Goal: Task Accomplishment & Management: Complete application form

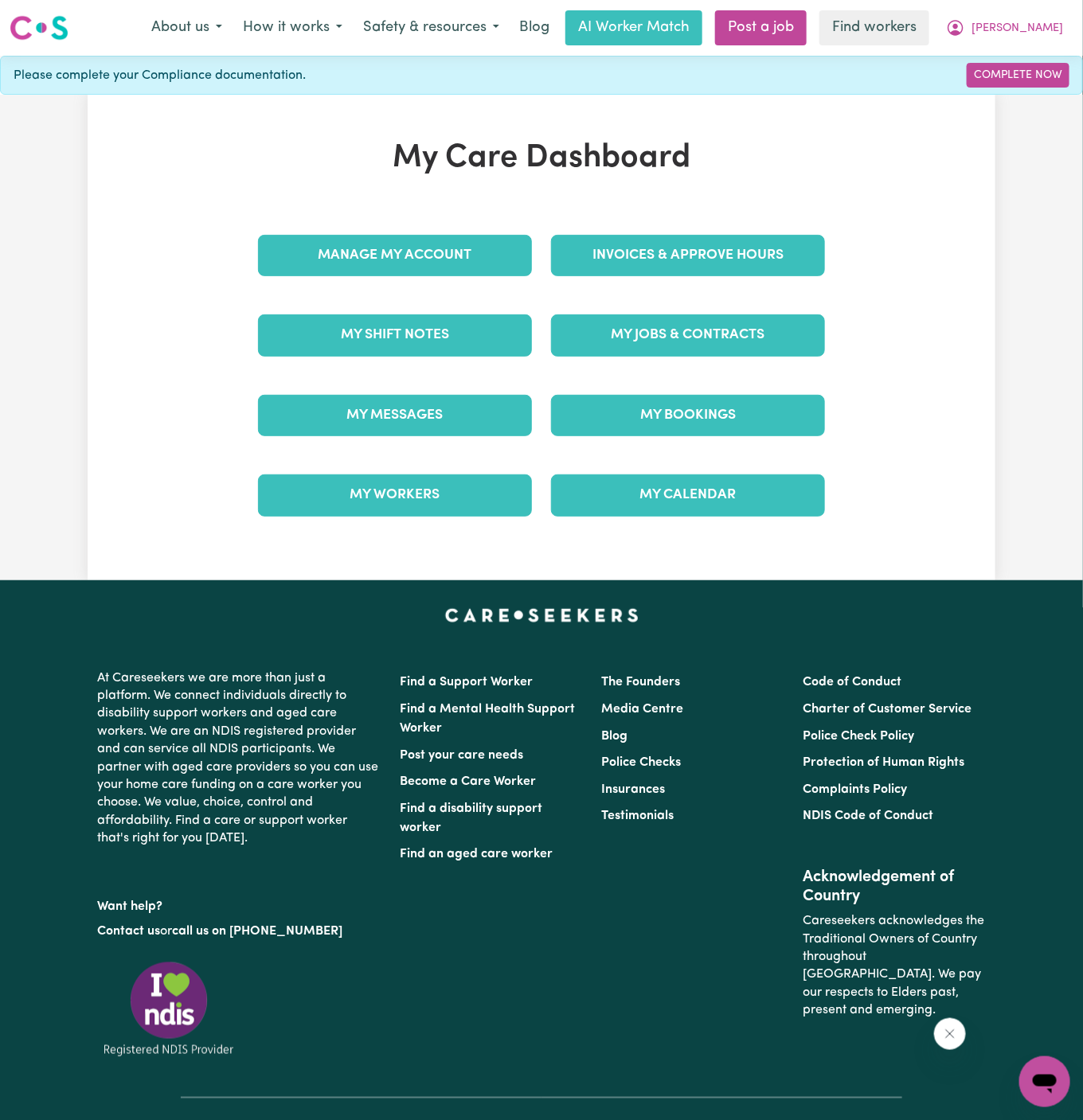
click at [703, 306] on div "My Jobs & Contracts" at bounding box center [687, 334] width 293 height 79
click at [703, 334] on link "My Jobs & Contracts" at bounding box center [688, 334] width 274 height 42
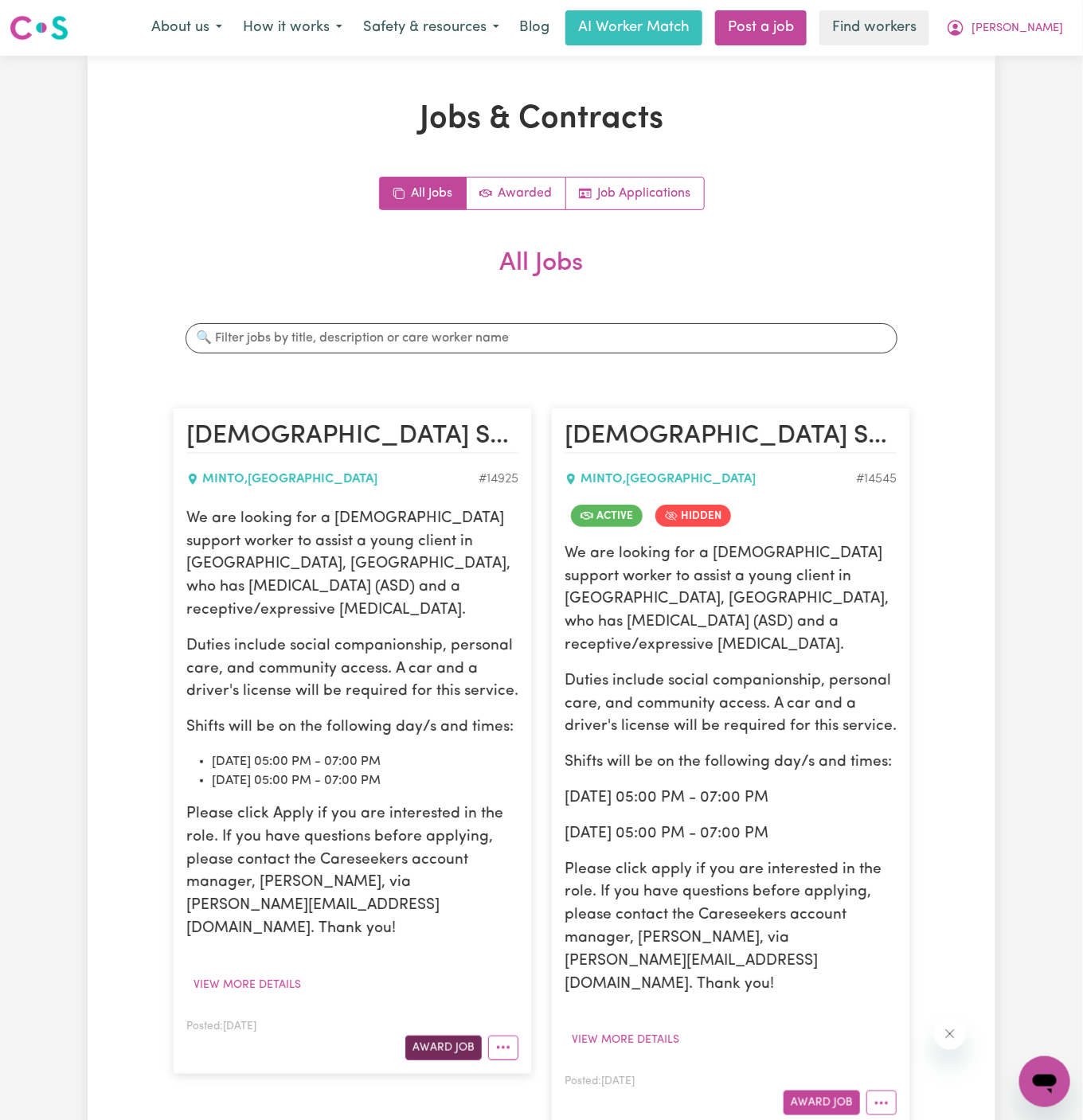
click at [441, 1035] on button "Award Job" at bounding box center [443, 1048] width 77 height 25
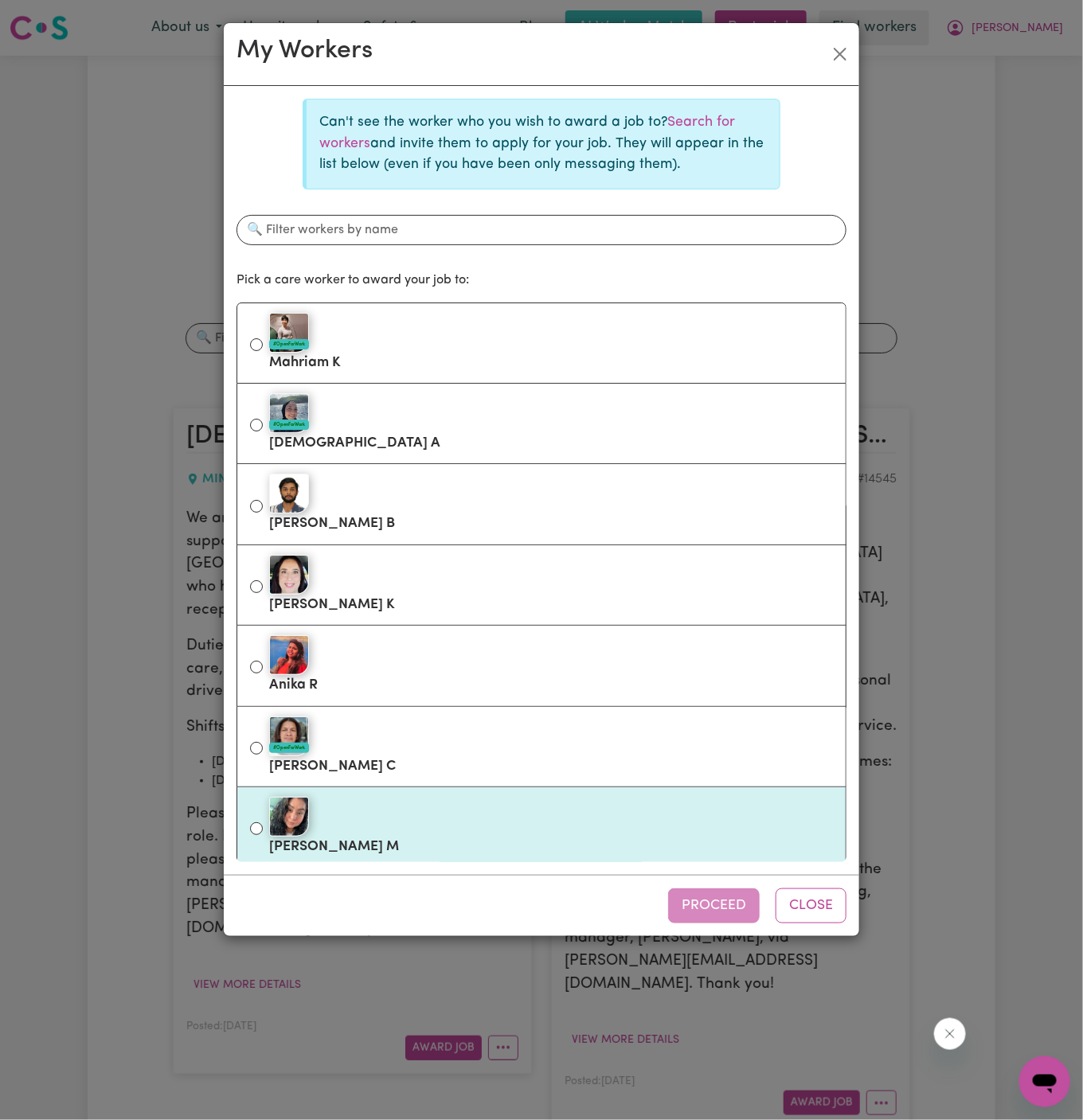
click at [451, 802] on div at bounding box center [550, 817] width 563 height 40
click at [263, 822] on input "Ericka M" at bounding box center [256, 828] width 12 height 12
radio input "true"
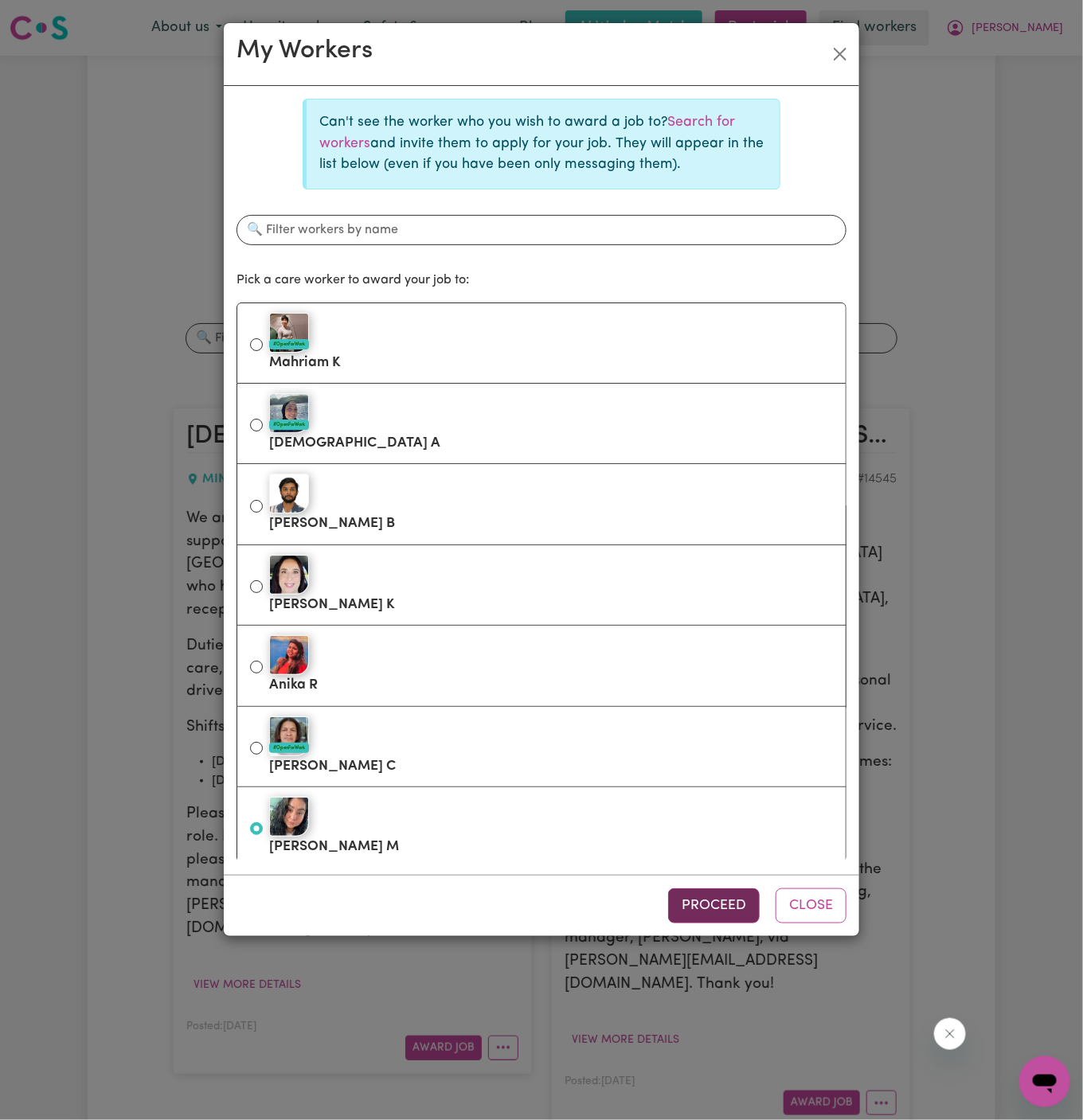
click at [710, 908] on button "Proceed" at bounding box center [714, 906] width 92 height 35
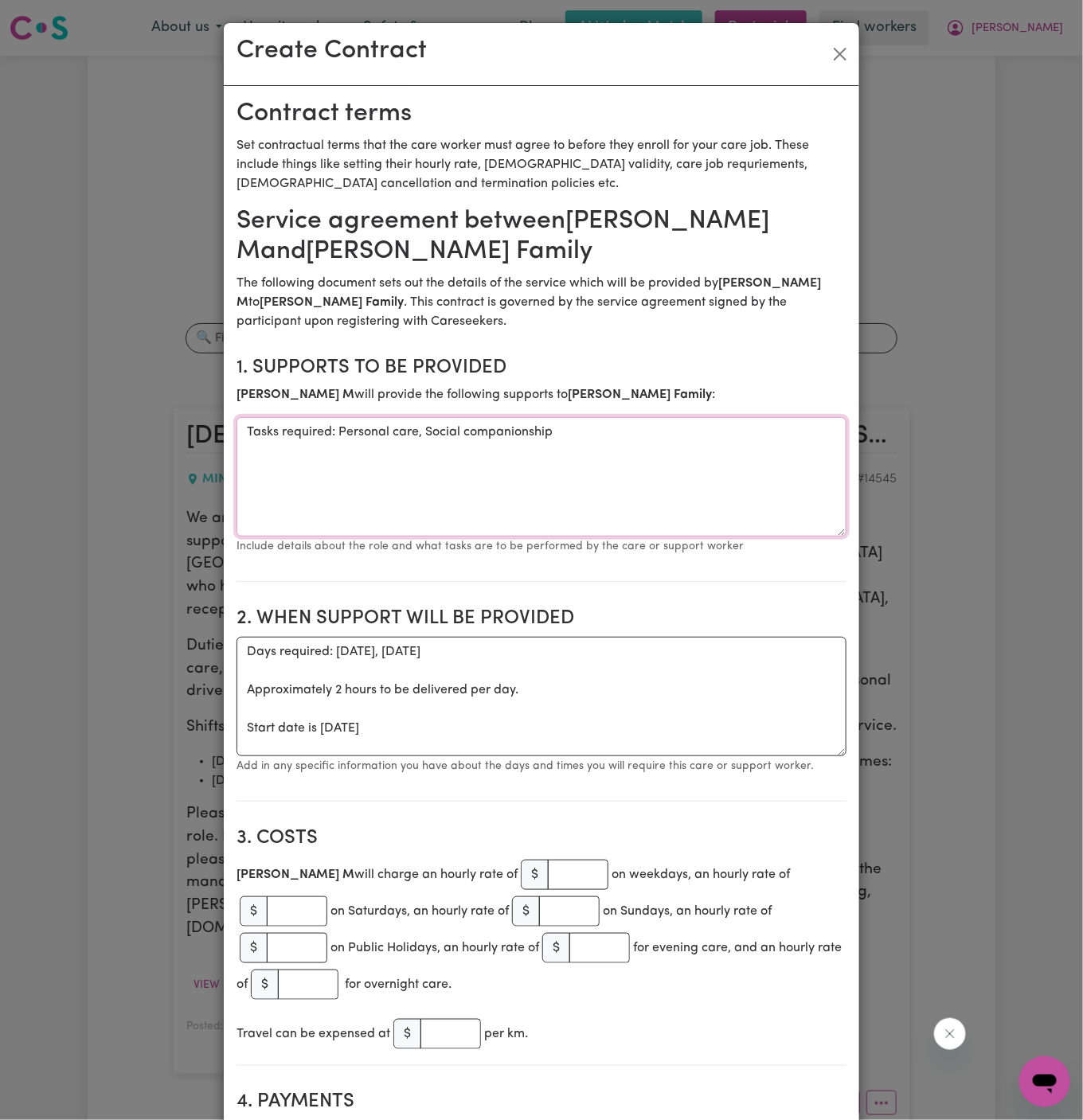
drag, startPoint x: 335, startPoint y: 420, endPoint x: 230, endPoint y: 434, distance: 105.9
drag, startPoint x: 338, startPoint y: 434, endPoint x: 127, endPoint y: 435, distance: 211.0
click at [127, 435] on div "Create Contract Contract terms Set contractual terms that the care worker must …" at bounding box center [541, 560] width 1083 height 1120
type textarea "Personal care, Social companionship"
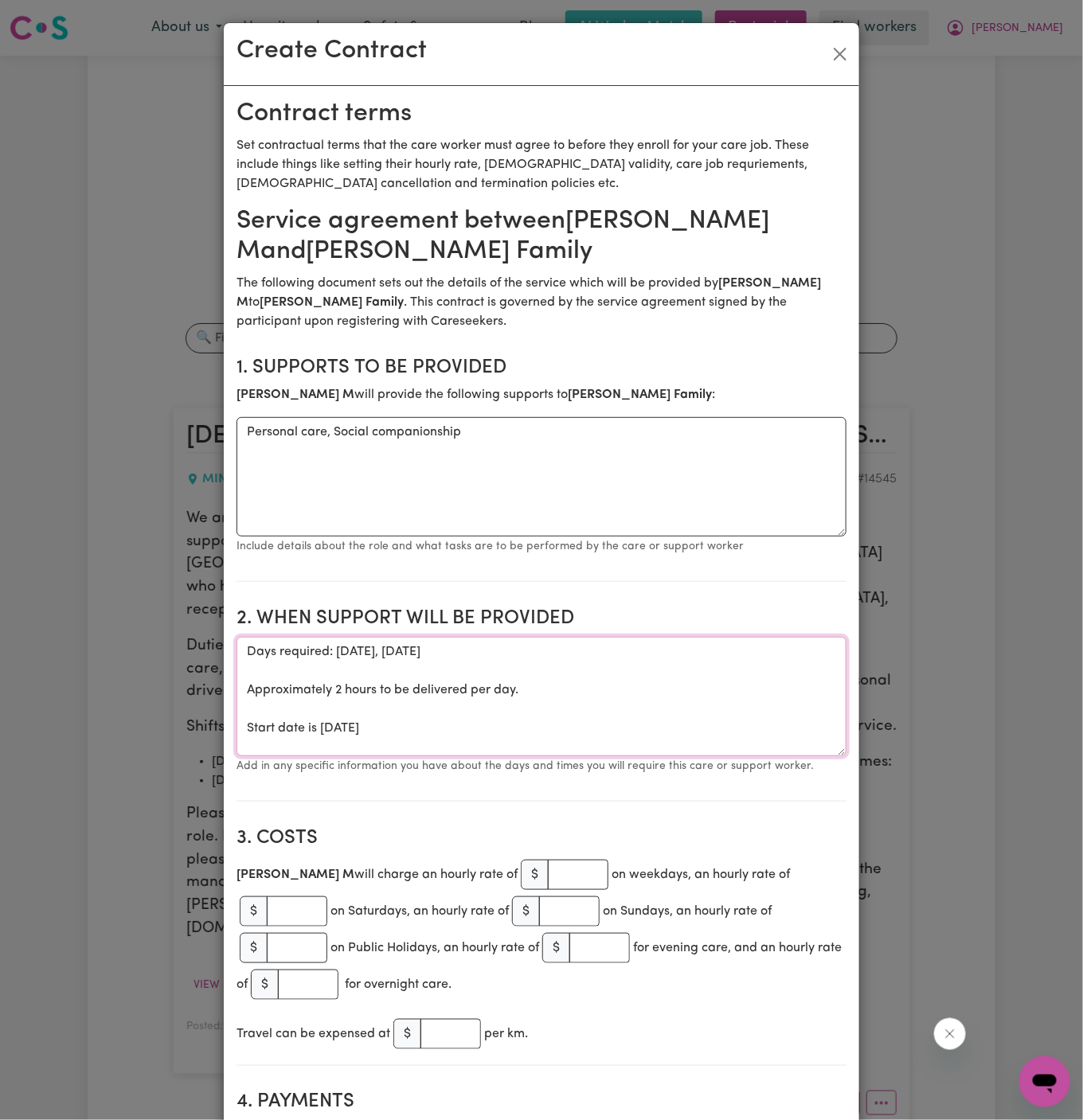
drag, startPoint x: 246, startPoint y: 729, endPoint x: 241, endPoint y: 644, distance: 85.1
click at [241, 644] on textarea "Days required: wednesday, thursday Approximately 2 hours to be delivered per da…" at bounding box center [541, 697] width 610 height 119
click at [350, 654] on textarea "Start date is Wednesday 20 August 2025" at bounding box center [541, 697] width 610 height 119
click at [489, 665] on textarea "Start date is Wednesday 20 August 2025" at bounding box center [541, 697] width 610 height 119
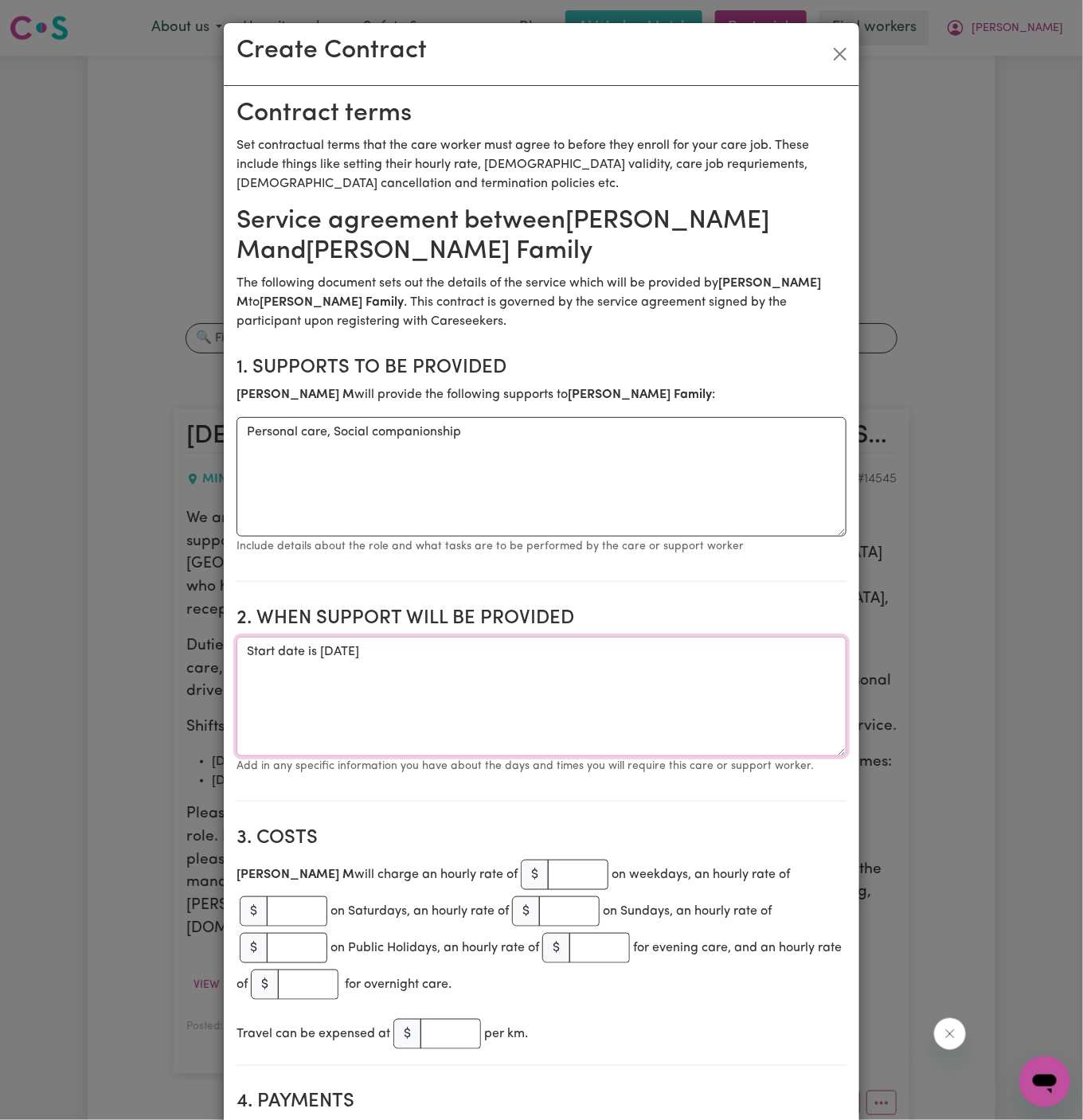
click at [349, 656] on textarea "Start date is Wednesday 20 August 2025" at bounding box center [541, 697] width 610 height 119
click at [558, 646] on textarea "Start date is Wednesday 20 August 2025" at bounding box center [541, 697] width 610 height 119
click at [398, 652] on textarea "Start date is Wednesday 20 August 2025" at bounding box center [541, 697] width 610 height 119
click at [491, 654] on textarea "Start date is Wednesday 27 August 2025" at bounding box center [541, 697] width 610 height 119
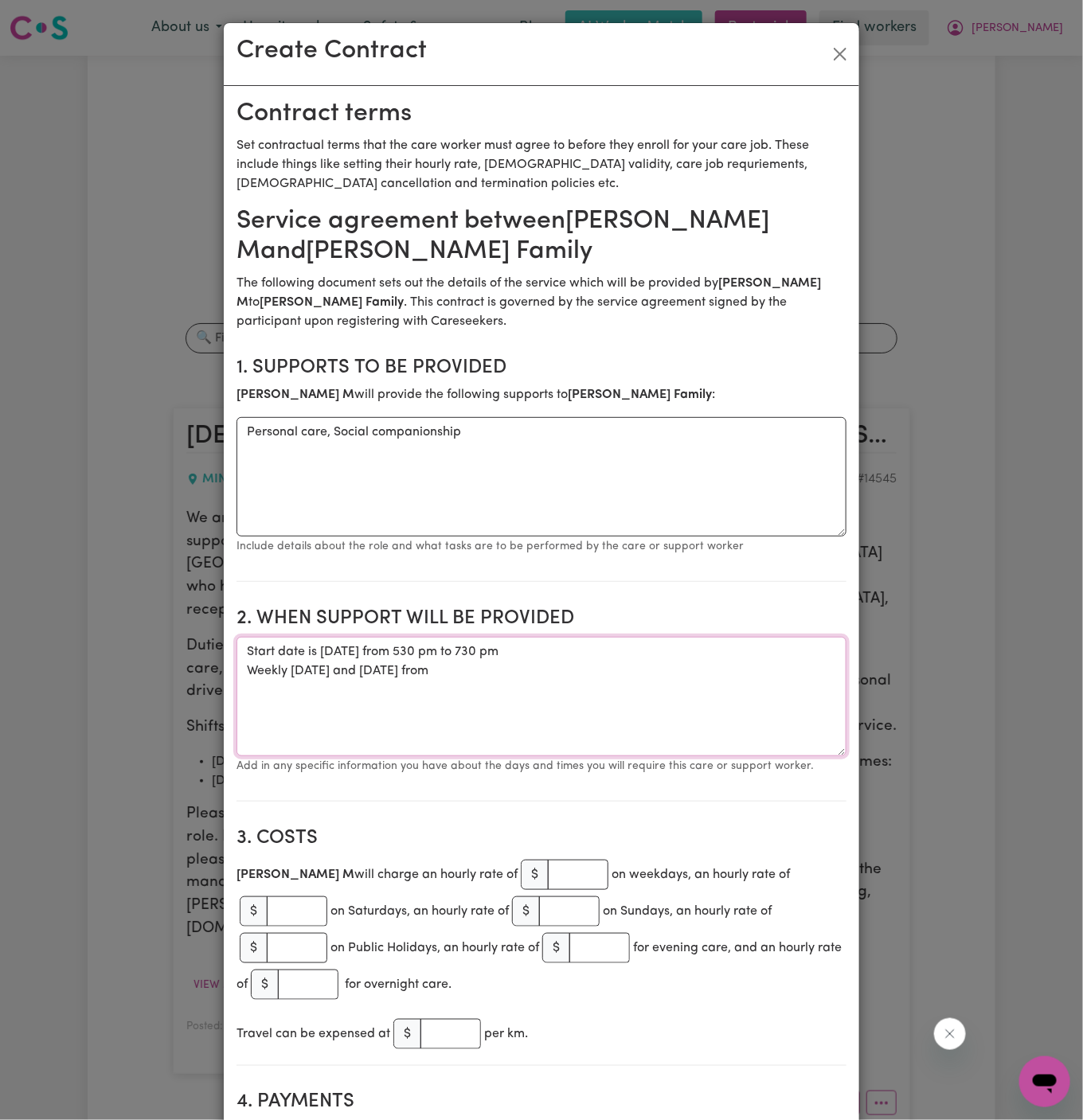
drag, startPoint x: 513, startPoint y: 653, endPoint x: 783, endPoint y: 649, distance: 270.0
click at [783, 649] on textarea "Start date is Wednesday 27 August 2025 from 530 pm to 730 pm Weekly Wednesday a…" at bounding box center [541, 697] width 610 height 119
click at [659, 692] on textarea "Start date is Wednesday 27 August 2025 from 530 pm to 730 pm Weekly Wednesday a…" at bounding box center [541, 697] width 610 height 119
paste textarea "530 pm to 730 pm"
click at [332, 683] on textarea "Start date is Wednesday 27 August 2025 from 530 pm to 730 pm Weekly Wednesday a…" at bounding box center [541, 697] width 610 height 119
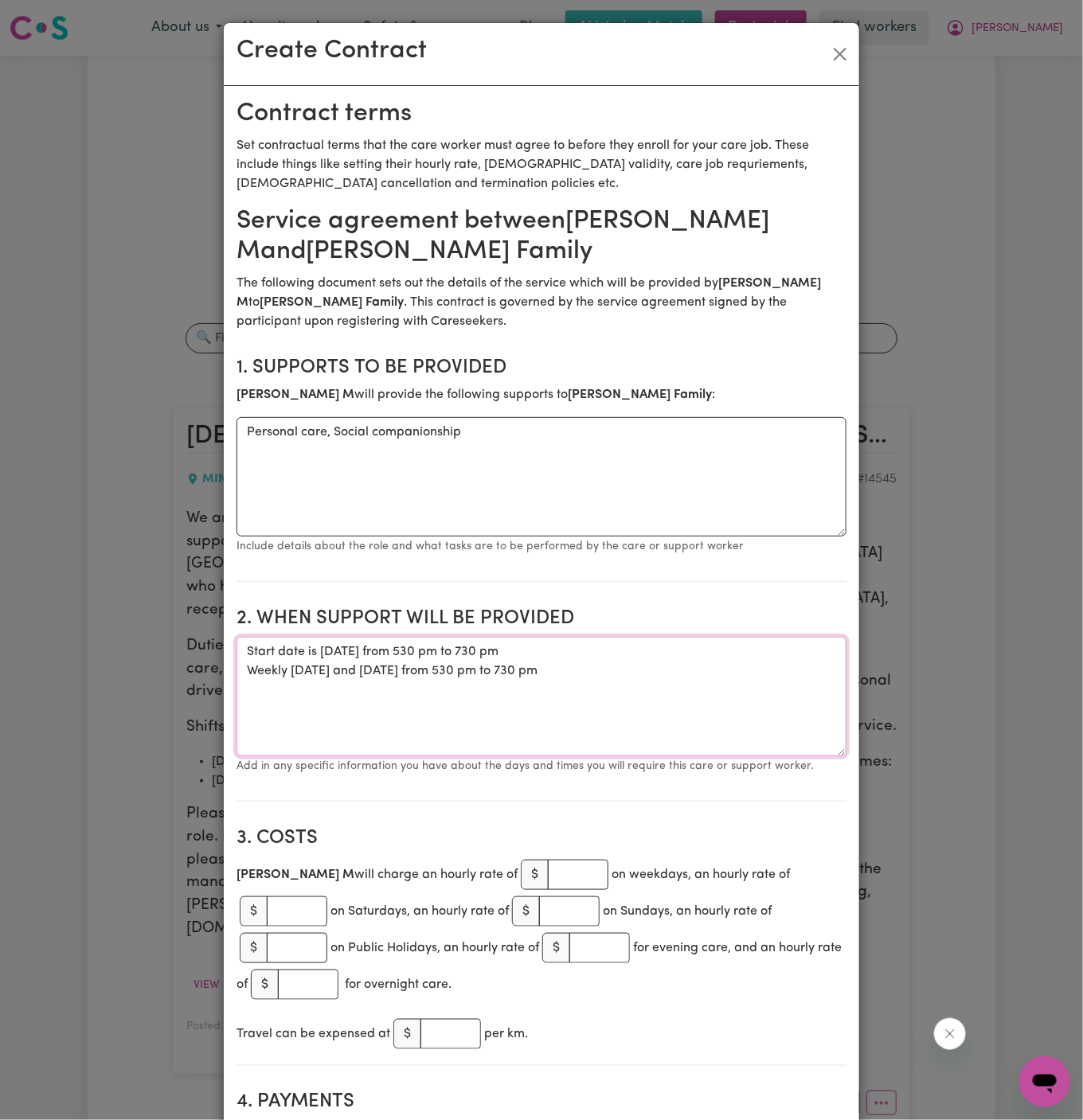
click at [323, 662] on textarea "Start date is Wednesday 27 August 2025 from 530 pm to 730 pm Weekly Wednesday a…" at bounding box center [541, 697] width 610 height 119
click at [484, 714] on textarea "Start date is Wednesday 27 August 2025 from 530 pm to 730 pm Weekly on Wednesda…" at bounding box center [541, 697] width 610 height 119
type textarea "Start date is Wednesday 27 August 2025 from 530 pm to 730 pm Weekly on Wednesda…"
click at [548, 874] on input "number" at bounding box center [578, 874] width 61 height 30
type input "45"
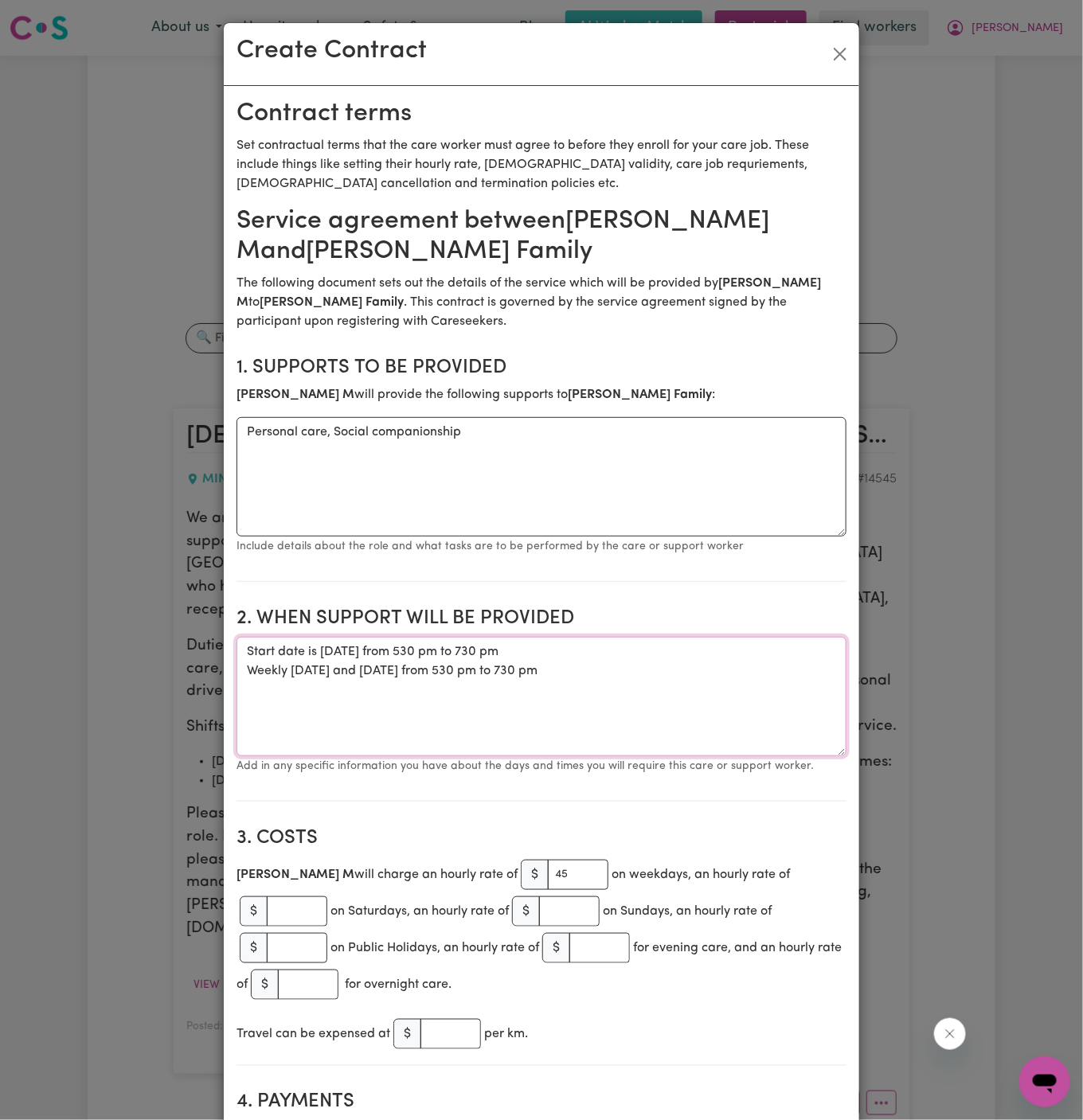
click at [527, 645] on textarea "Start date is Wednesday 27 August 2025 from 530 pm to 730 pm Weekly on Wednesda…" at bounding box center [541, 697] width 610 height 119
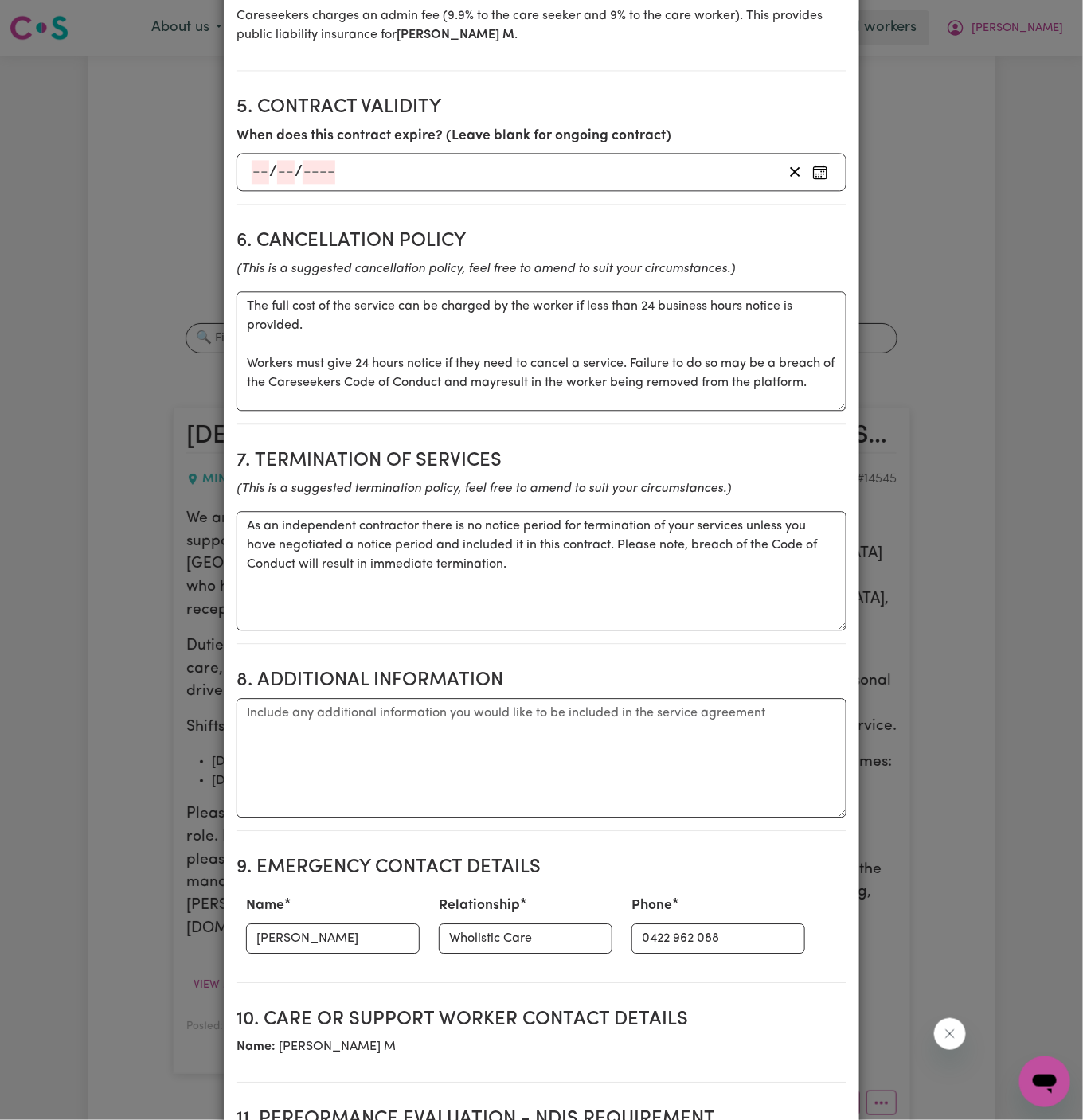
scroll to position [1191, 0]
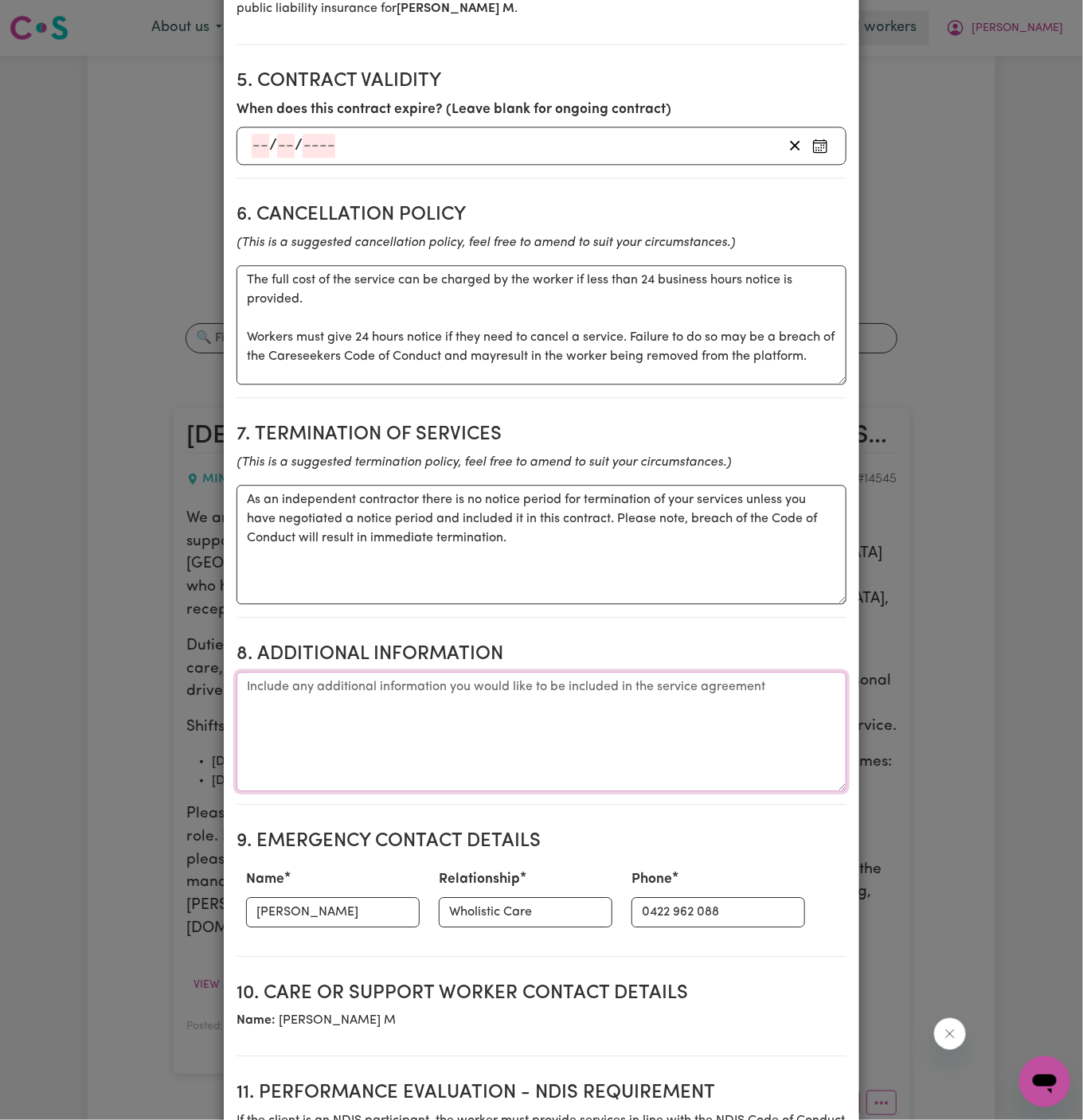
click at [476, 684] on textarea "Additional information" at bounding box center [541, 731] width 610 height 119
paste textarea "Client's Address: 50 Longhurst Road, Minto, NSW 2566"
type textarea "Client's Address: 50 Longhurst Road, Minto, NSW 2566"
click at [328, 898] on input "[PERSON_NAME]" at bounding box center [332, 912] width 174 height 30
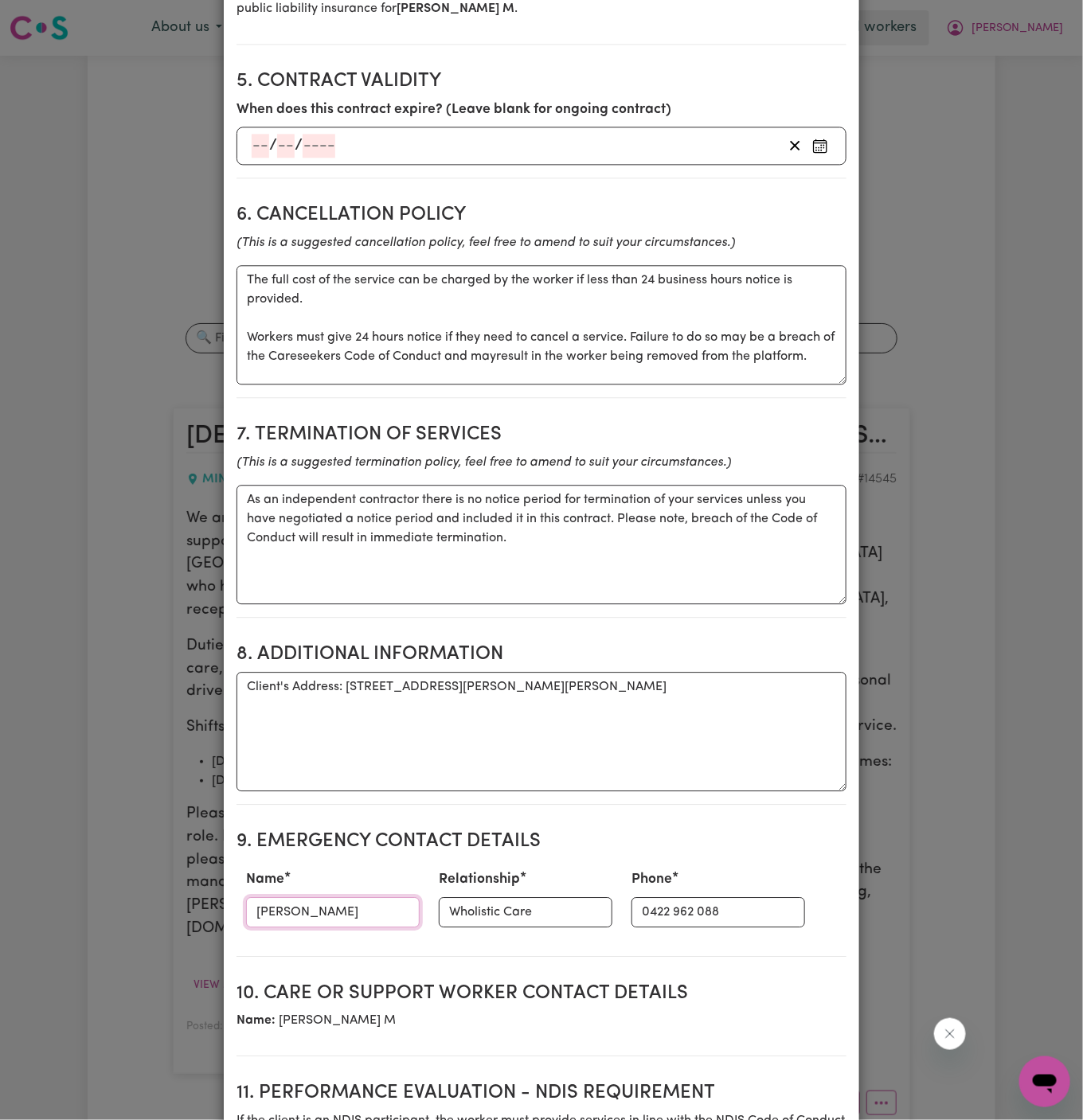
click at [328, 898] on input "[PERSON_NAME]" at bounding box center [332, 912] width 174 height 30
type input "Sheridan Ross"
click at [471, 897] on input "Wholistic Care" at bounding box center [525, 912] width 174 height 30
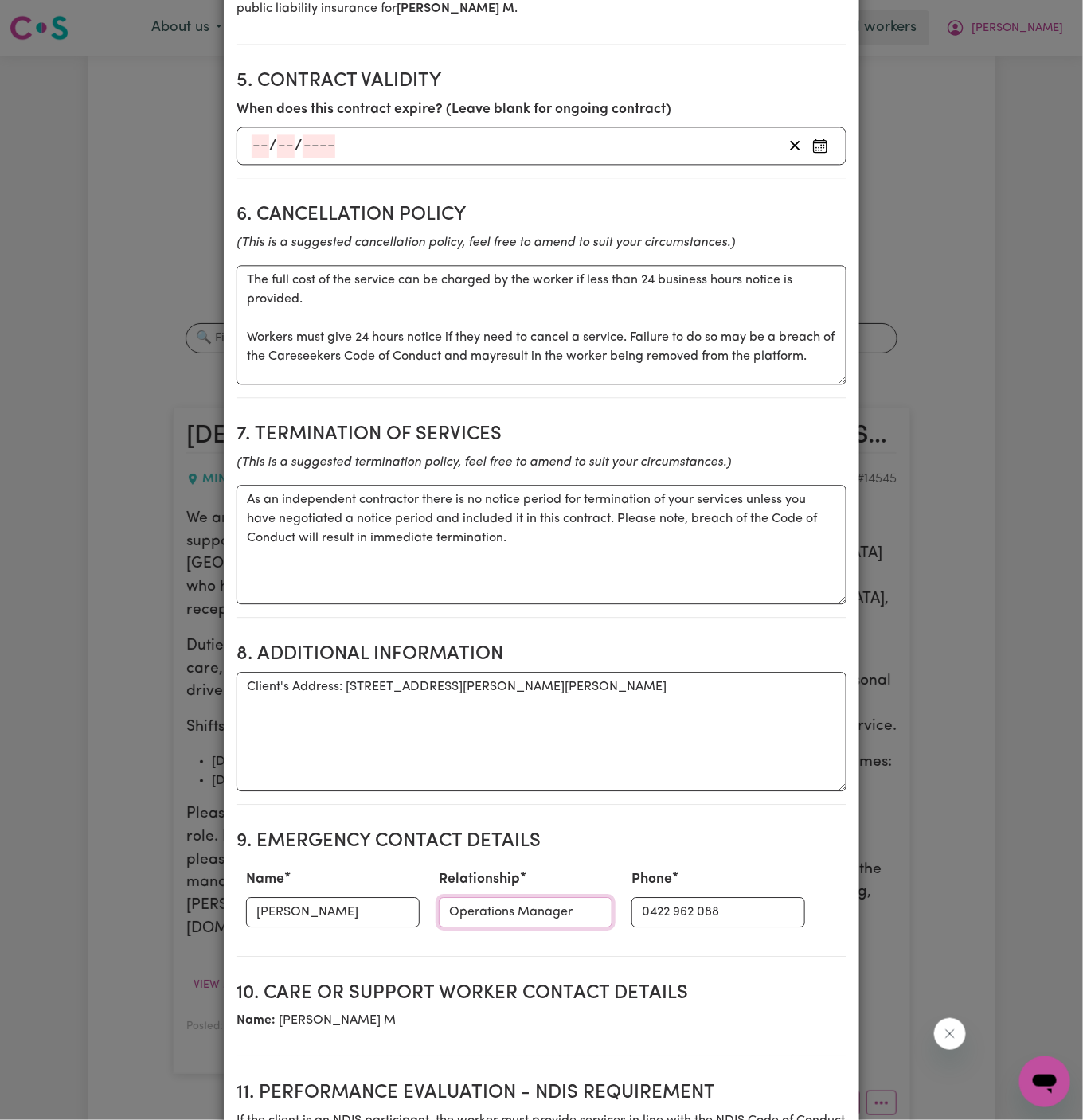
click at [495, 897] on input "Operations Manager" at bounding box center [525, 912] width 174 height 30
click at [502, 898] on input "Operations Manager" at bounding box center [525, 912] width 174 height 30
type input "Operations Manager - Chosen Family"
click at [663, 897] on input "0422 962 088" at bounding box center [718, 912] width 174 height 30
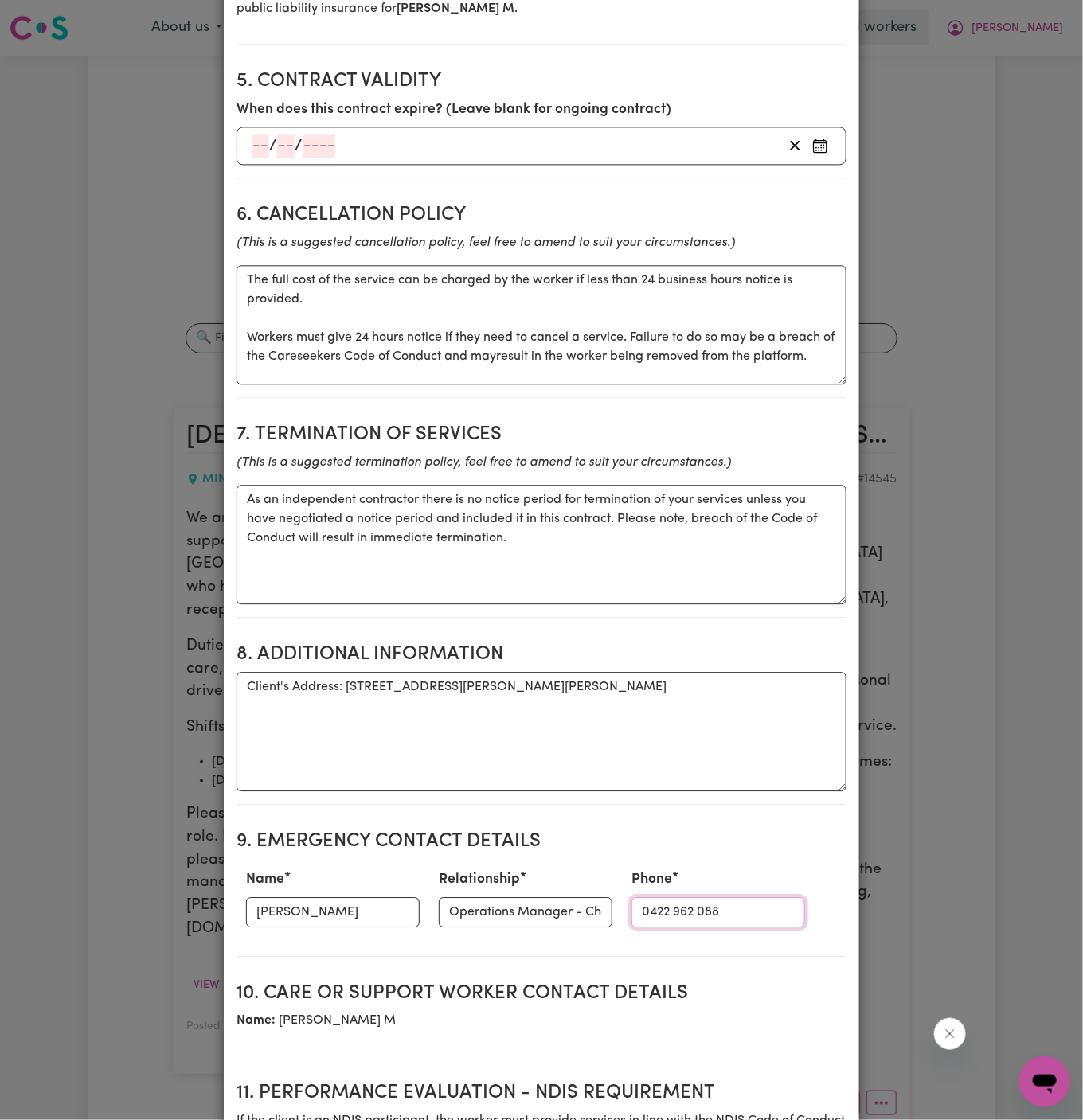
click at [663, 897] on input "0422 962 088" at bounding box center [718, 912] width 174 height 30
paste input "(02) 4713 1801"
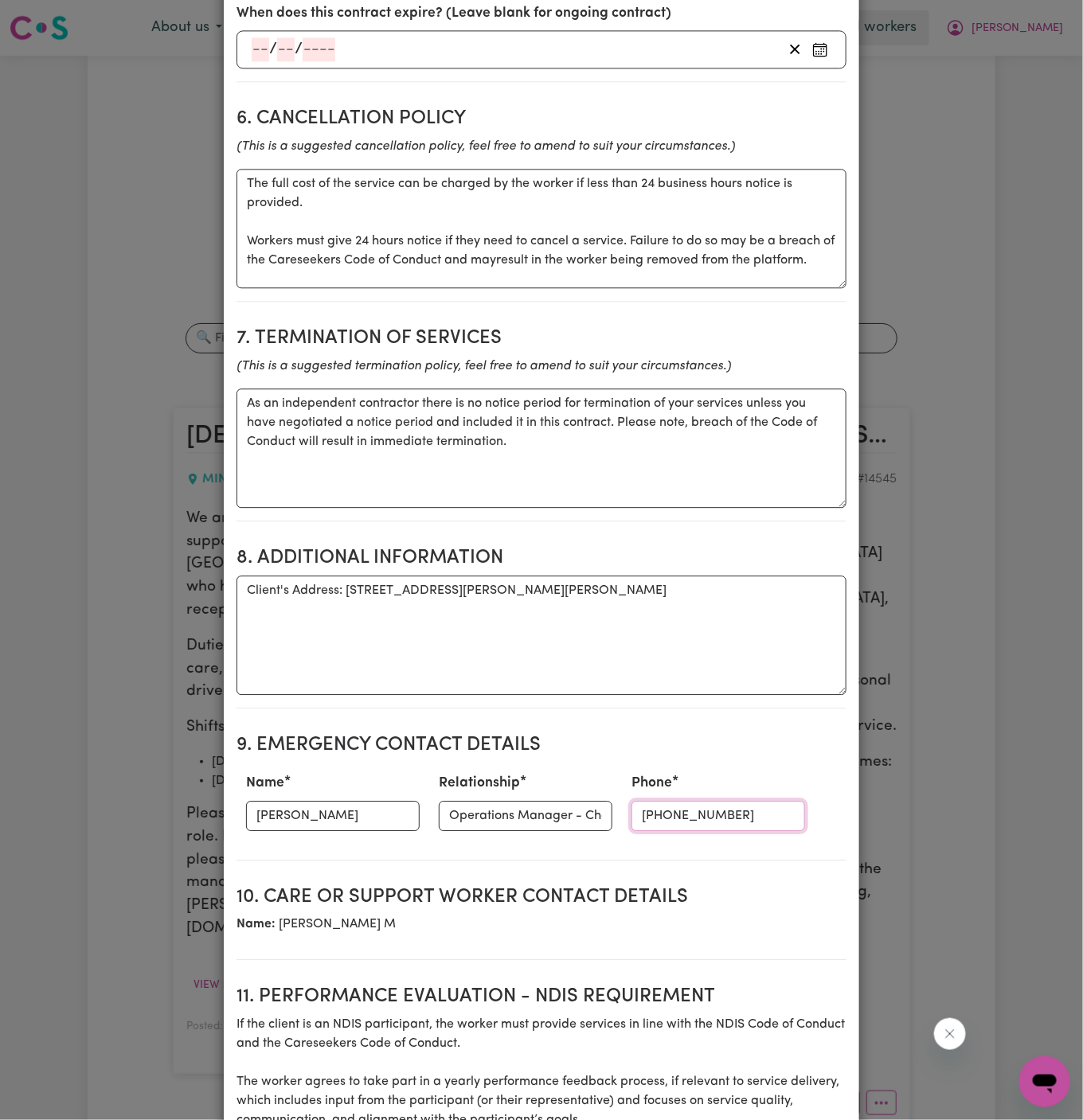
scroll to position [1409, 0]
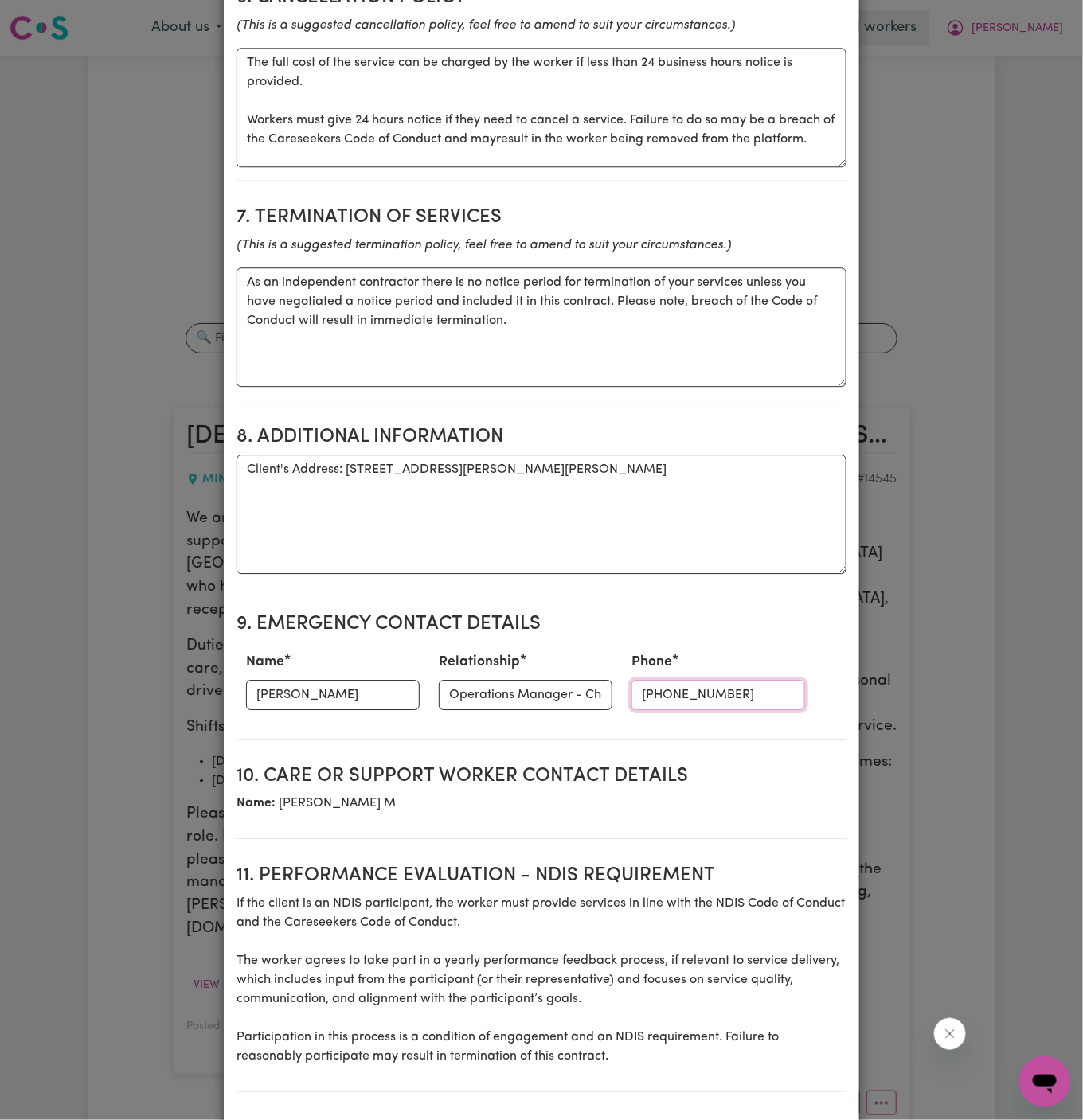
type input "(02) 4713 1801"
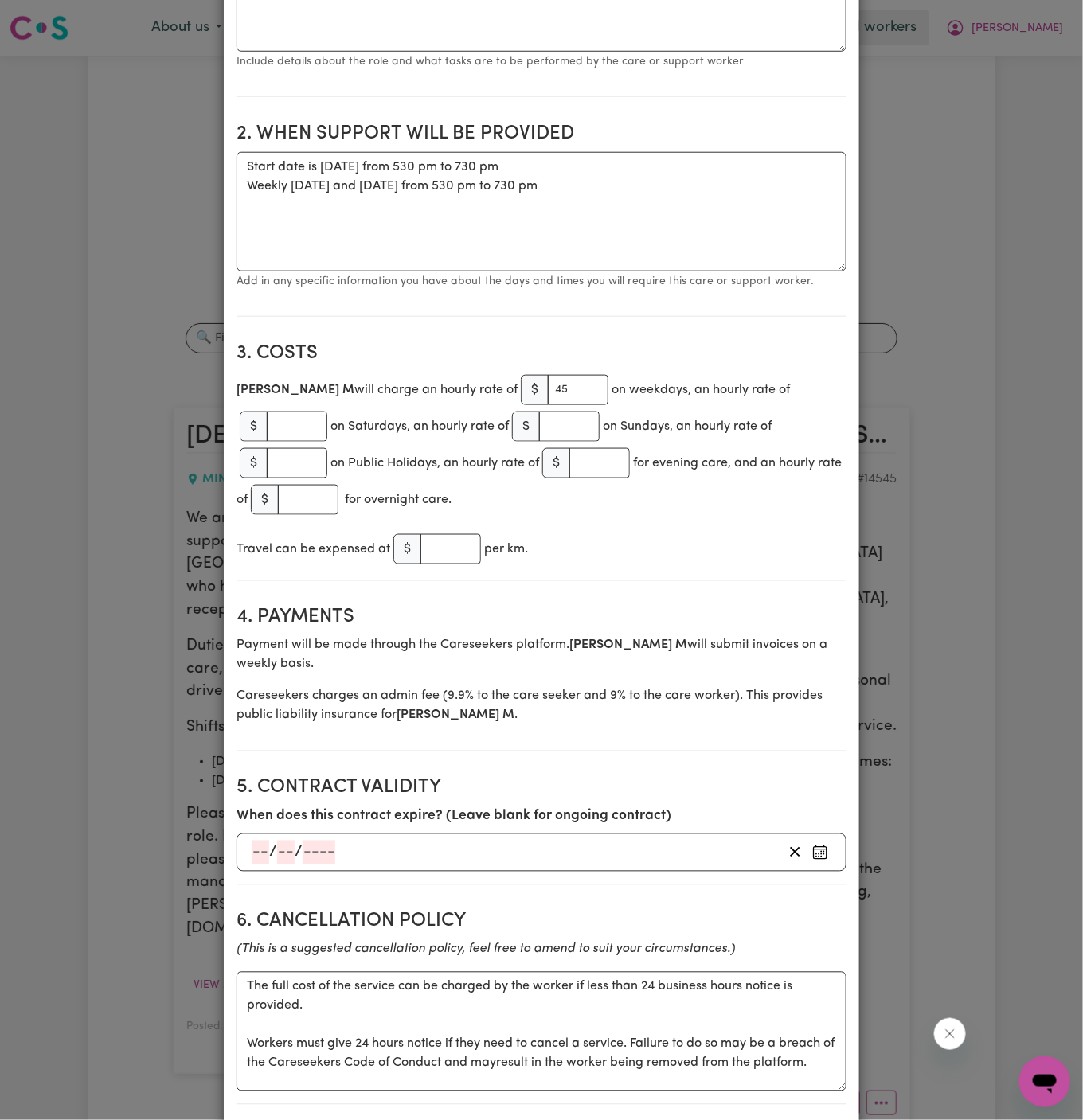
scroll to position [0, 0]
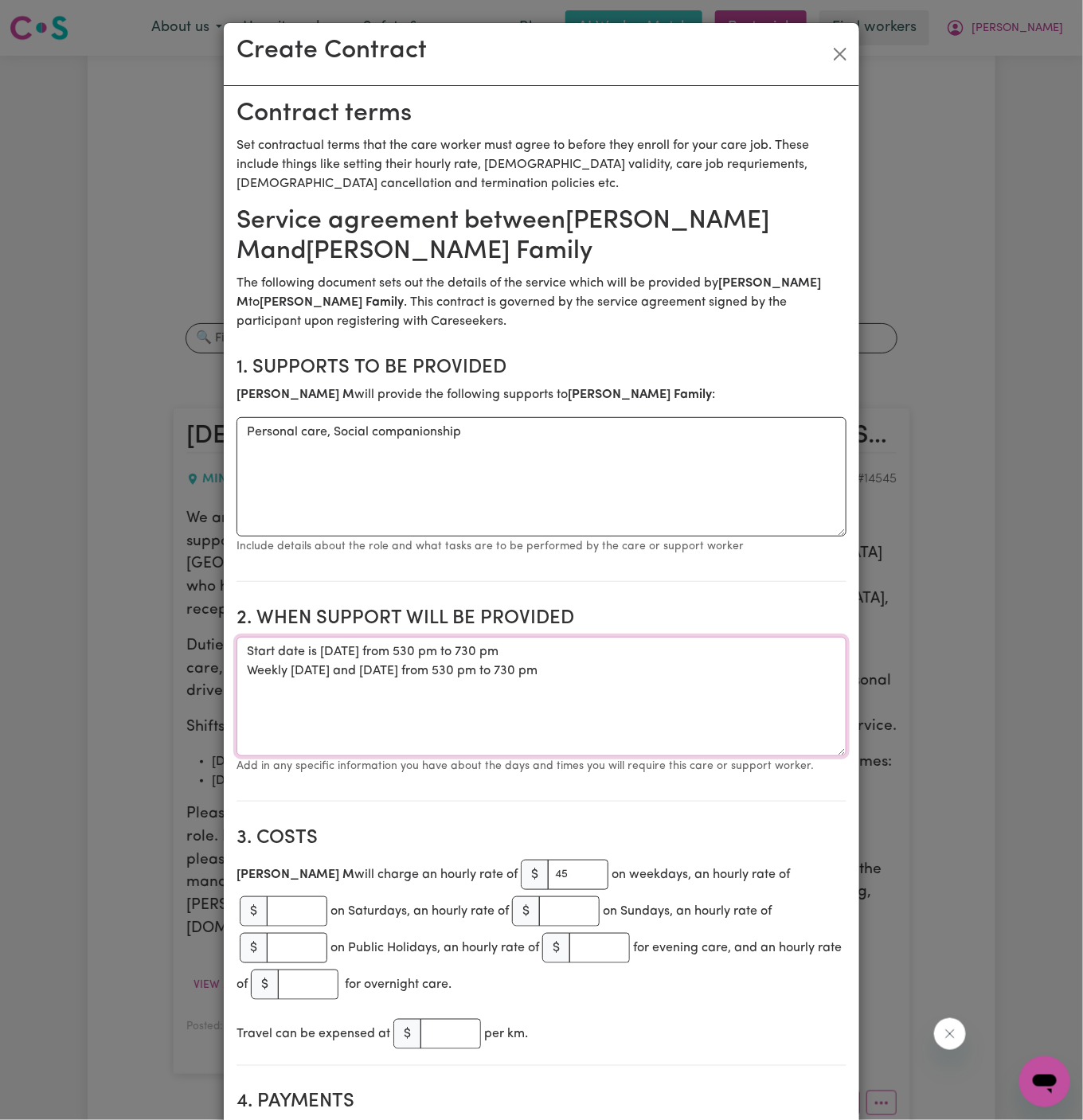
click at [247, 647] on textarea "Start date is Wednesday 27 August 2025 from 530 pm to 730 pm Weekly on Wednesda…" at bounding box center [541, 697] width 610 height 119
click at [292, 640] on textarea "Start date is Wednesday 27 August 2025 from 530 pm to 730 pm Weekly on Wednesda…" at bounding box center [541, 697] width 610 height 119
paste textarea "online BSP training session for Ericka on Tuesday, August 26, from 11:30 am to …"
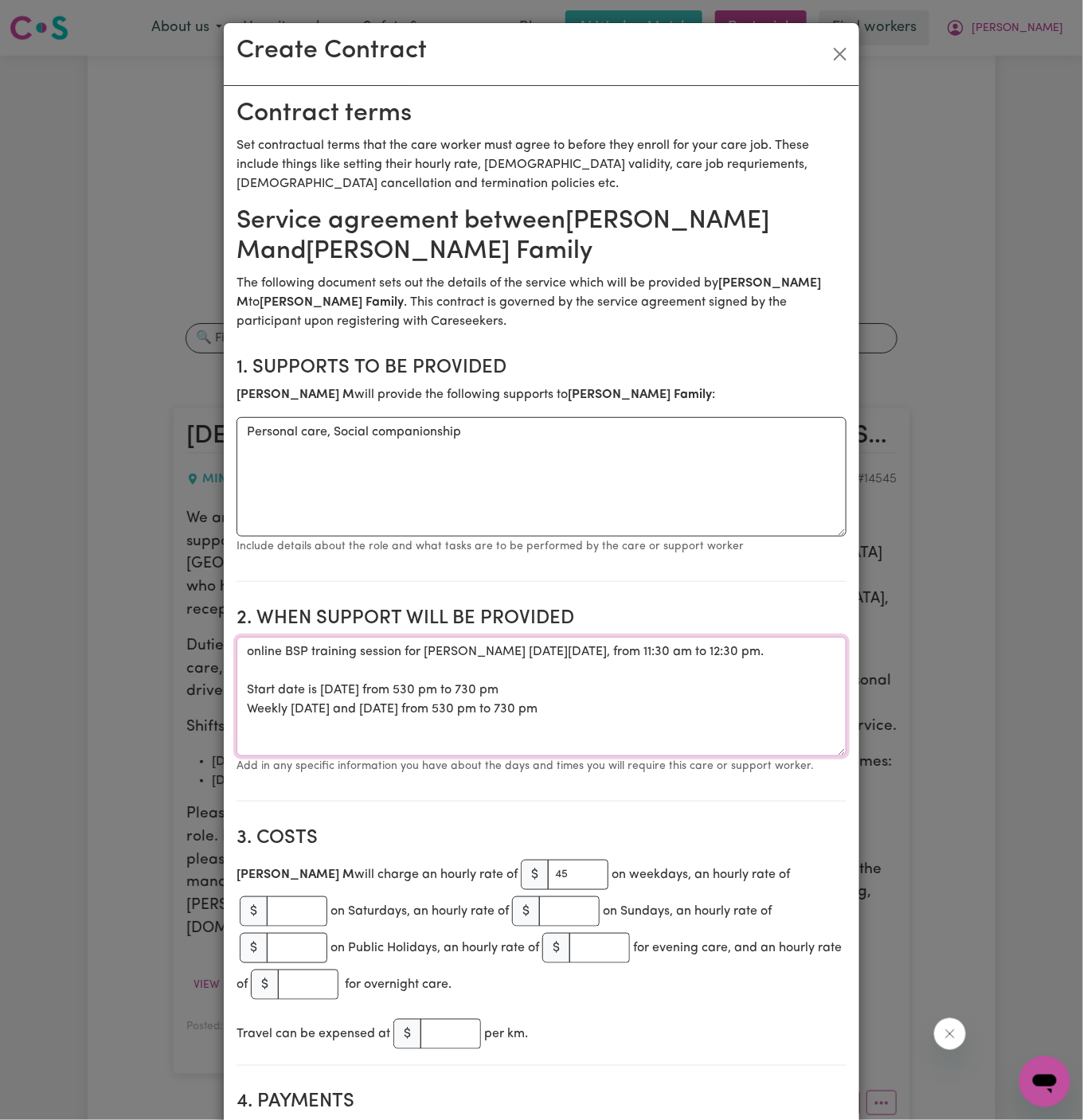
click at [252, 649] on textarea "online BSP training session for Ericka on Tuesday, August 26, from 11:30 am to …" at bounding box center [541, 697] width 610 height 119
click at [467, 649] on textarea "Online BSP training session for Ericka on Tuesday, August 26, from 11:30 am to …" at bounding box center [541, 697] width 610 height 119
click at [522, 654] on textarea "Online BSP training session on Tuesday, August 26, from 11:30 am to 12:30 pm. S…" at bounding box center [541, 697] width 610 height 119
click at [723, 643] on textarea "Online BSP training session on Tuesday, August 26, from 11:30 am to 12:30 pm. S…" at bounding box center [541, 697] width 610 height 119
click at [358, 688] on textarea "Online BSP training session on Tuesday, August 26, from 11:30 am to 12:30 pm St…" at bounding box center [541, 697] width 610 height 119
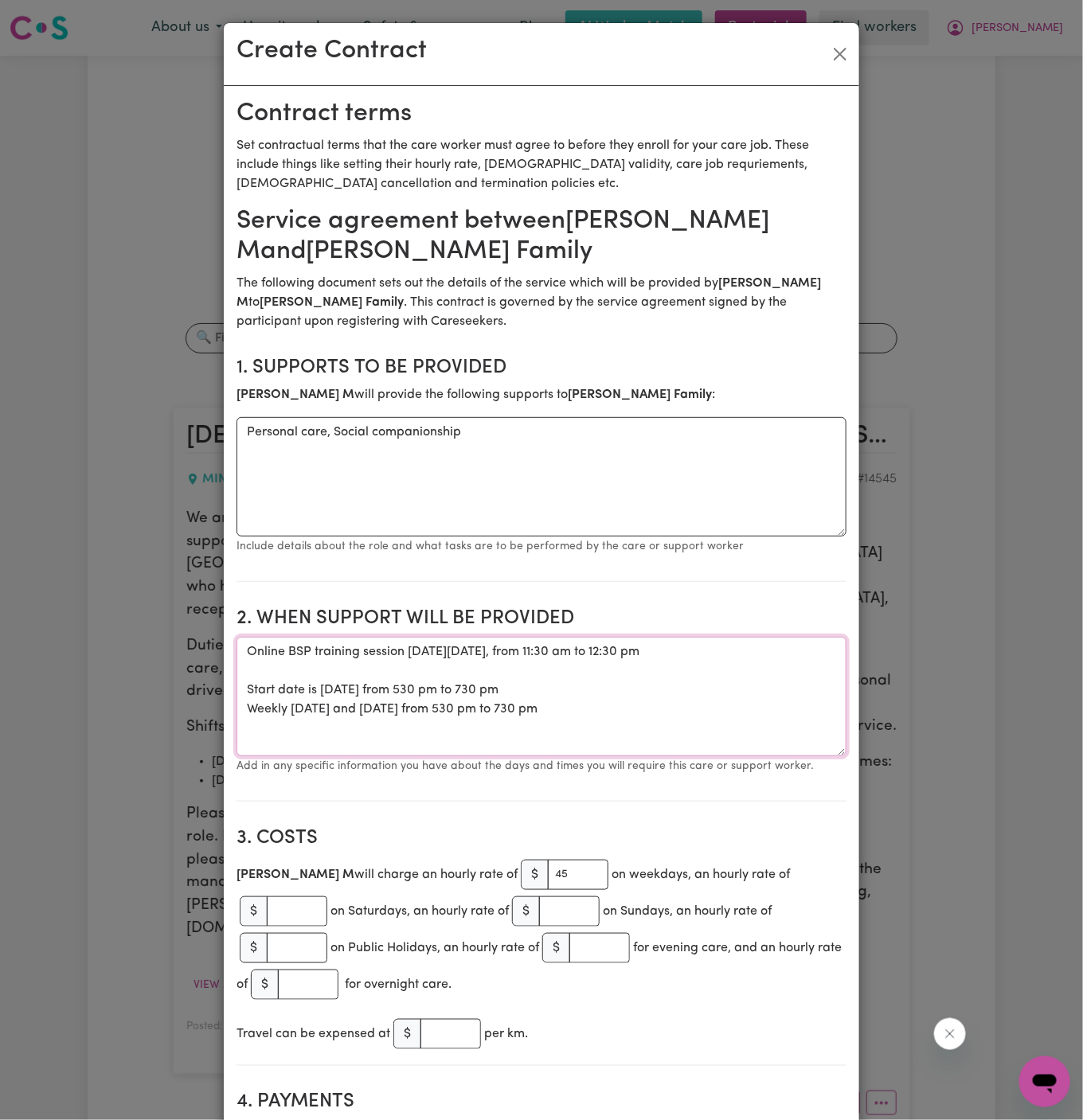
click at [458, 732] on textarea "Online BSP training session on Tuesday, August 26, from 11:30 am to 12:30 pm St…" at bounding box center [541, 697] width 610 height 119
click at [460, 695] on textarea "Online BSP training session on Tuesday, August 26, from 11:30 am to 12:30 pm St…" at bounding box center [541, 697] width 610 height 119
click at [576, 738] on textarea "Online BSP training session on Tuesday, August 26, from 11:30 am to 12:30 pm St…" at bounding box center [541, 697] width 610 height 119
click at [655, 725] on textarea "Online BSP training session on Tuesday, August 26, from 11:30 am to 12:30 pm St…" at bounding box center [541, 697] width 610 height 119
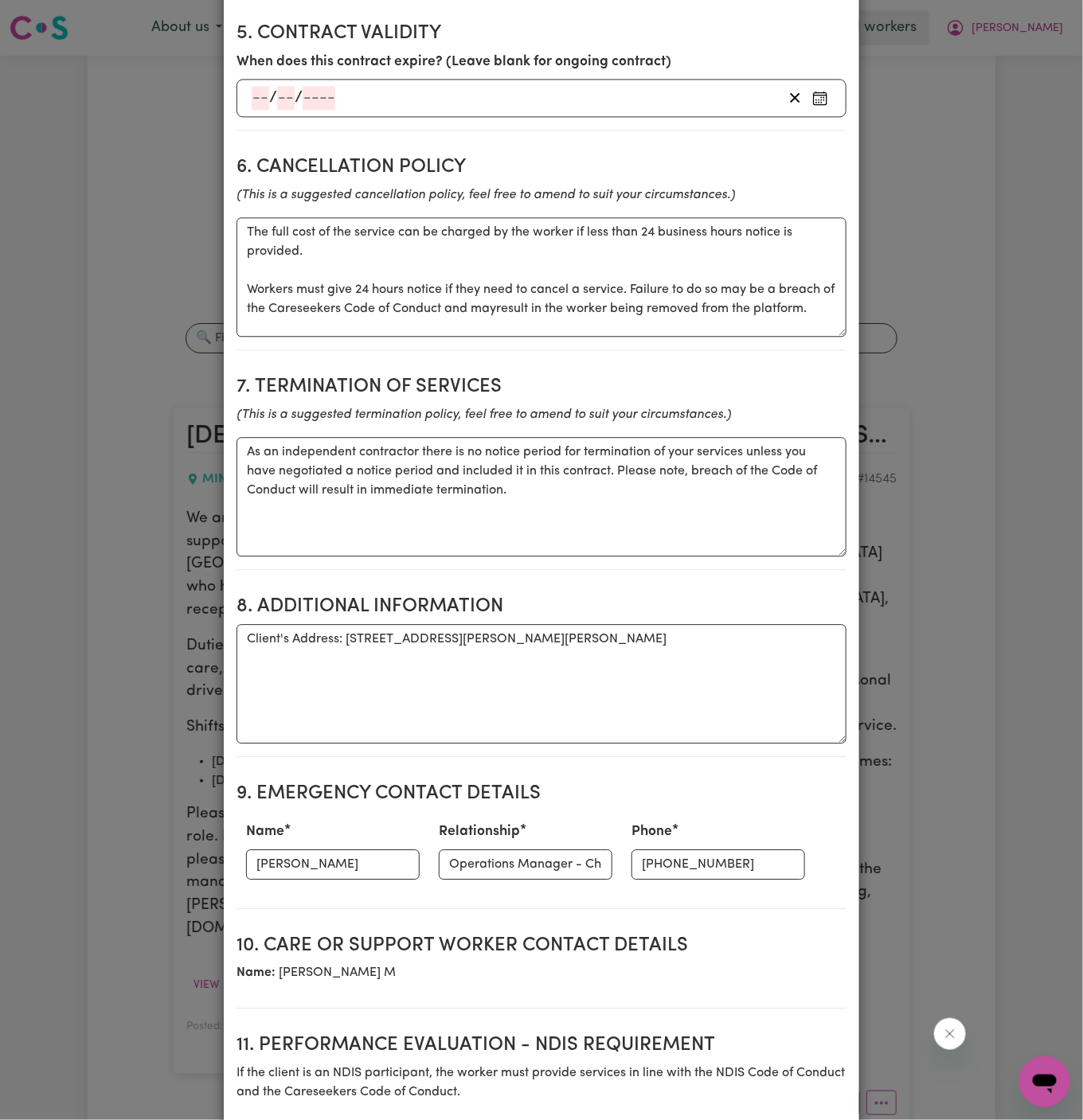
scroll to position [1250, 0]
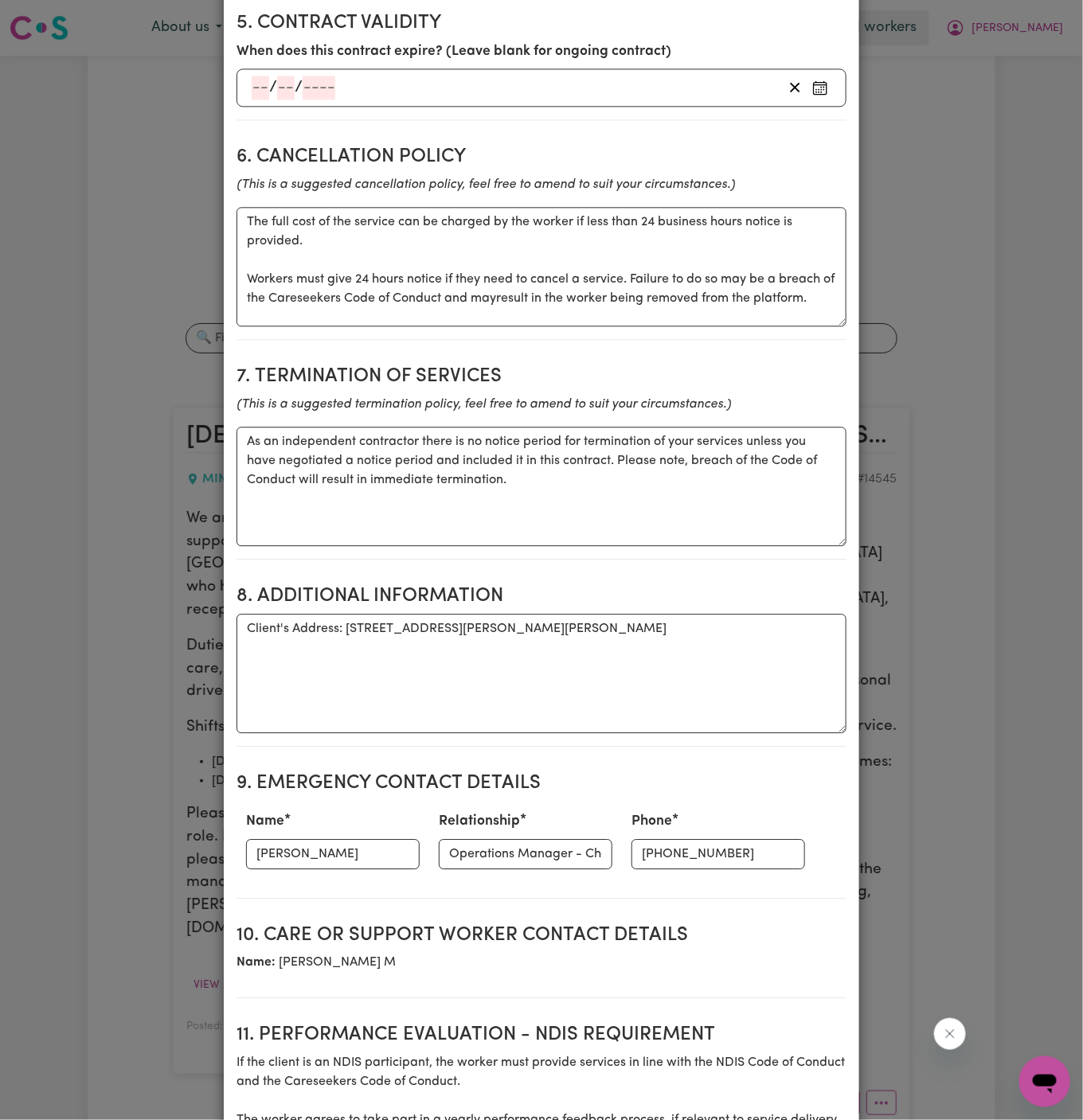
type textarea "Online BSP training session on Tuesday, August 26, from 11:30 am to 12:30 pm St…"
click at [641, 649] on textarea "Client's Address: 50 Longhurst Road, Minto, NSW 2566" at bounding box center [541, 673] width 610 height 119
click at [637, 641] on textarea "Client's Address: 50 Longhurst Road, Minto, NSW 2566" at bounding box center [541, 673] width 610 height 119
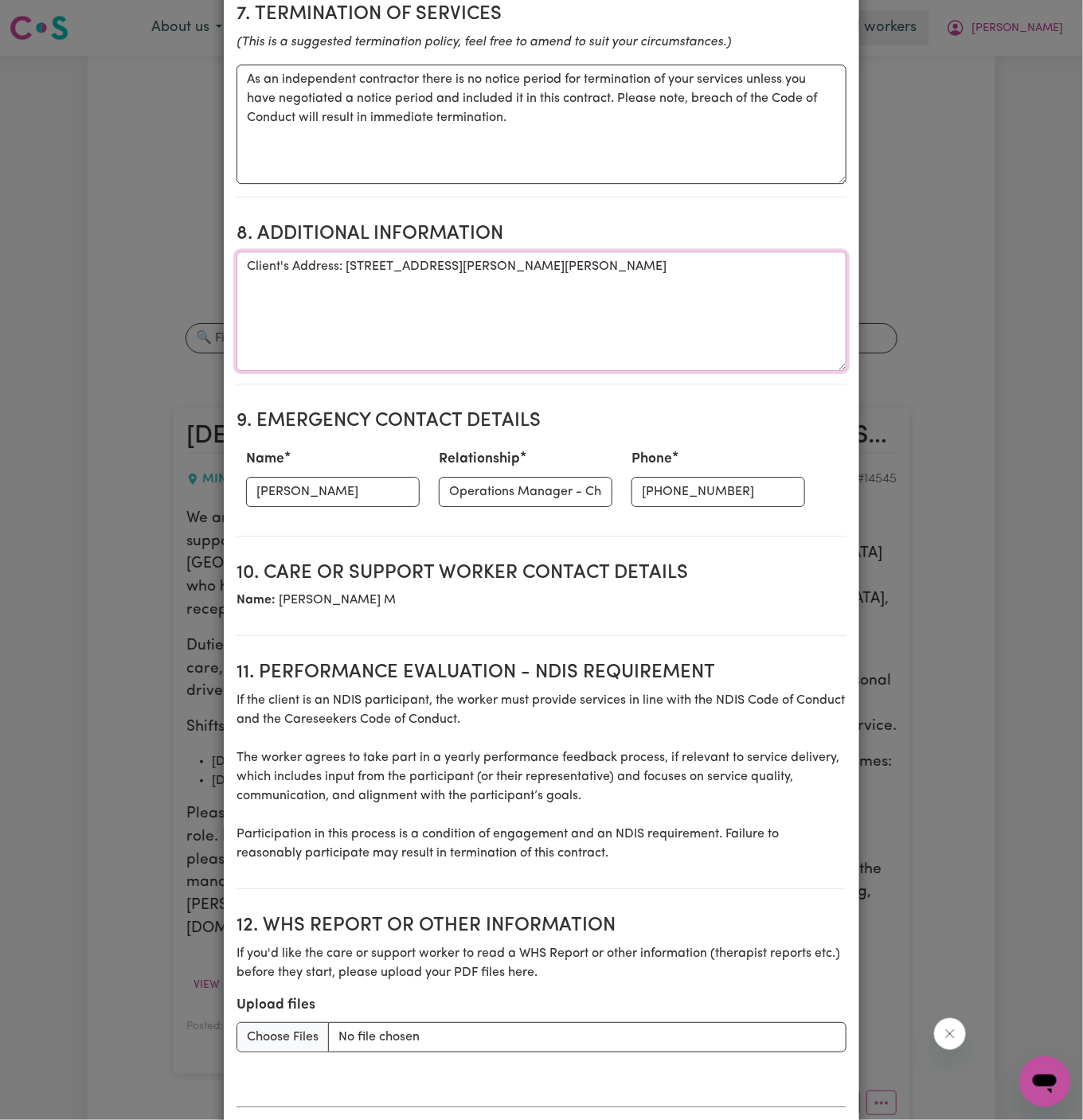
scroll to position [1672, 0]
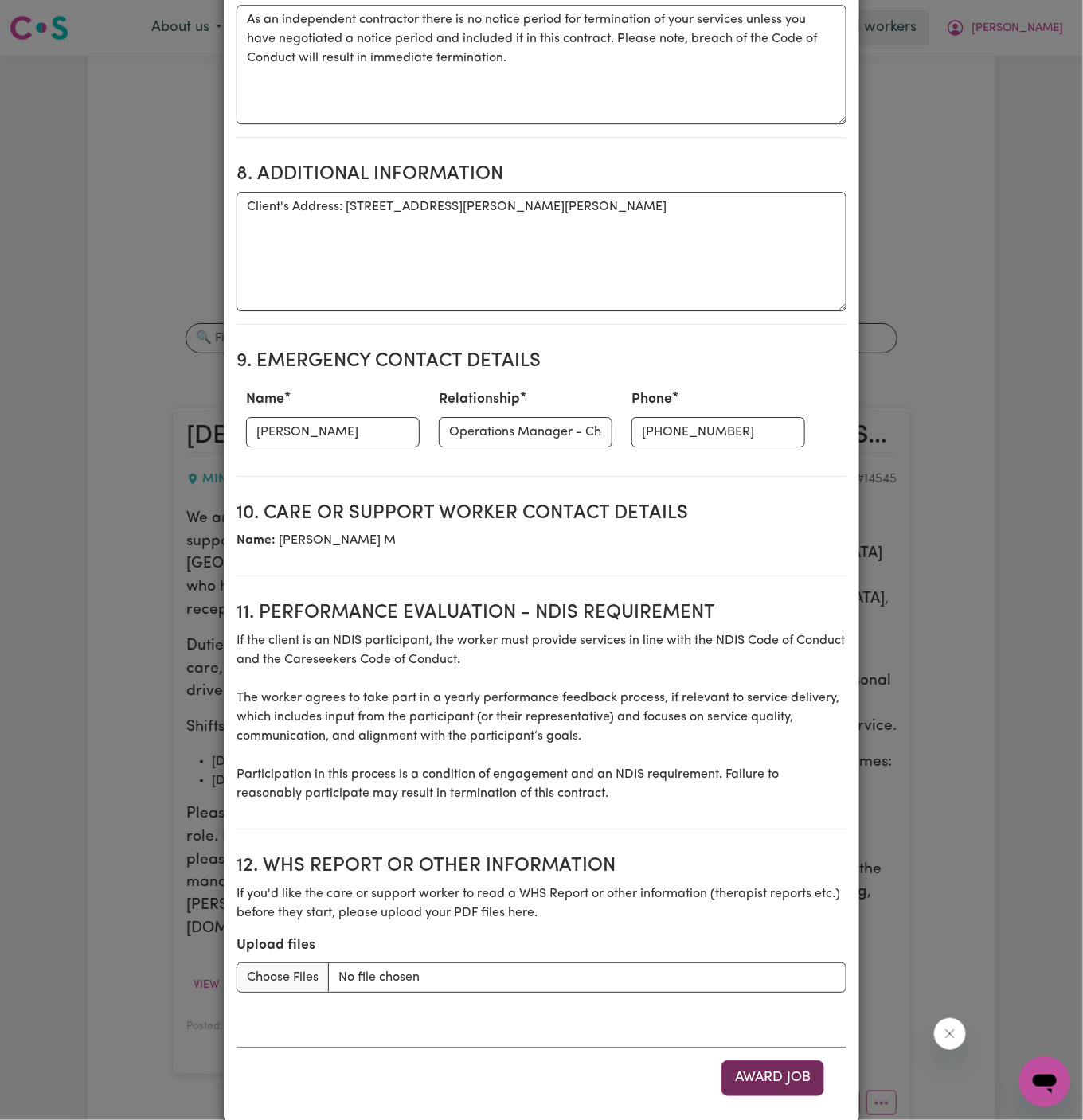
click at [775, 1060] on button "Award Job" at bounding box center [772, 1077] width 102 height 35
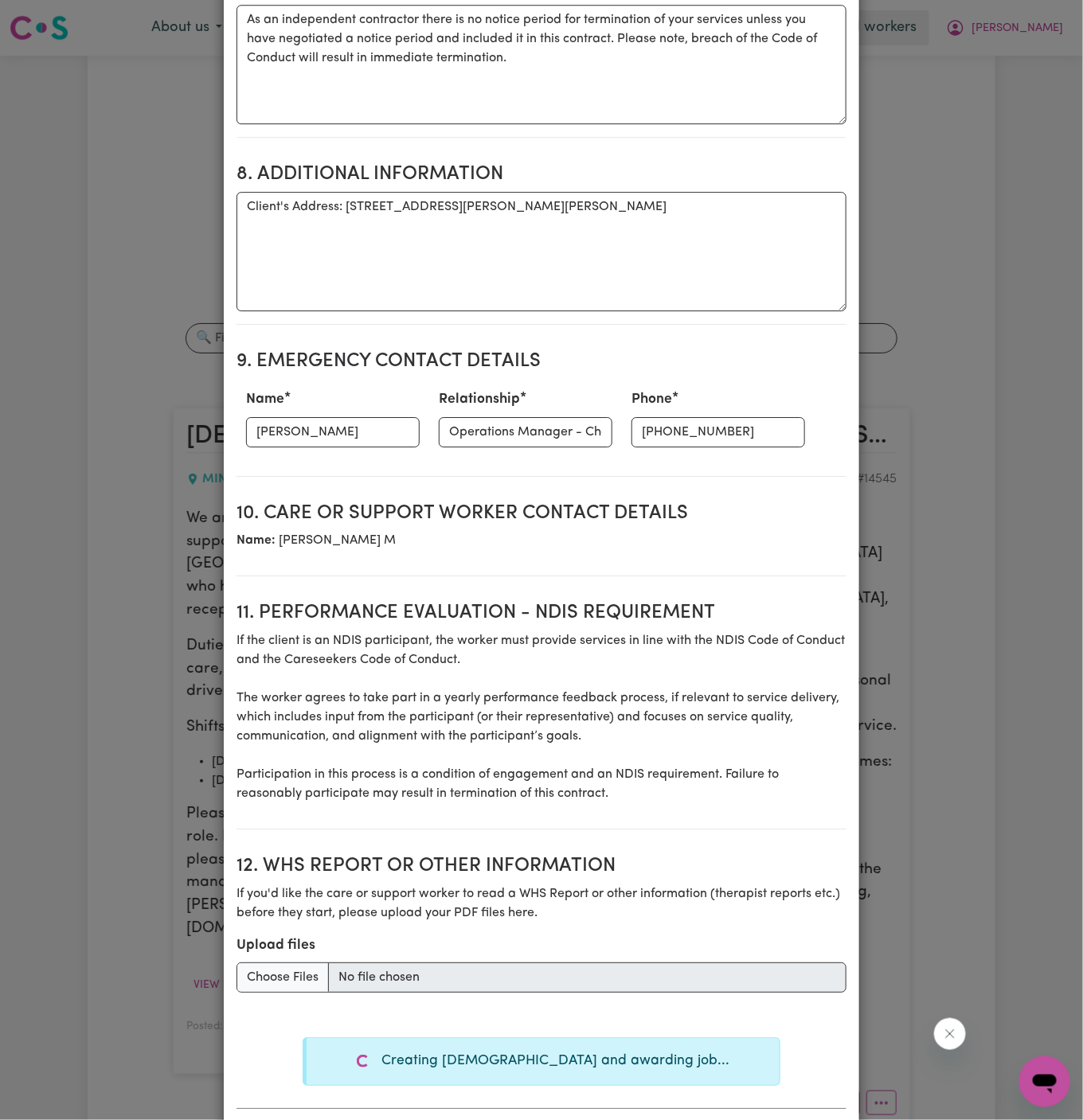
type textarea "Tasks required: Personal care, Social companionship"
type textarea "Days required: wednesday, thursday Approximately 2 hours to be delivered per da…"
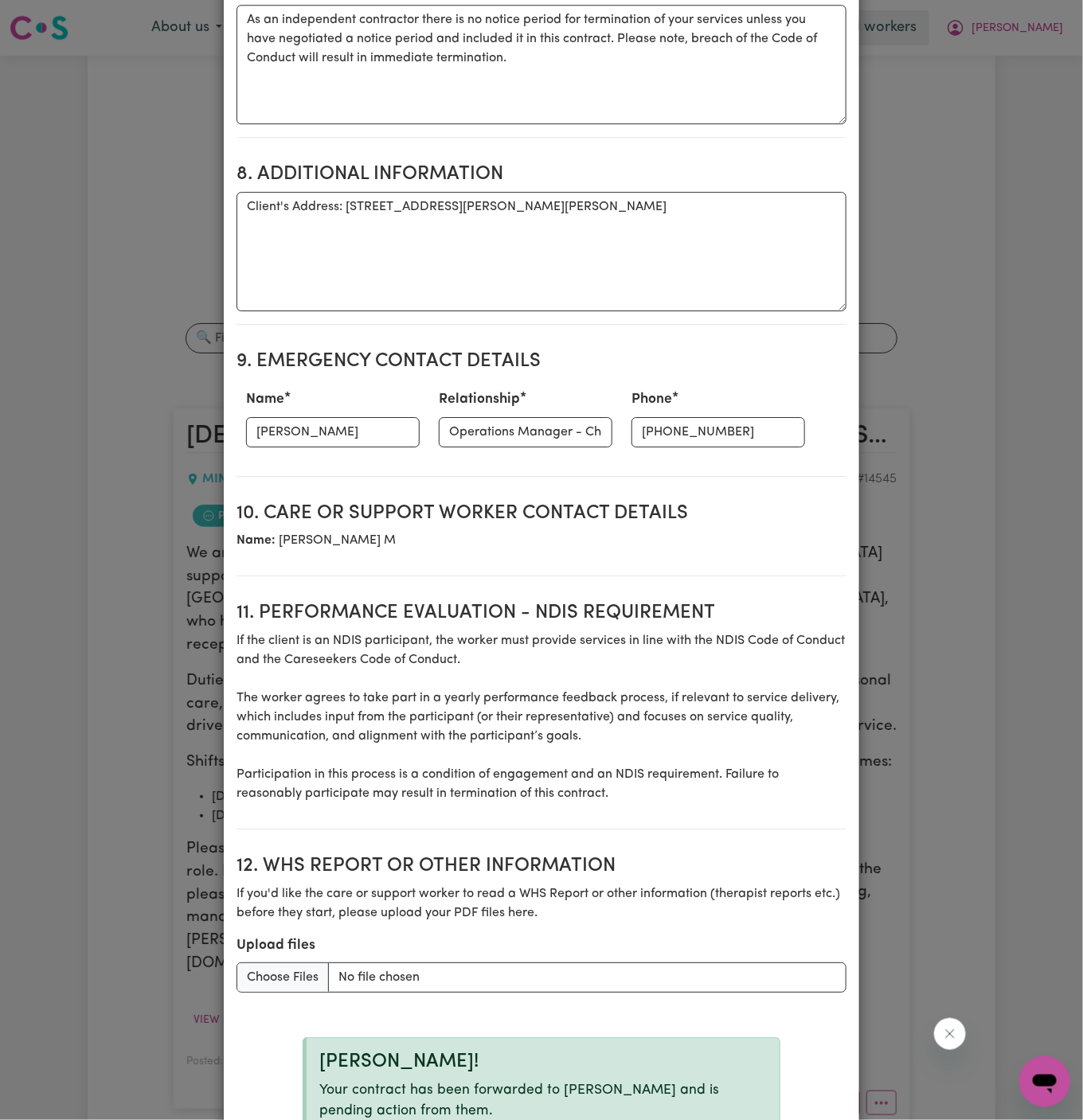
click at [942, 496] on div "Create Contract Contract terms Set contractual terms that the care worker must …" at bounding box center [541, 560] width 1083 height 1120
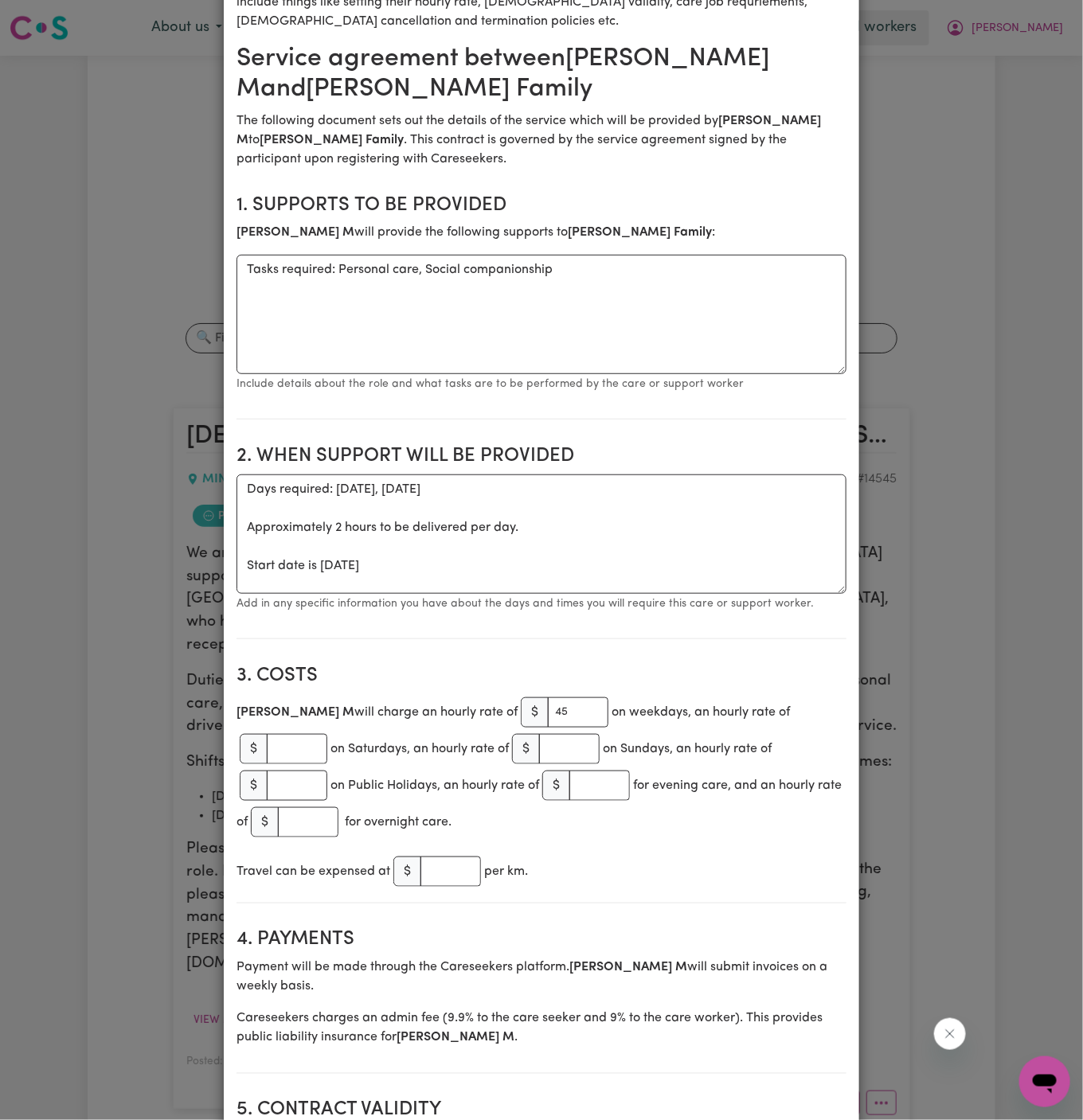
scroll to position [0, 0]
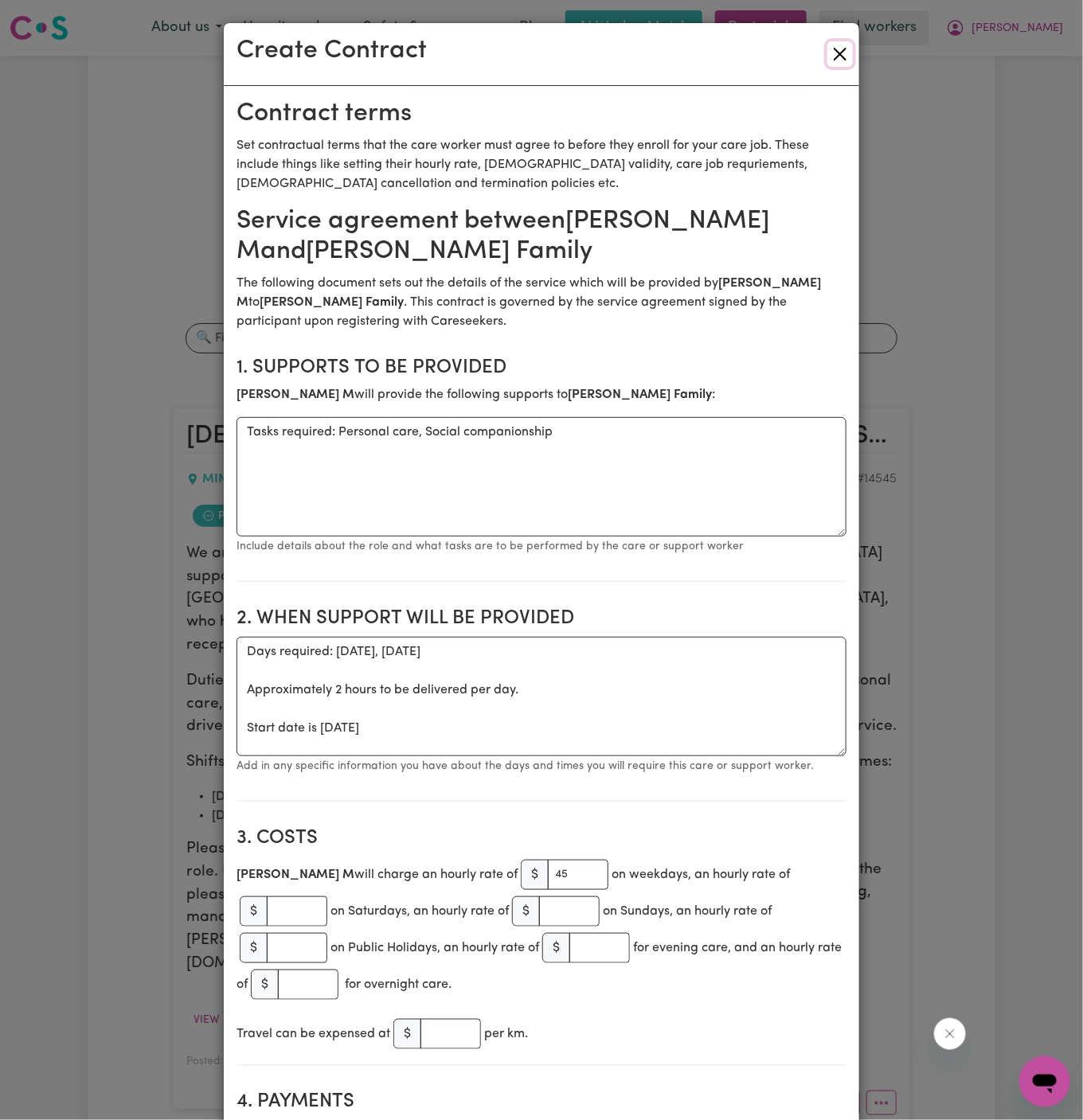
click at [842, 52] on button "Close" at bounding box center [840, 54] width 26 height 26
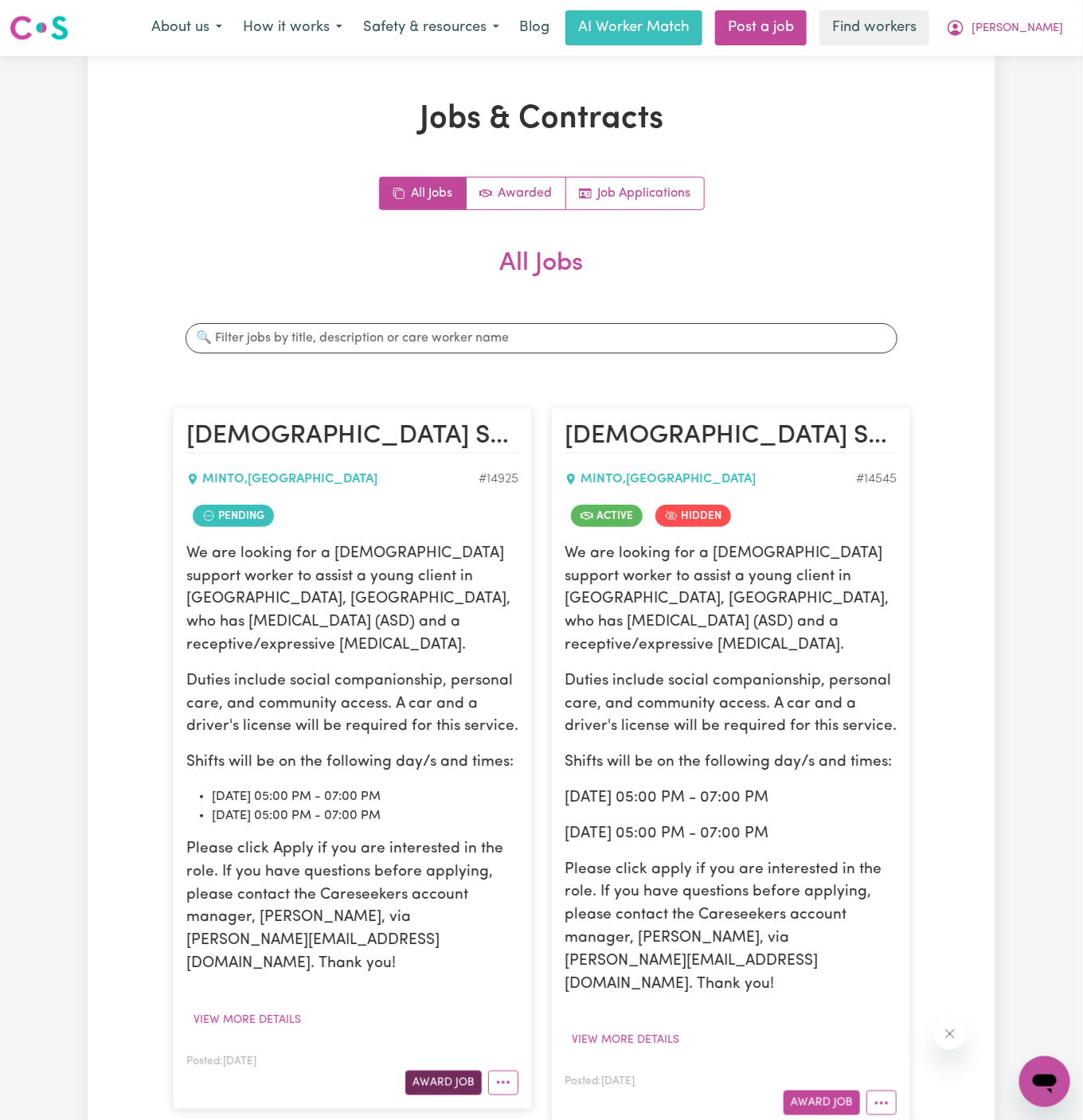
click at [462, 1070] on button "Award Job" at bounding box center [443, 1083] width 77 height 25
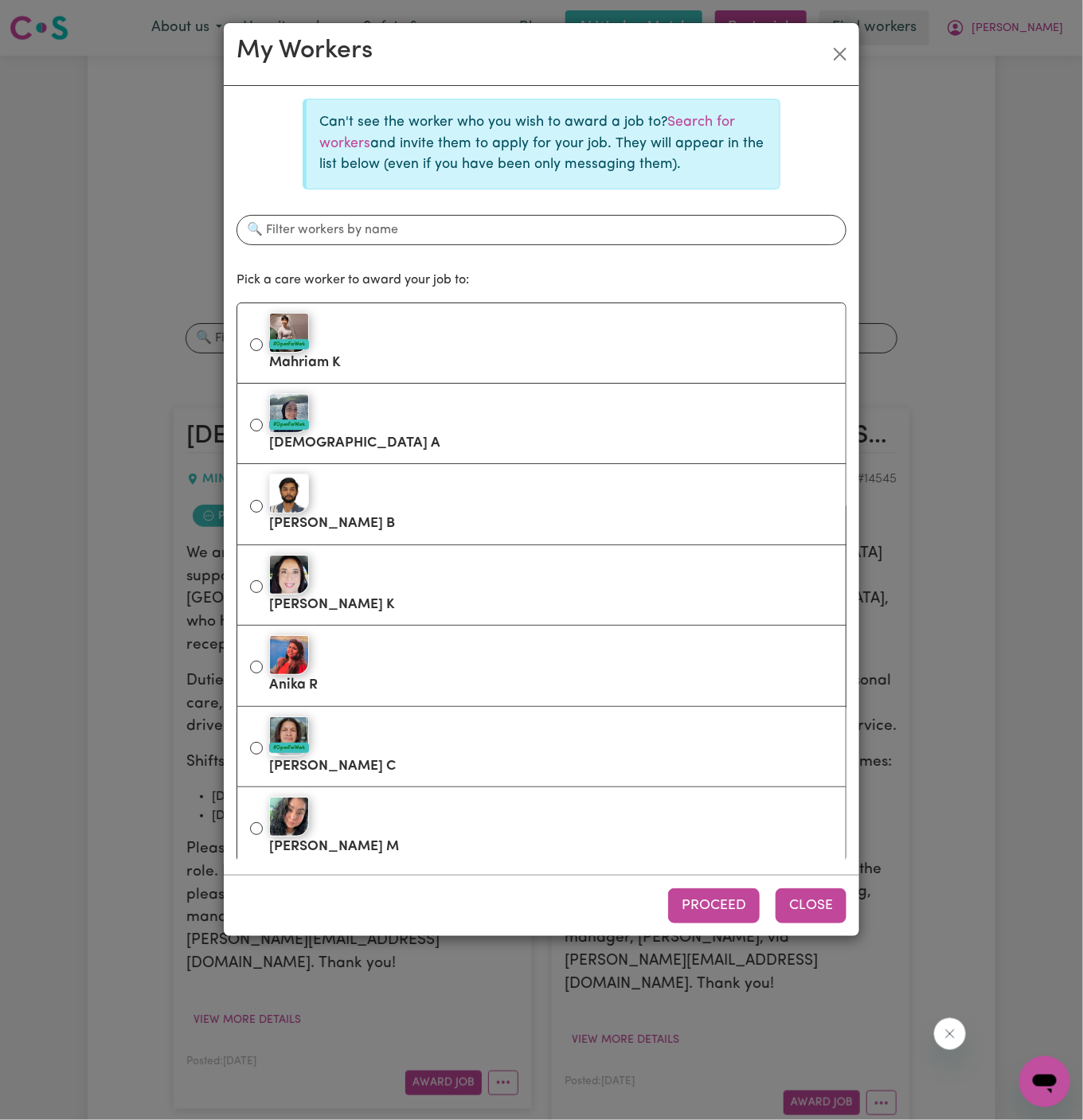
click at [811, 908] on button "Close" at bounding box center [811, 906] width 71 height 35
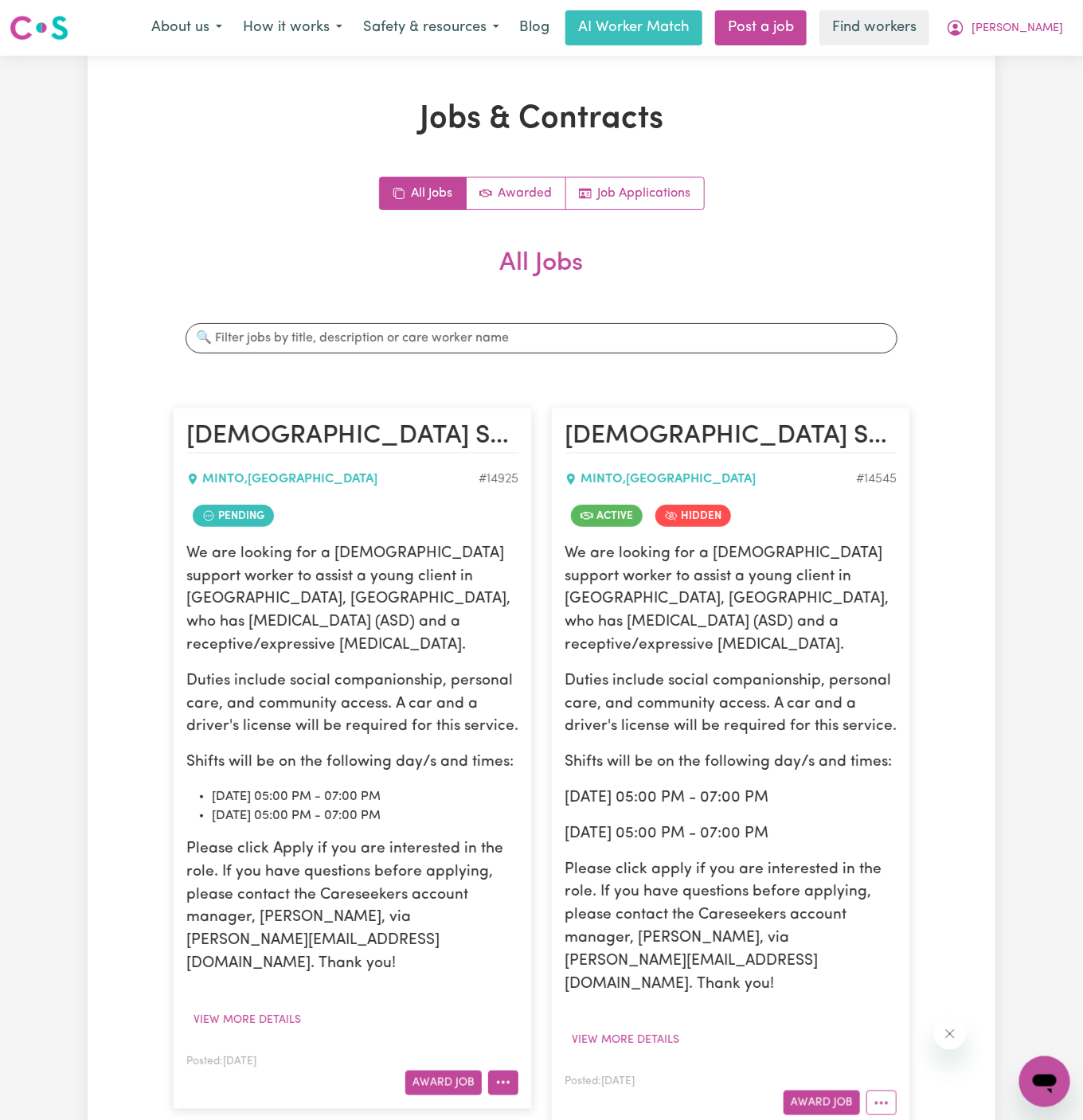
click at [505, 1075] on icon "More options" at bounding box center [504, 1083] width 16 height 16
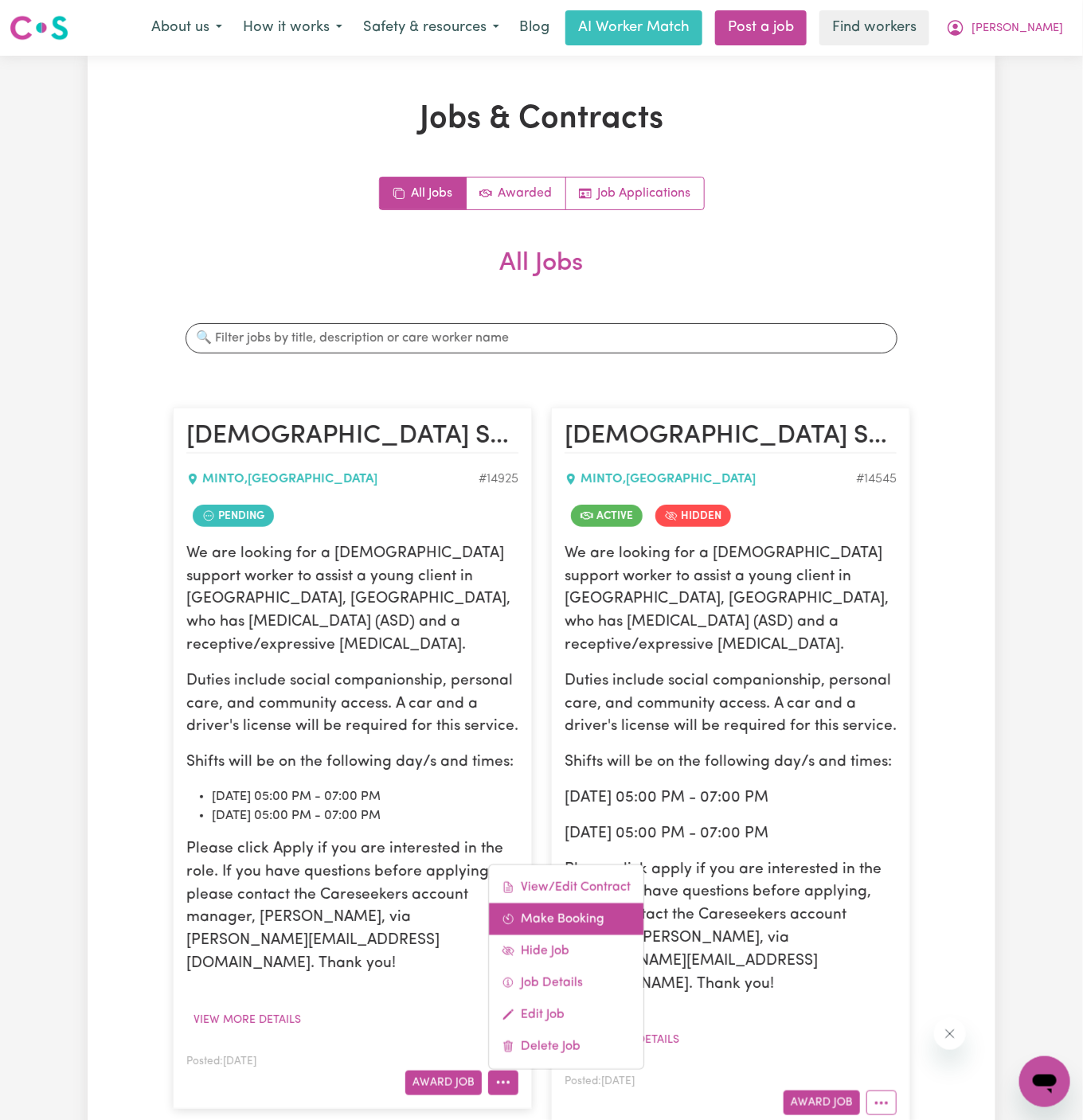
click at [570, 903] on link "Make Booking" at bounding box center [566, 919] width 155 height 32
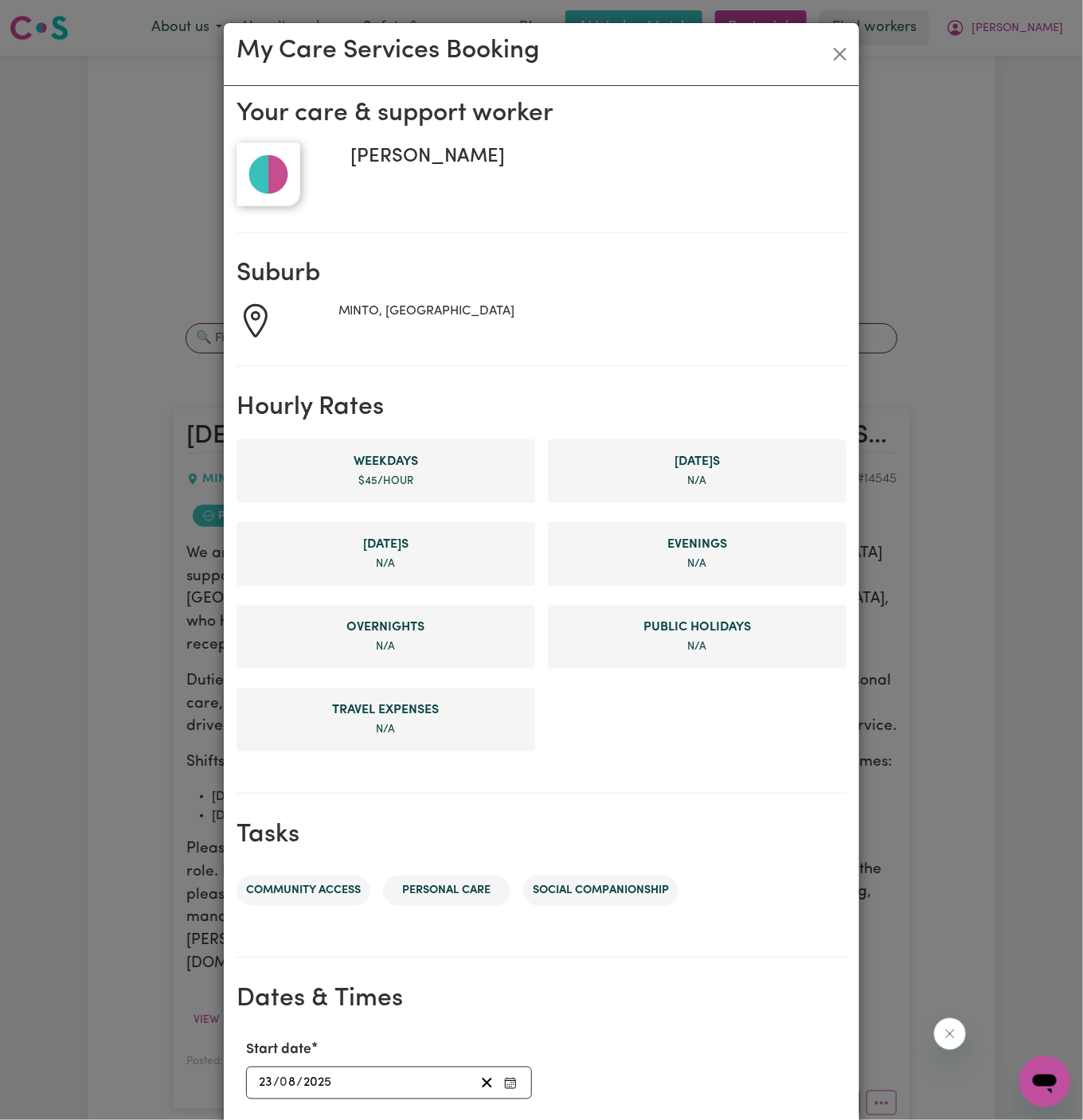
scroll to position [301, 0]
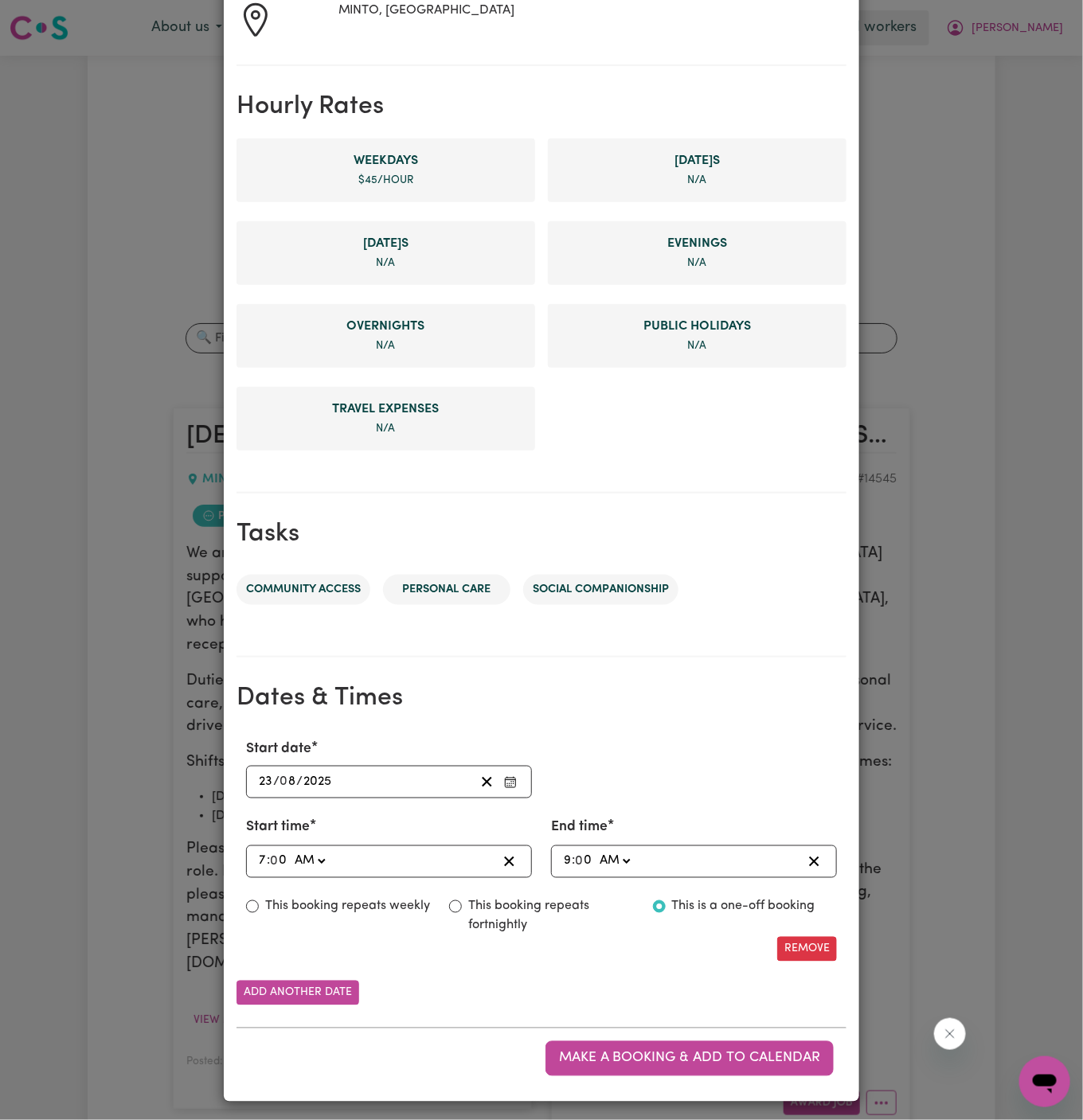
click at [269, 783] on input "23" at bounding box center [265, 782] width 15 height 21
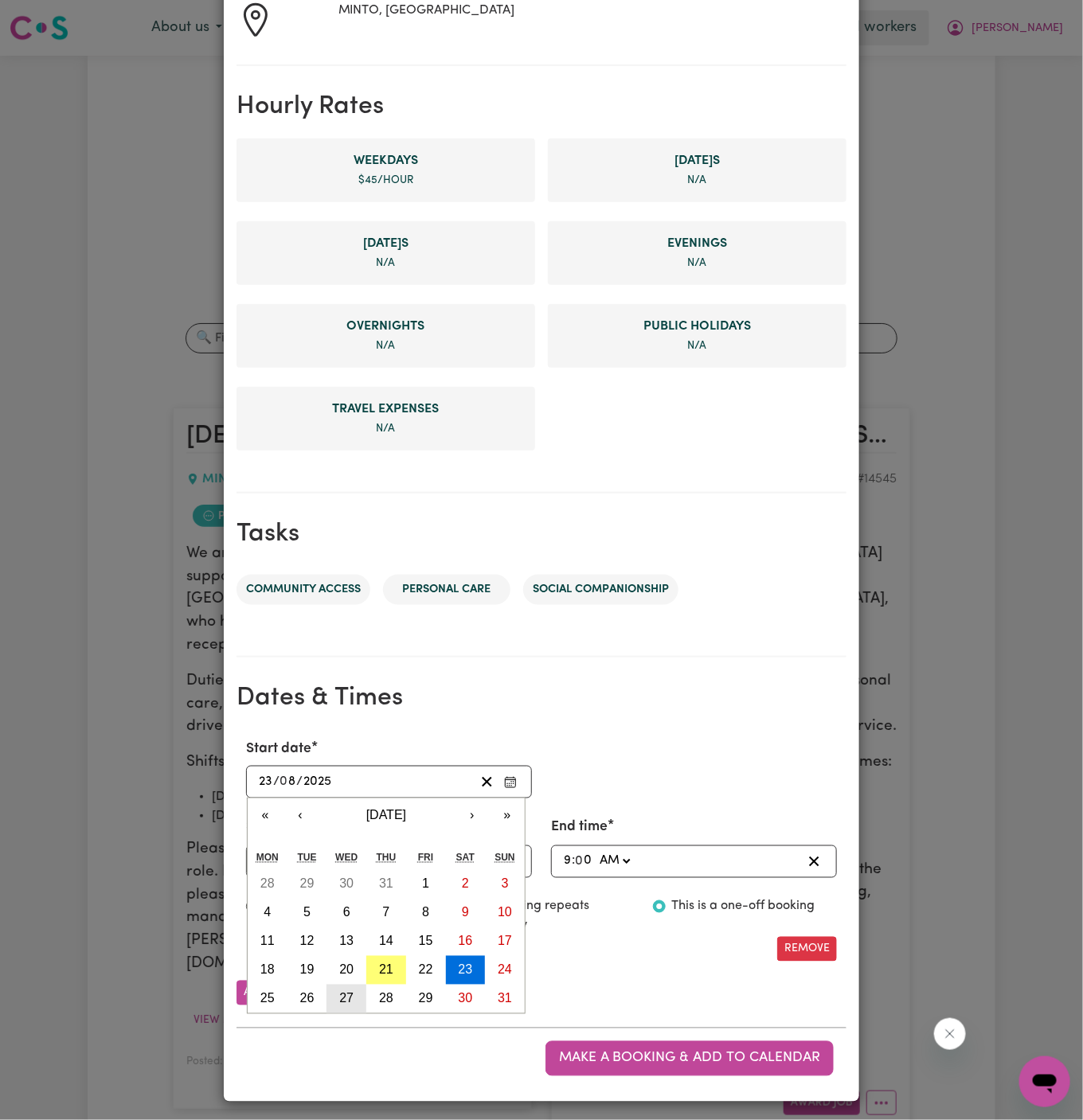
click at [359, 999] on button "27" at bounding box center [346, 999] width 40 height 28
type input "2025-08-27"
type input "27"
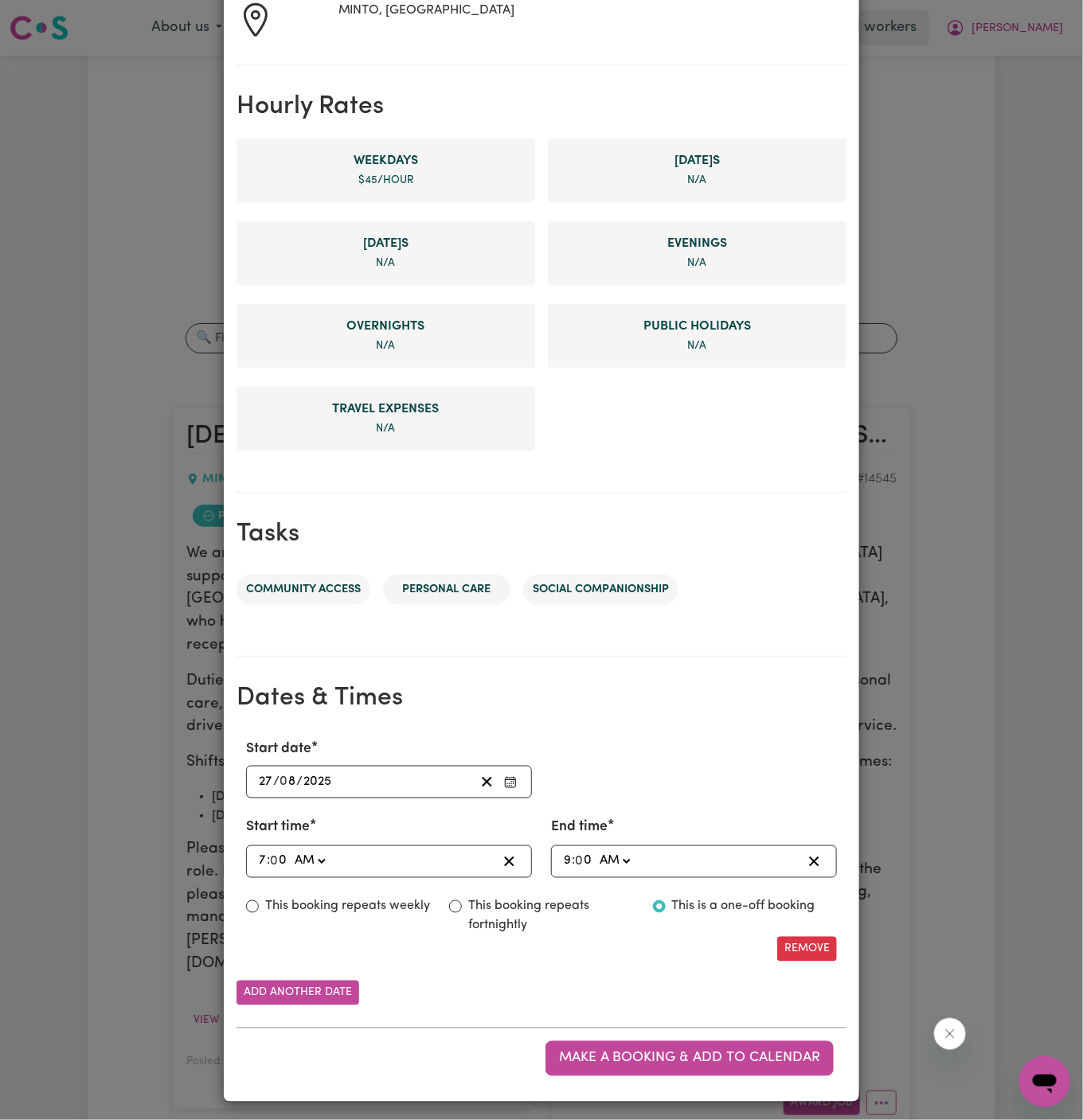
click at [265, 850] on input "7" at bounding box center [263, 861] width 9 height 21
type input "09:00"
type input "9"
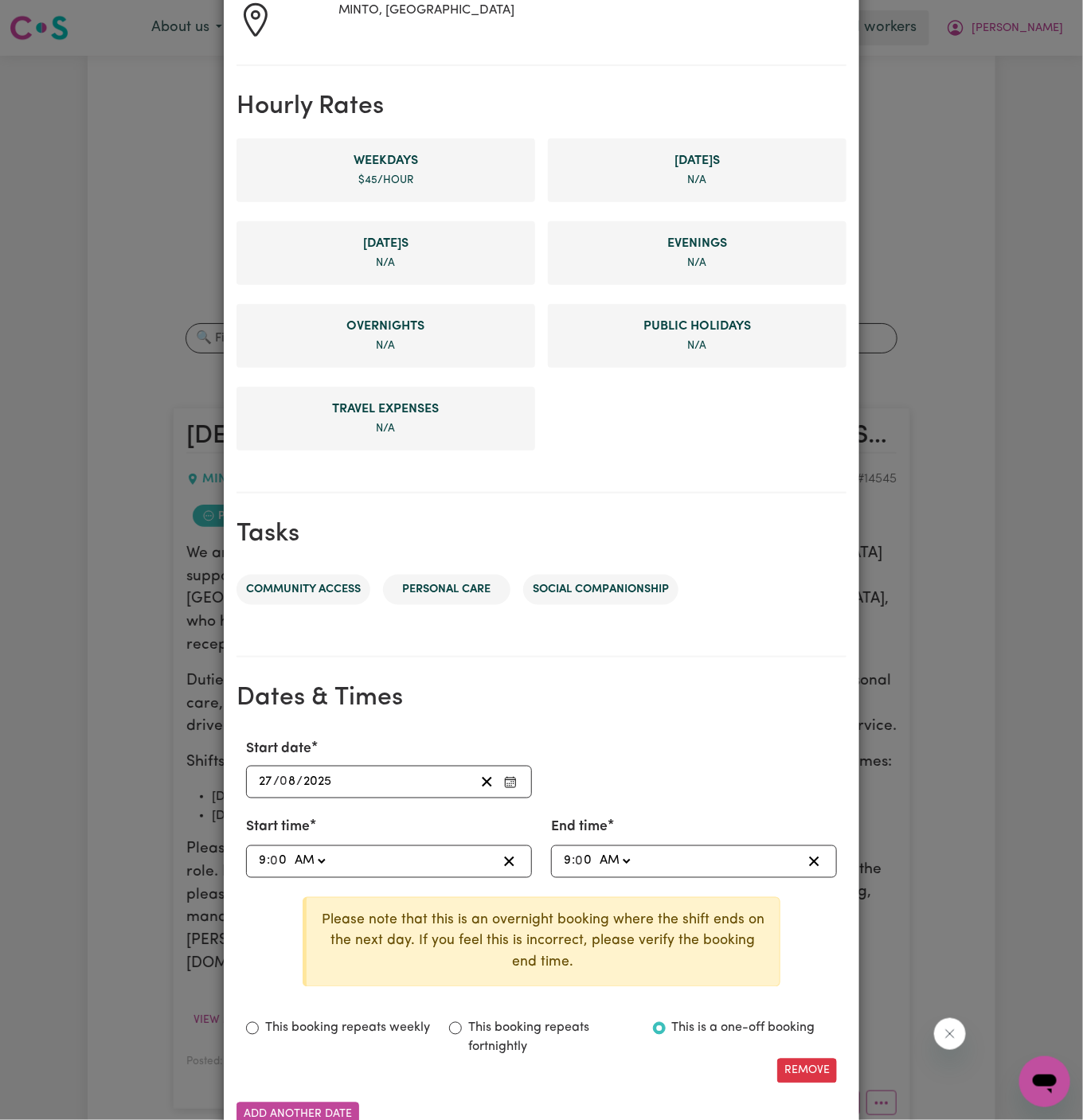
click at [264, 857] on input "9" at bounding box center [263, 861] width 9 height 21
type input "05:00"
type input "5"
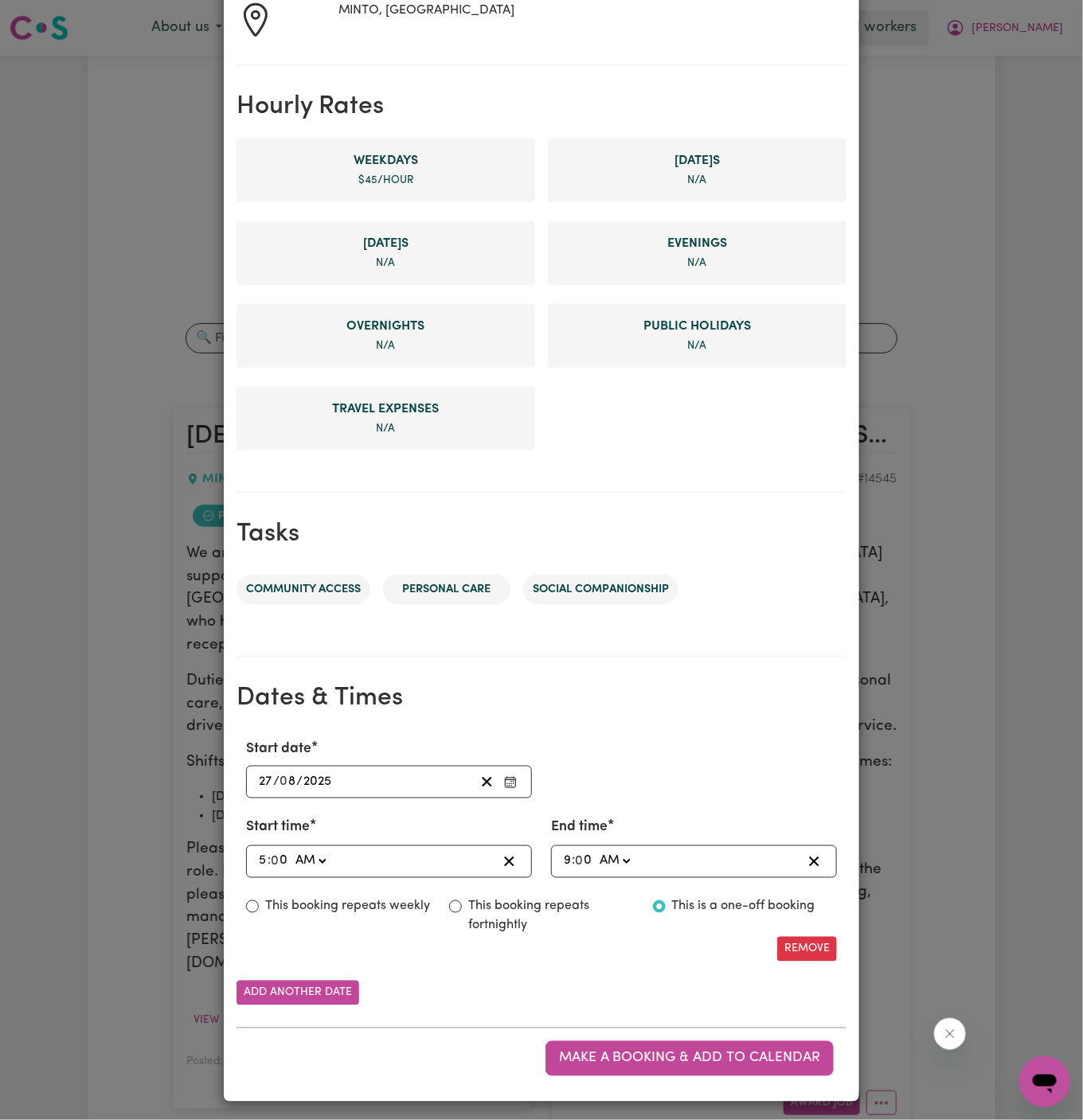
type input "05:03"
type input "3"
type input "05:30"
type input "30"
click at [300, 858] on select "AM PM" at bounding box center [310, 861] width 37 height 21
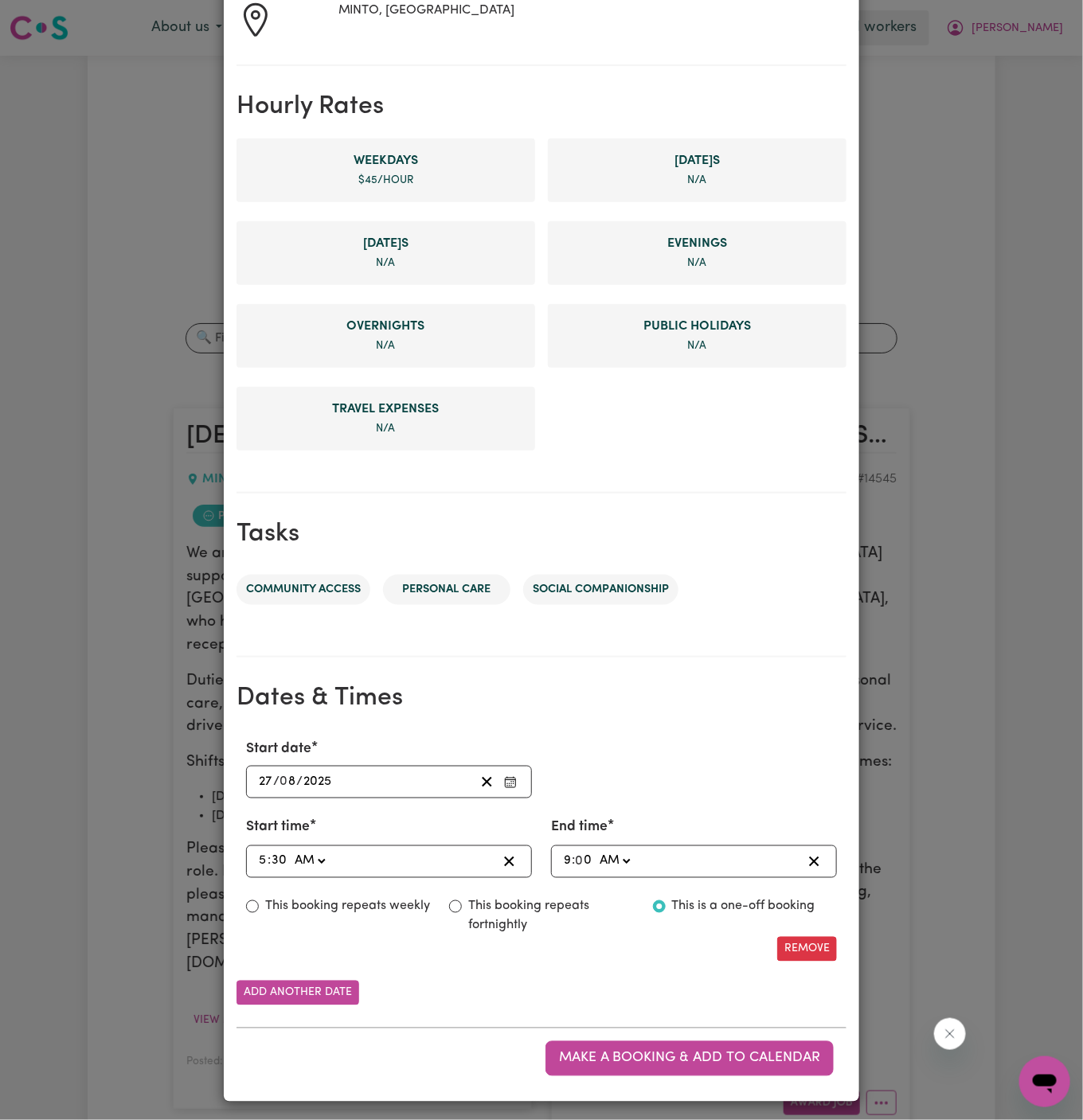
select select "pm"
click at [291, 850] on select "AM PM" at bounding box center [310, 861] width 37 height 21
type input "17:30"
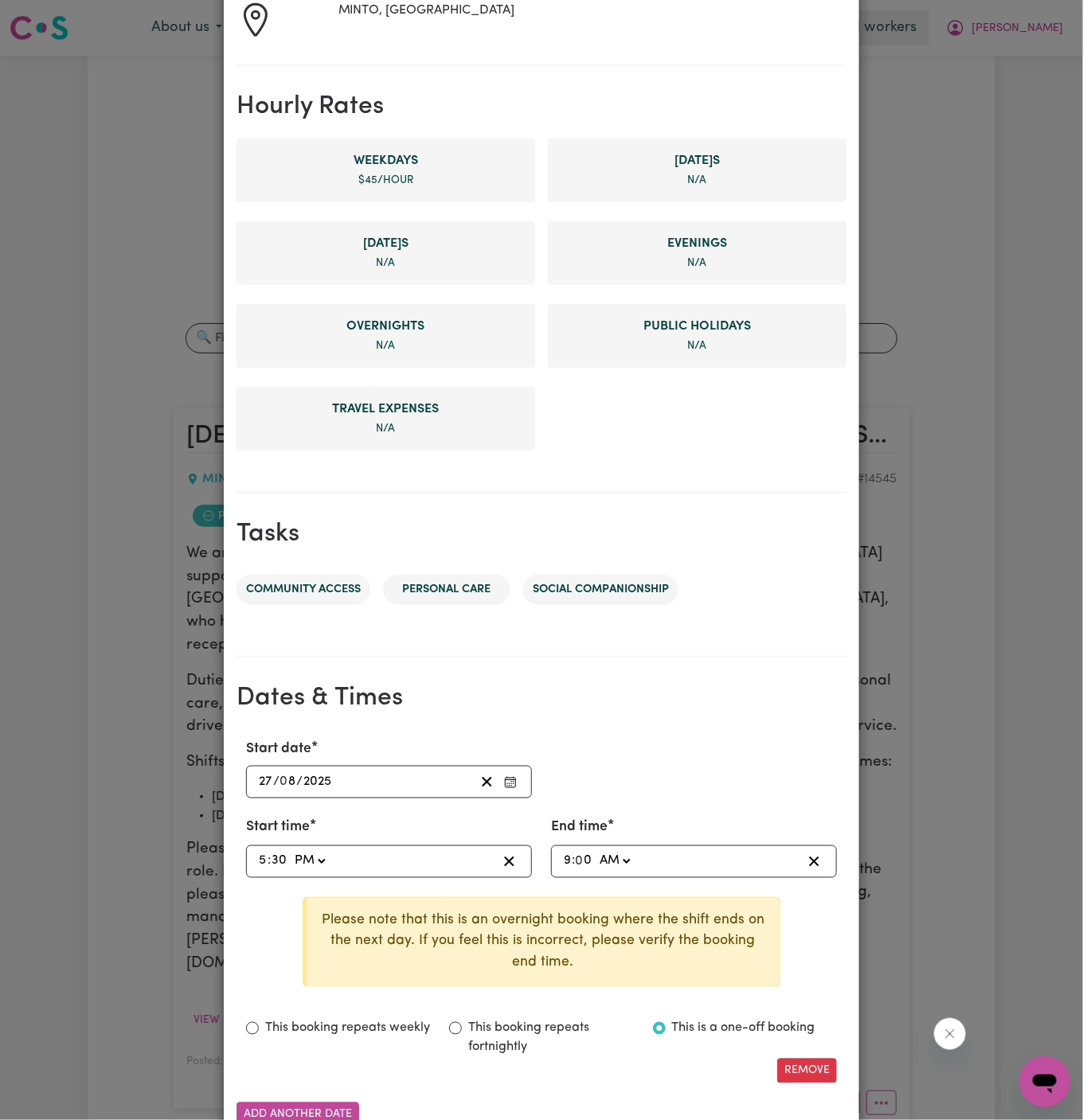
click at [558, 858] on div "09:00 9 : 0 0 AM PM" at bounding box center [693, 861] width 286 height 33
click at [563, 858] on input "9" at bounding box center [568, 861] width 9 height 21
type input "07:00"
type input "7"
type input "07:03"
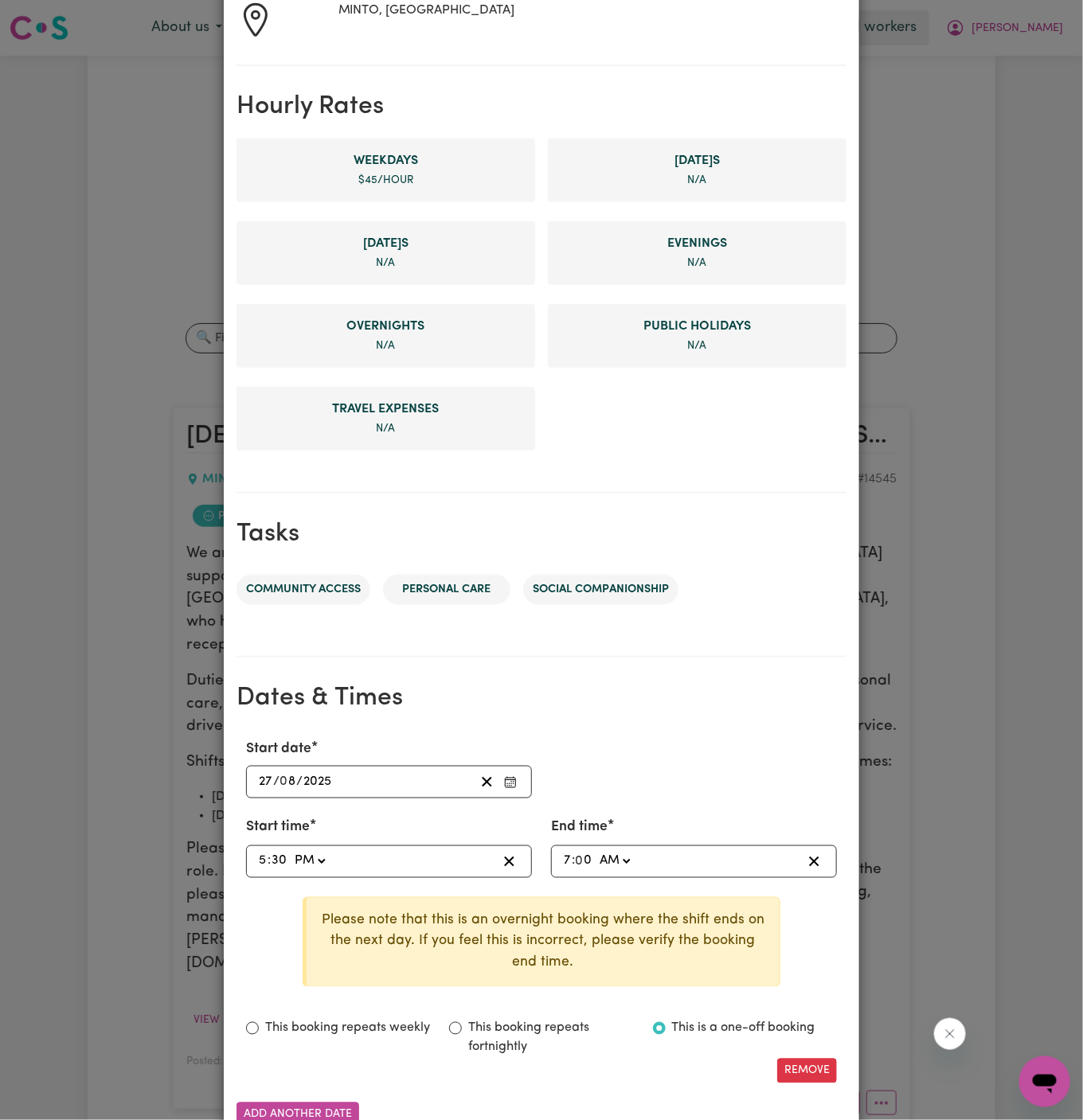
type input "3"
type input "07:30"
type input "30"
click at [611, 858] on select "AM PM" at bounding box center [613, 861] width 37 height 21
select select "pm"
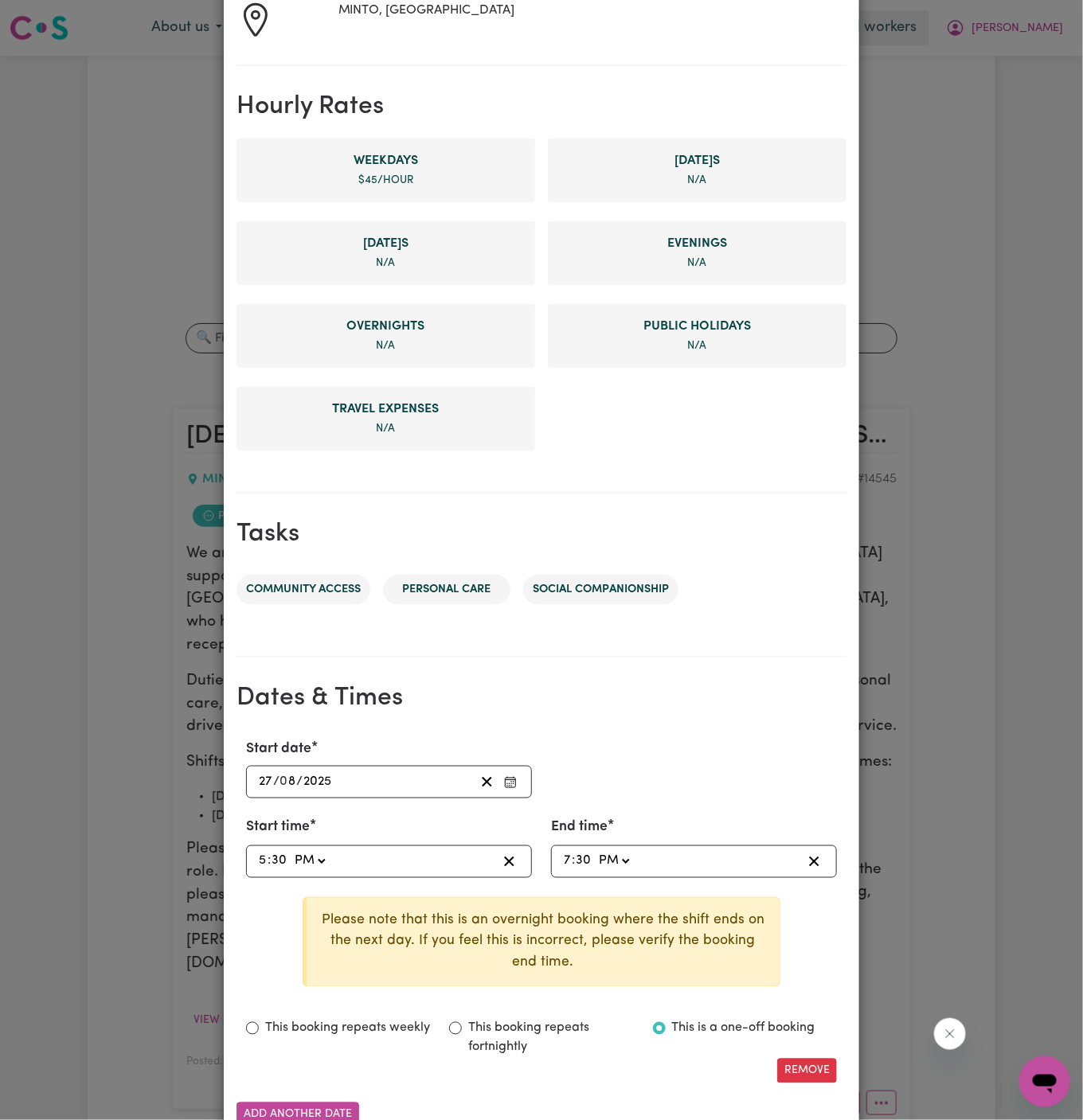
click at [594, 850] on select "AM PM" at bounding box center [613, 861] width 37 height 21
type input "19:30"
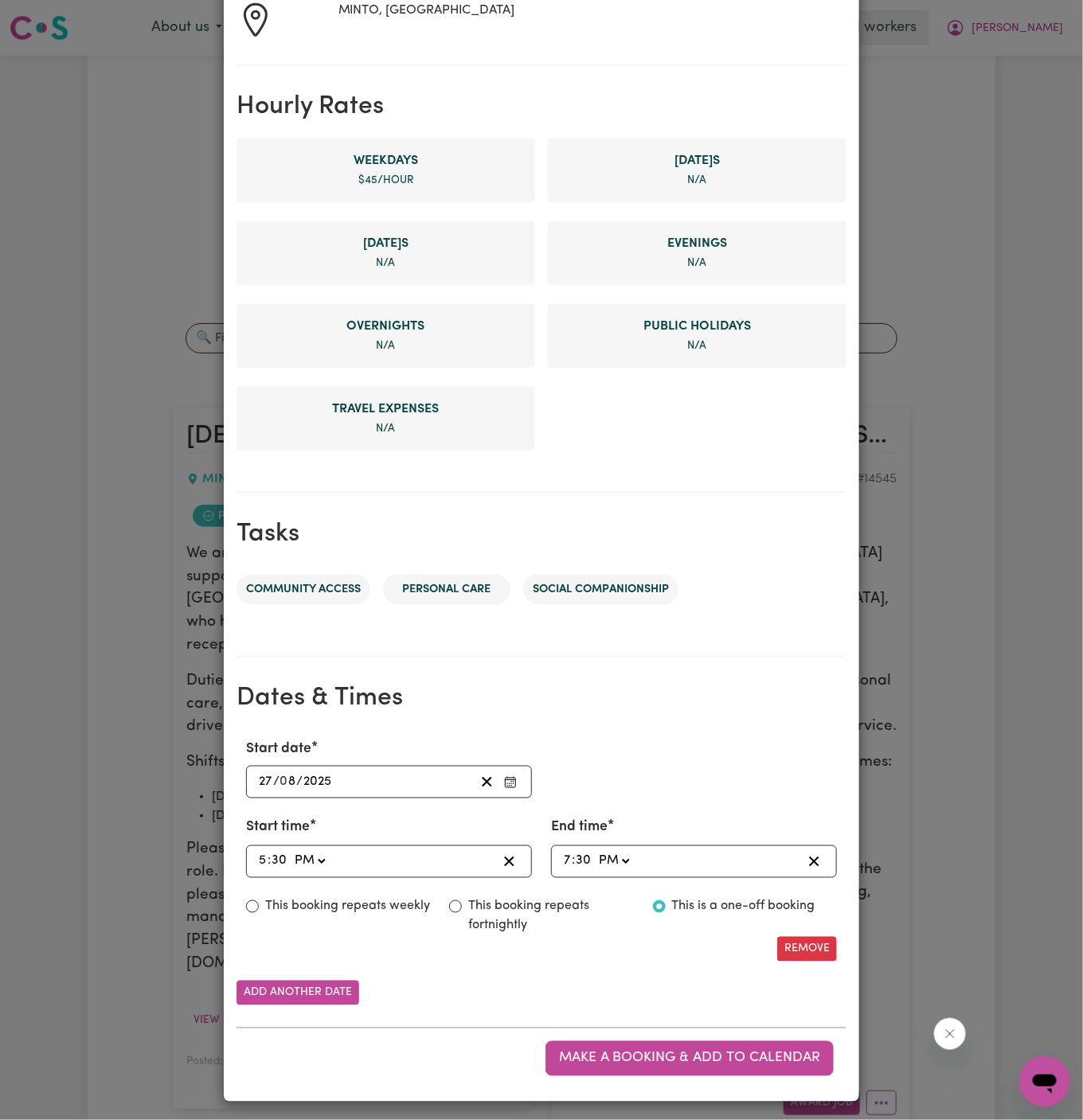
click at [409, 899] on label "This booking repeats weekly" at bounding box center [347, 906] width 165 height 19
click at [259, 900] on input "This booking repeats weekly" at bounding box center [252, 906] width 12 height 12
radio input "true"
click at [318, 991] on button "Add another date" at bounding box center [298, 993] width 123 height 25
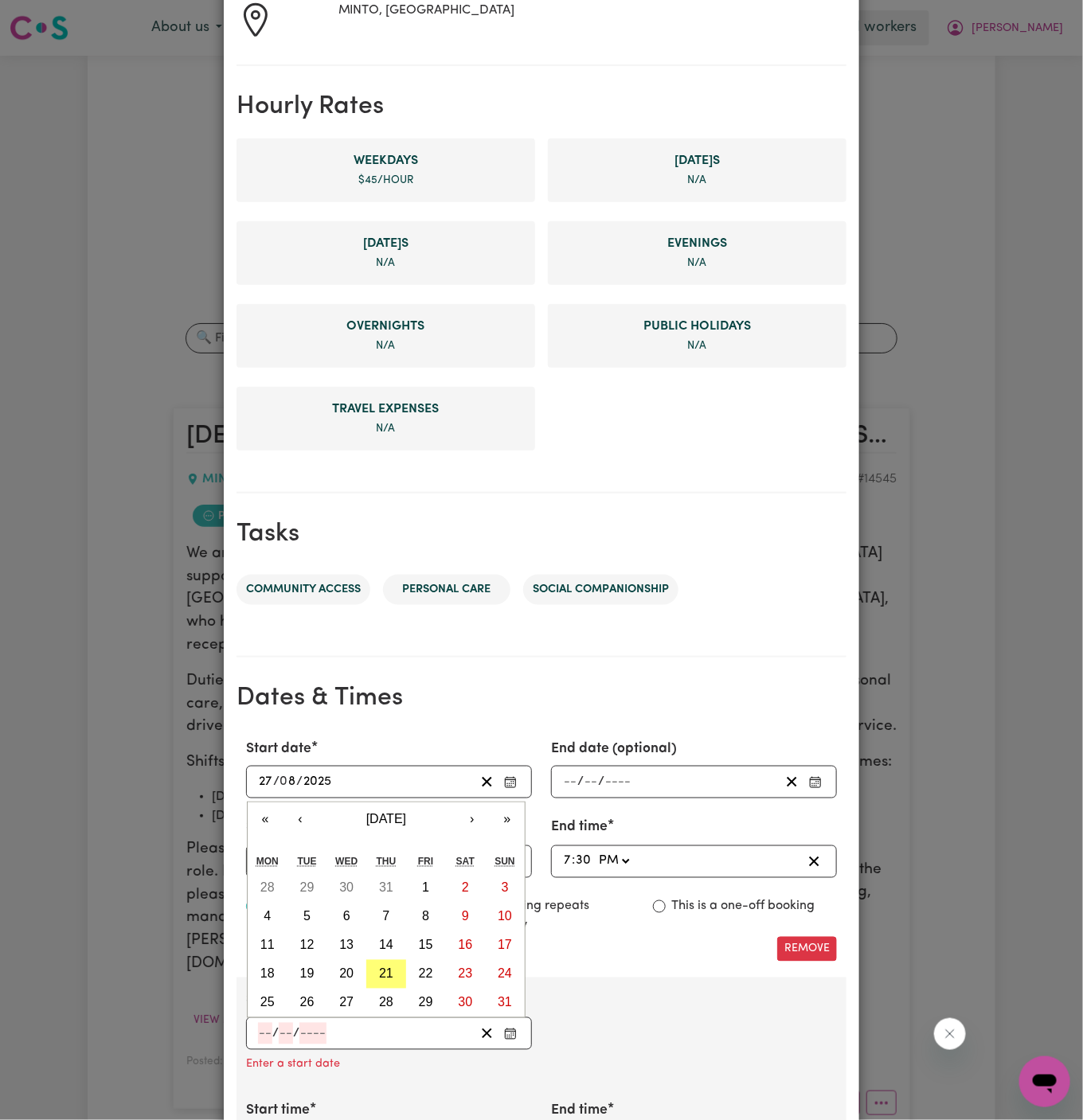
click at [262, 1023] on input "number" at bounding box center [265, 1034] width 14 height 21
click at [388, 1001] on abbr "28" at bounding box center [386, 1002] width 14 height 13
type input "2025-08-28"
type input "28"
type input "8"
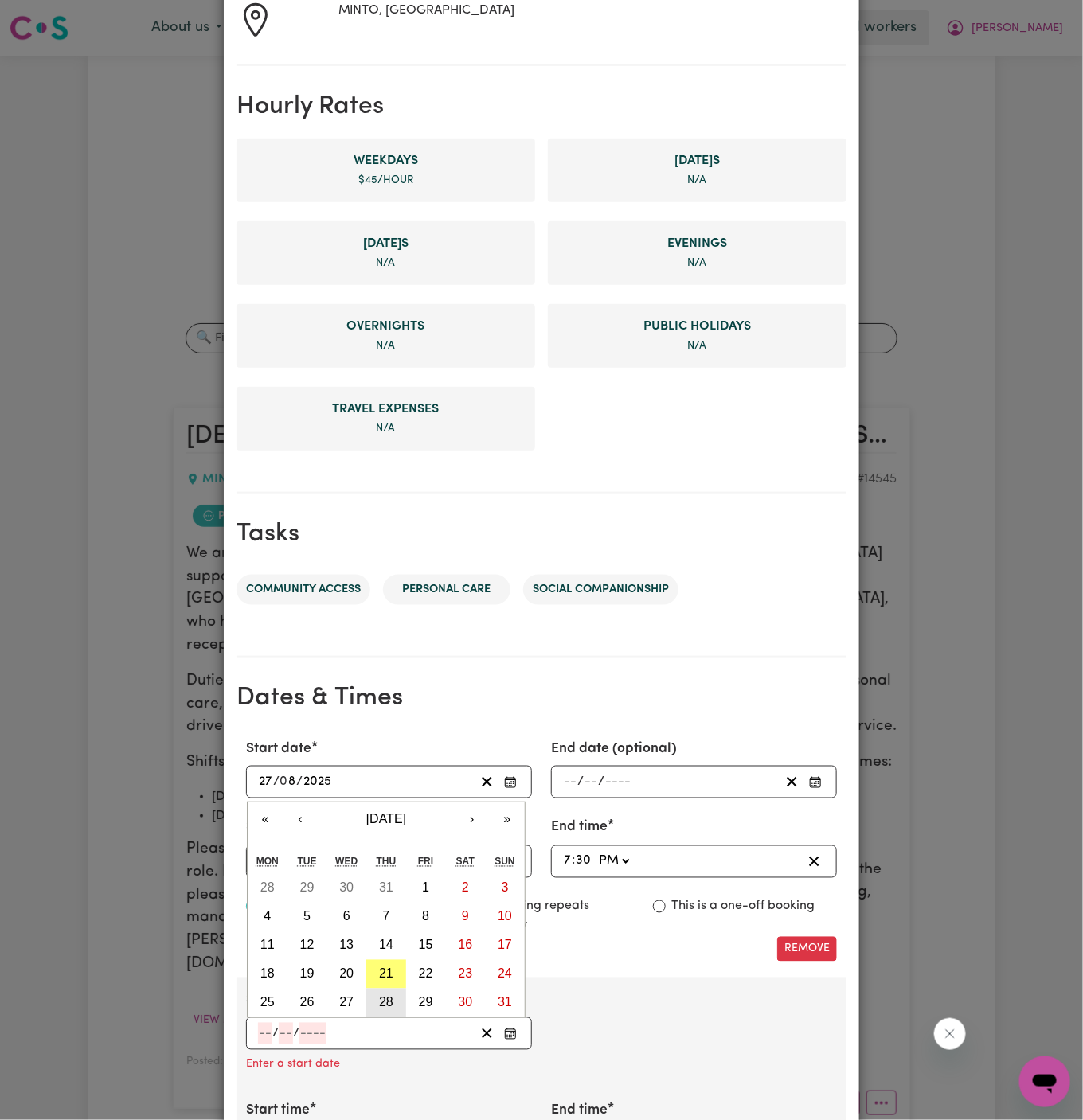
type input "2025"
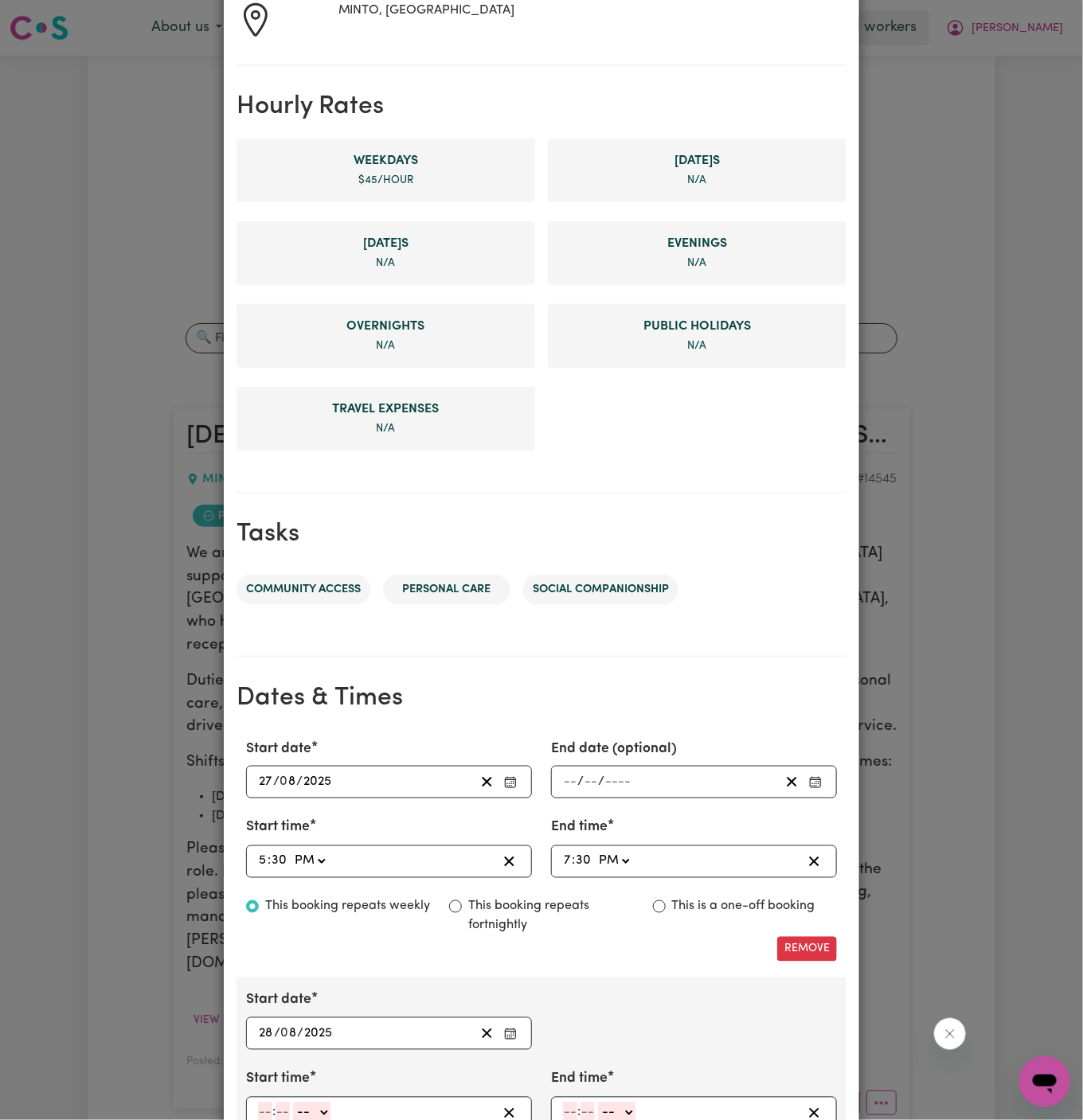
scroll to position [418, 0]
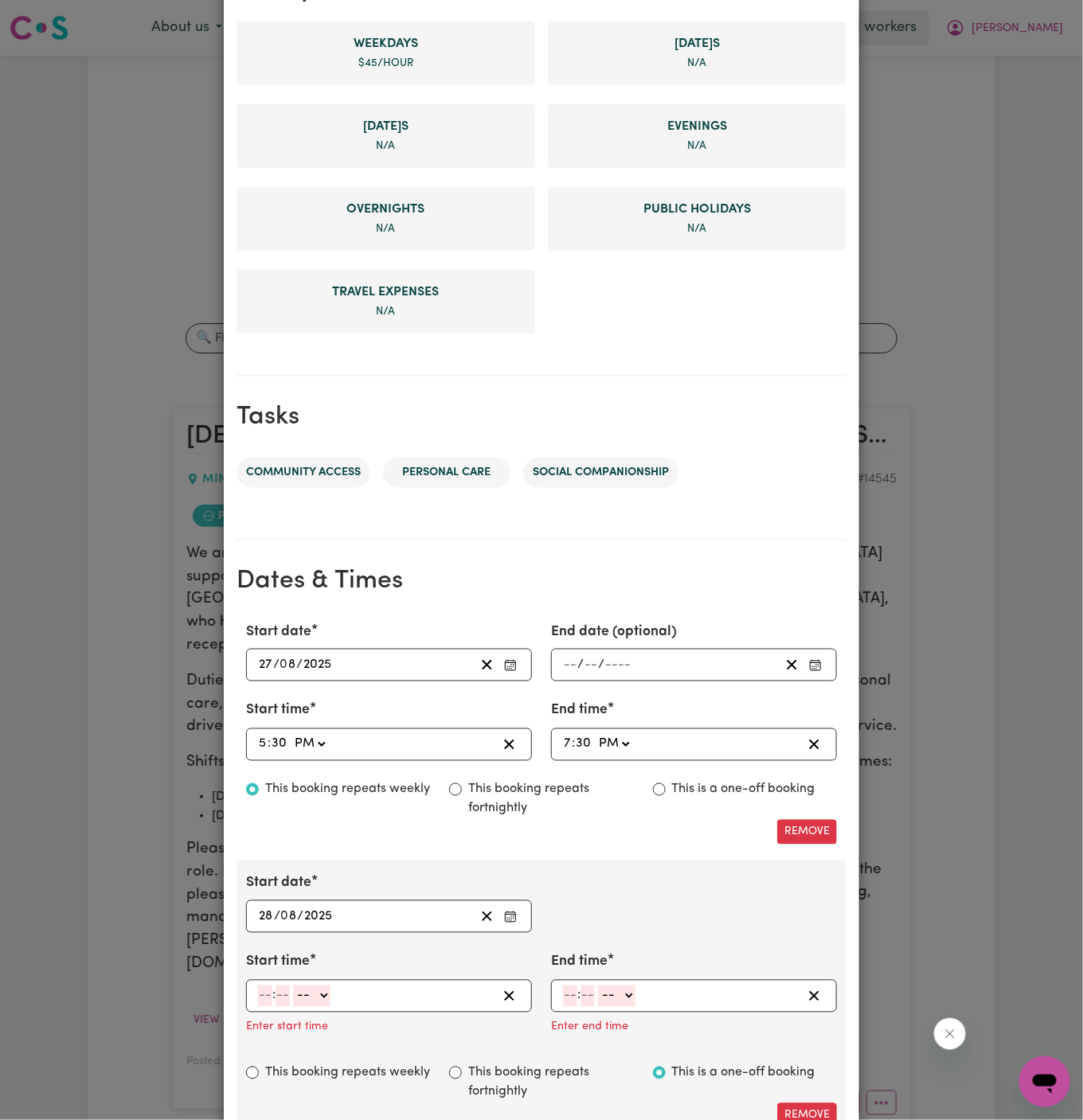
click at [267, 992] on input "number" at bounding box center [265, 996] width 14 height 21
type input "5"
type input "30"
click at [322, 988] on select "-- AM PM" at bounding box center [310, 996] width 37 height 21
select select "pm"
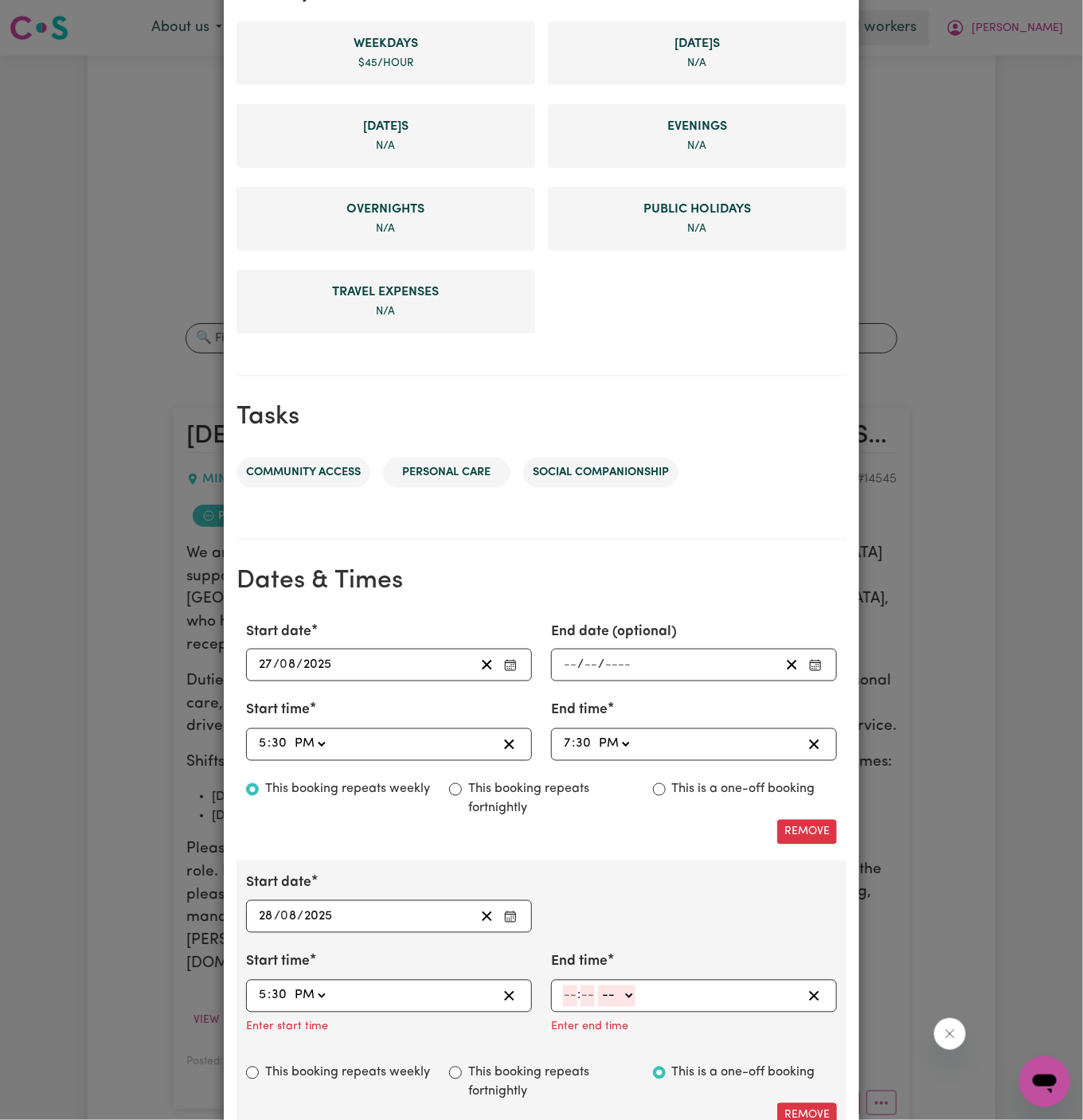
click at [291, 986] on select "-- AM PM" at bounding box center [310, 996] width 37 height 21
type input "17:30"
click at [563, 995] on input "number" at bounding box center [570, 996] width 14 height 21
type input "7"
type input "30"
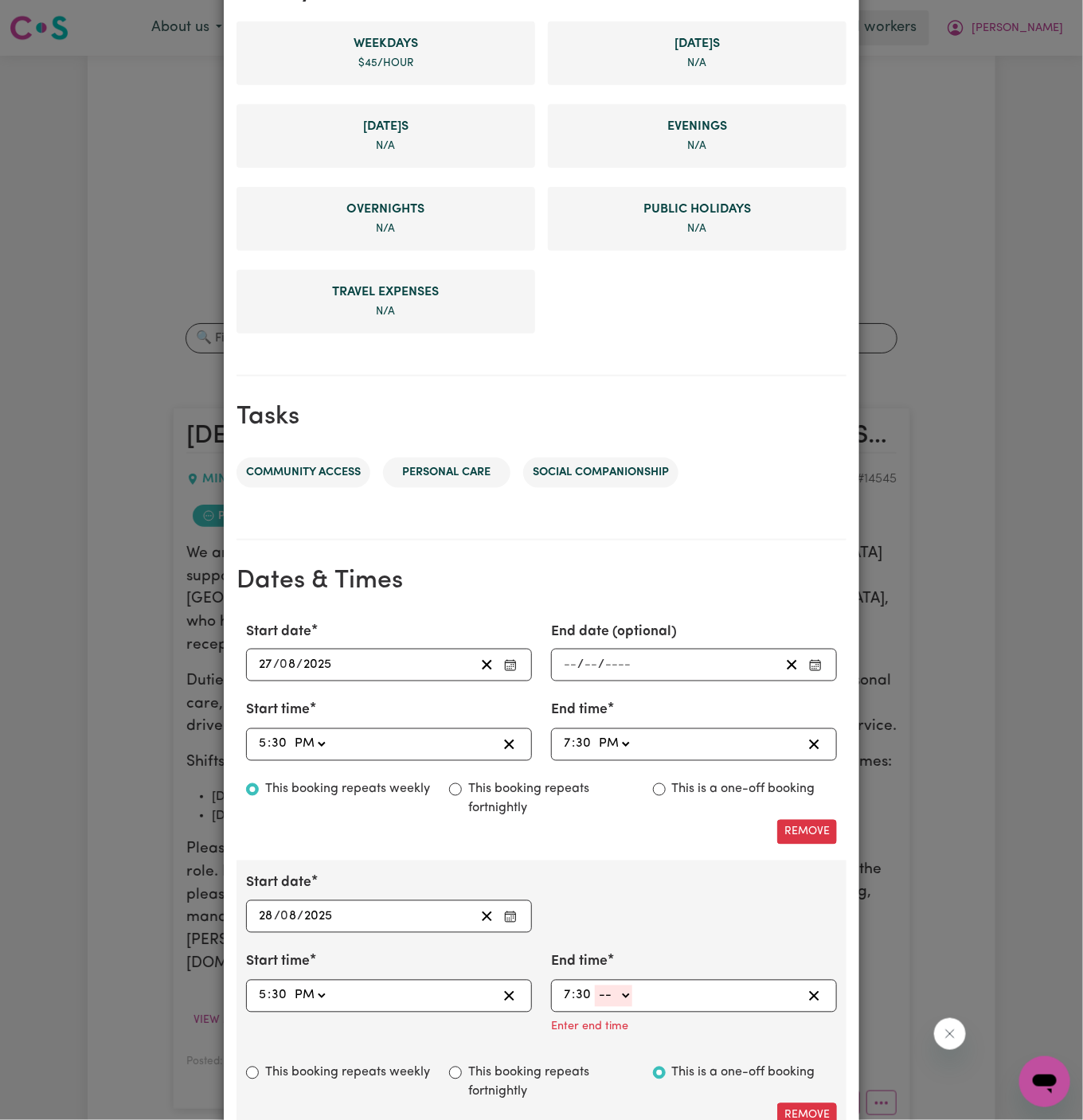
click at [617, 993] on select "-- AM PM" at bounding box center [613, 996] width 37 height 21
select select "pm"
click at [594, 986] on select "-- AM PM" at bounding box center [613, 996] width 37 height 21
type input "19:30"
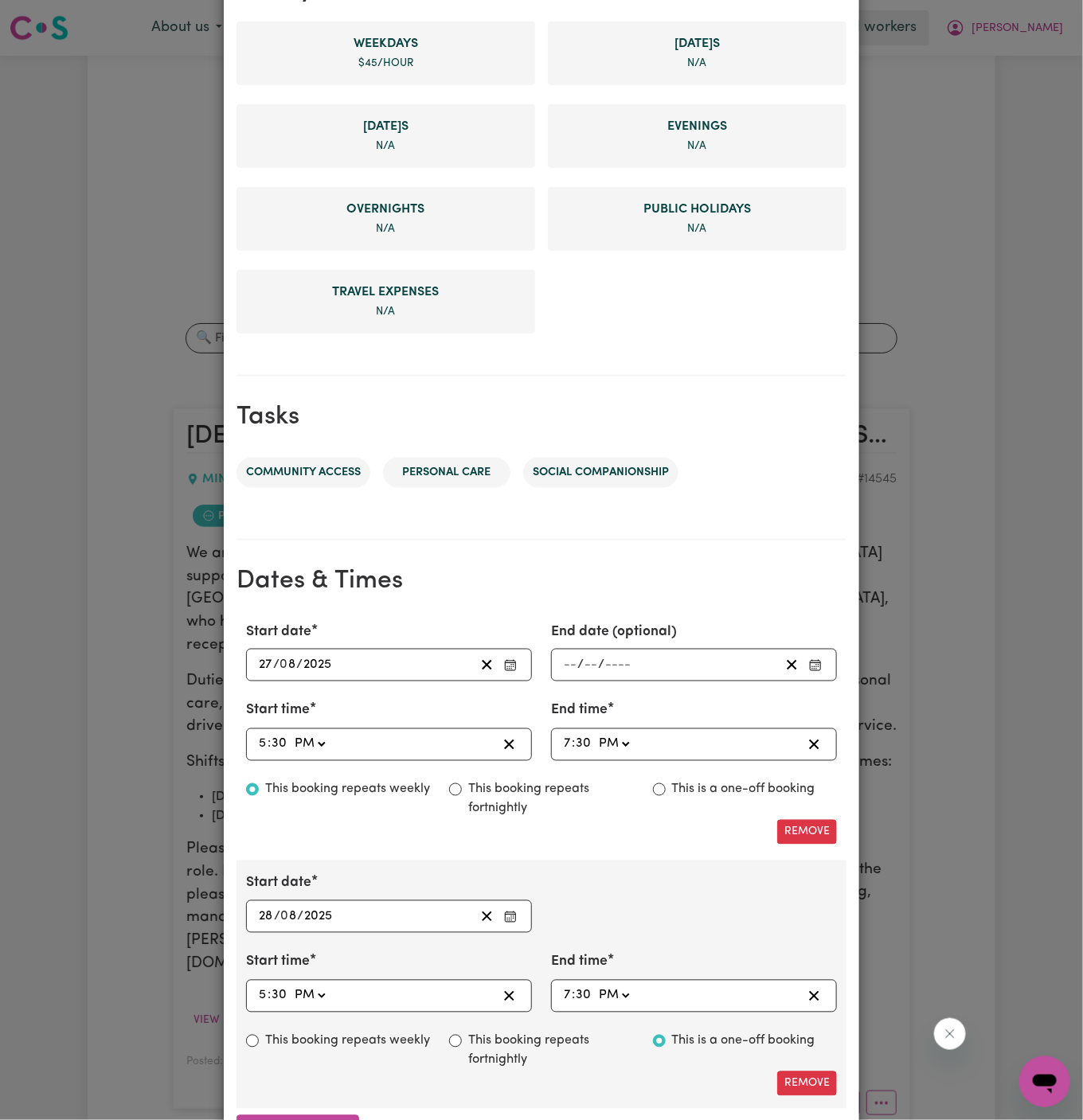
click at [342, 1038] on label "This booking repeats weekly" at bounding box center [347, 1041] width 165 height 19
click at [259, 1038] on input "This booking repeats weekly" at bounding box center [252, 1041] width 12 height 12
radio input "true"
click at [826, 1077] on button "Remove" at bounding box center [806, 1084] width 60 height 25
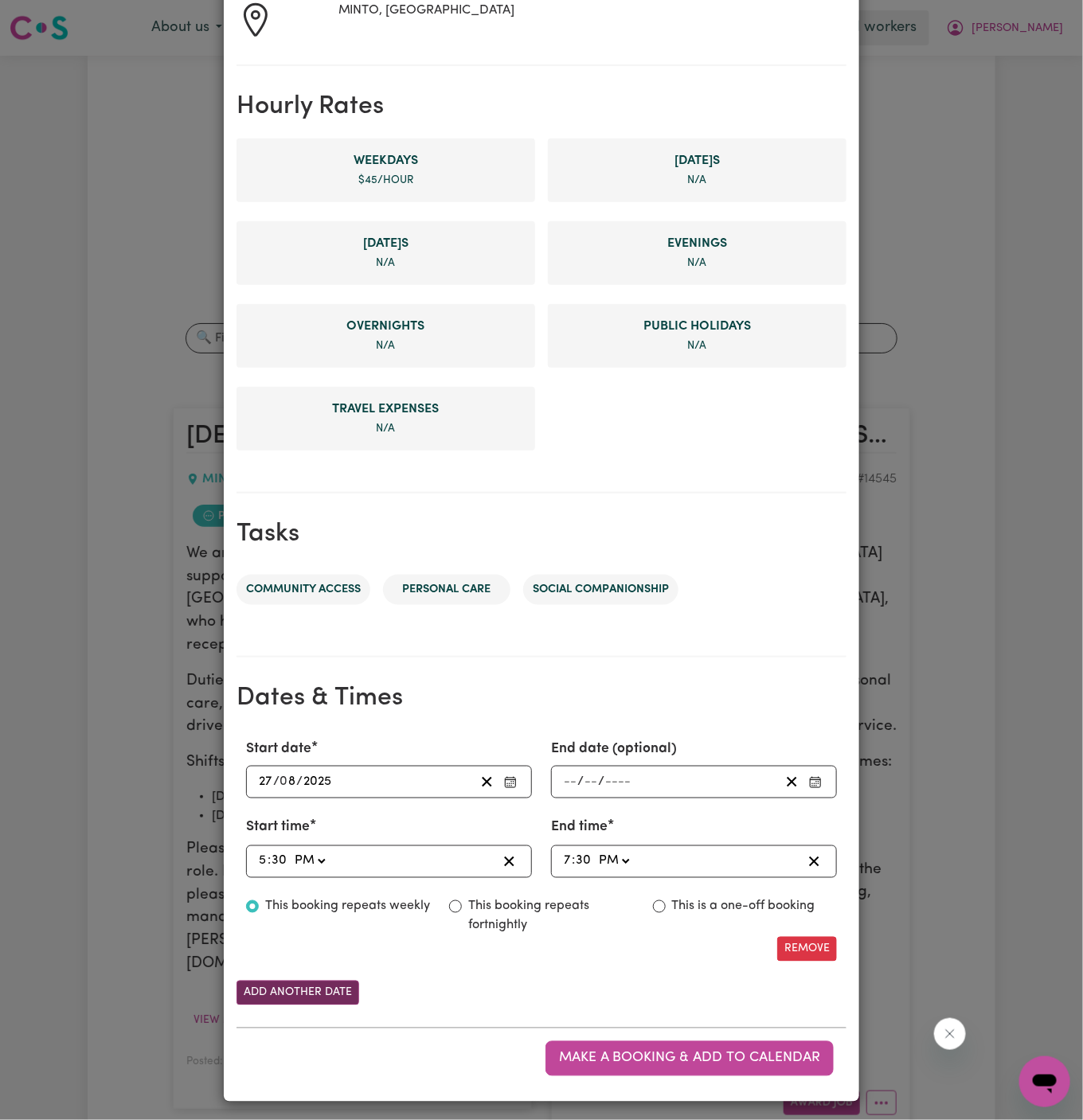
click at [313, 988] on button "Add another date" at bounding box center [298, 993] width 123 height 25
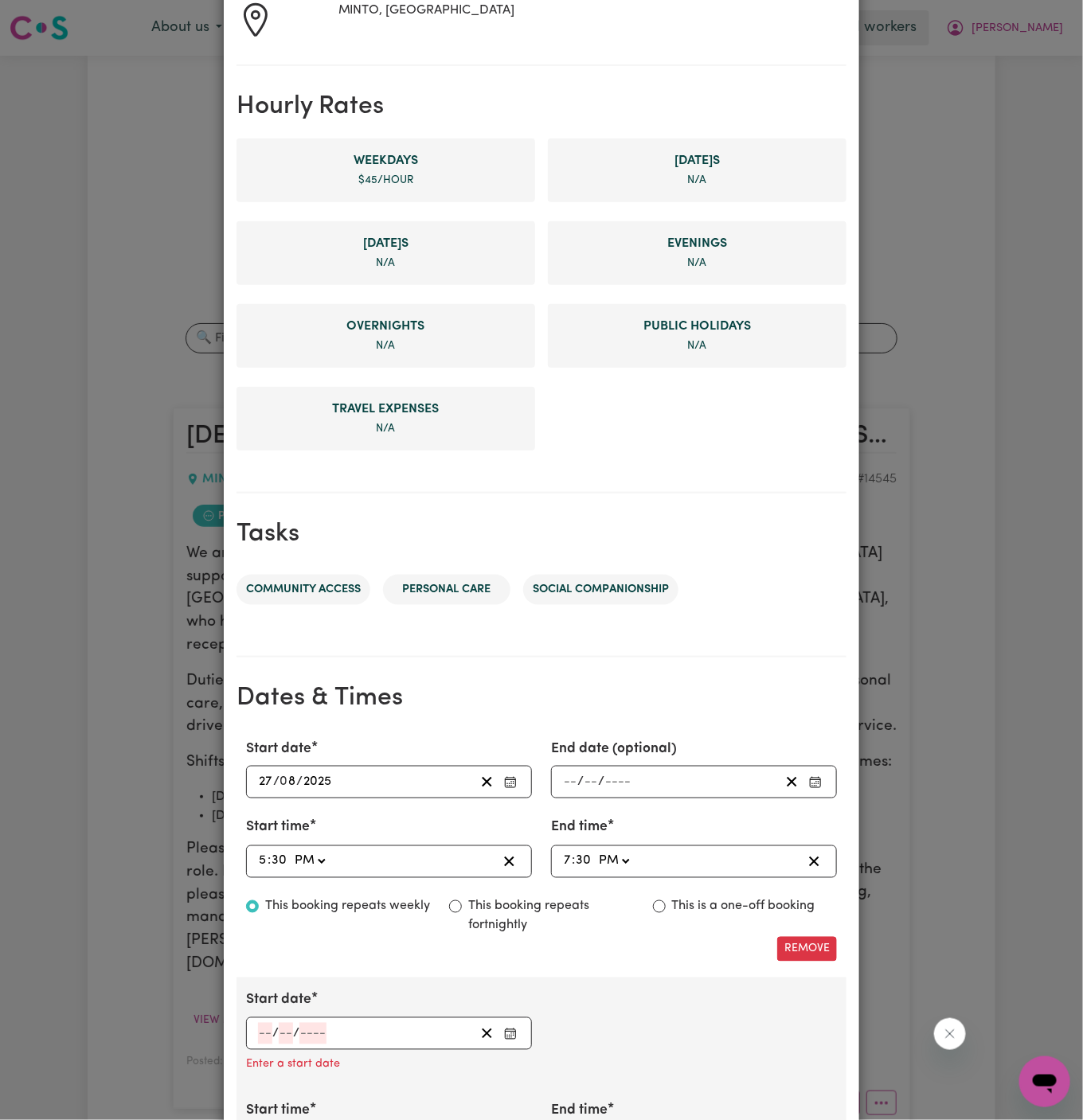
click at [265, 1028] on input "number" at bounding box center [265, 1034] width 14 height 21
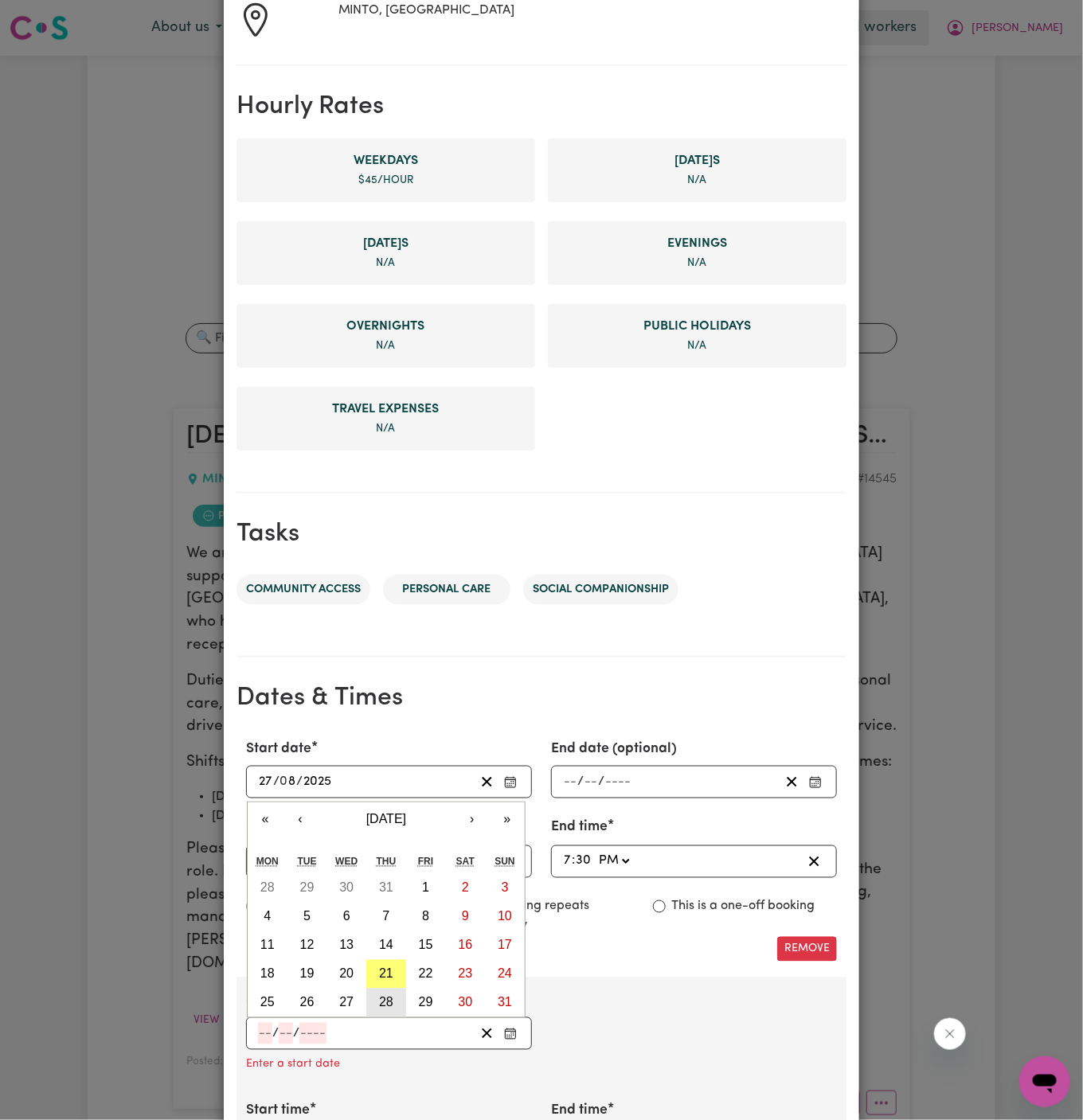
click at [396, 995] on button "28" at bounding box center [386, 1003] width 40 height 28
type input "2025-08-28"
type input "28"
type input "8"
type input "2025"
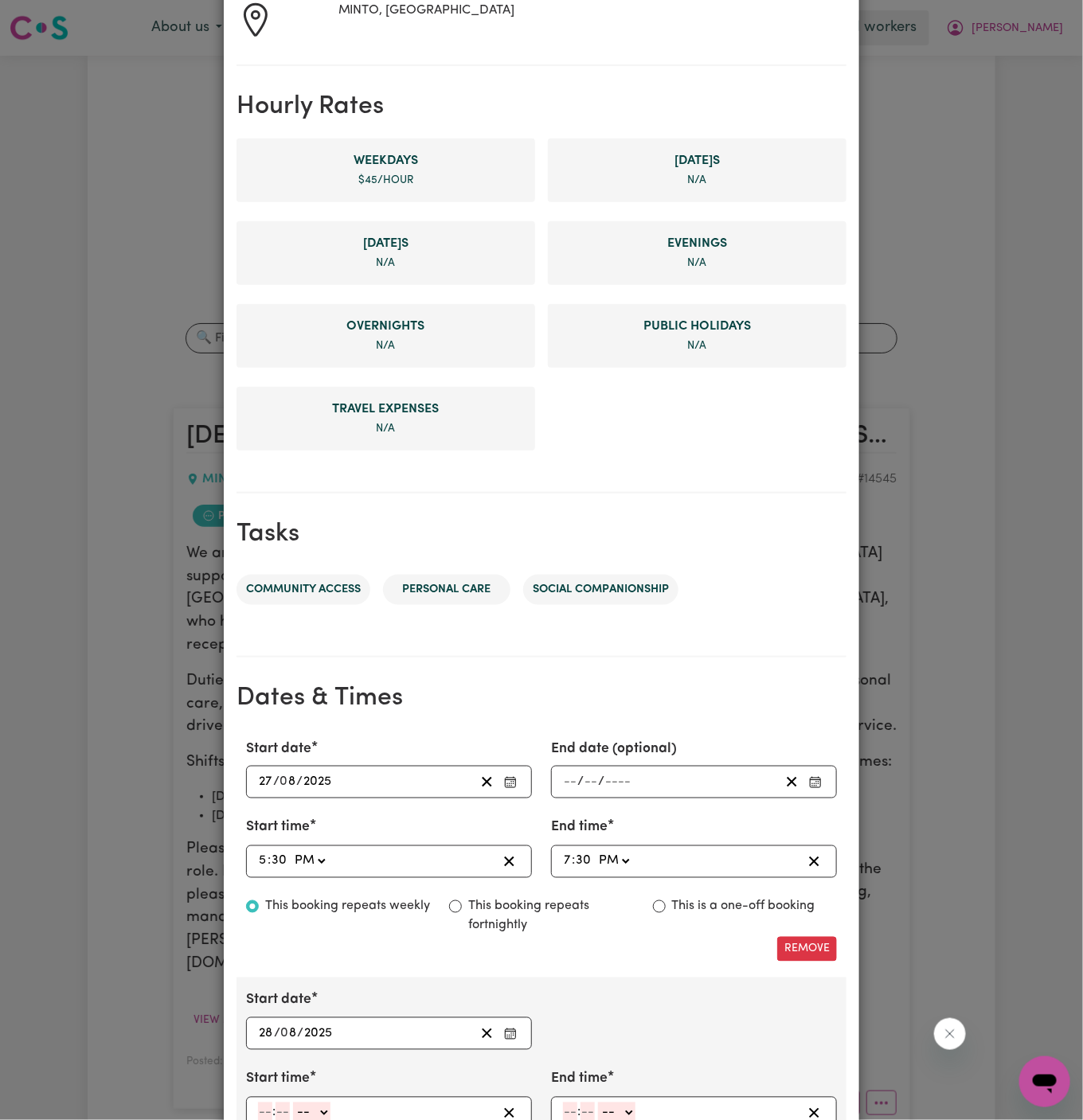
scroll to position [433, 0]
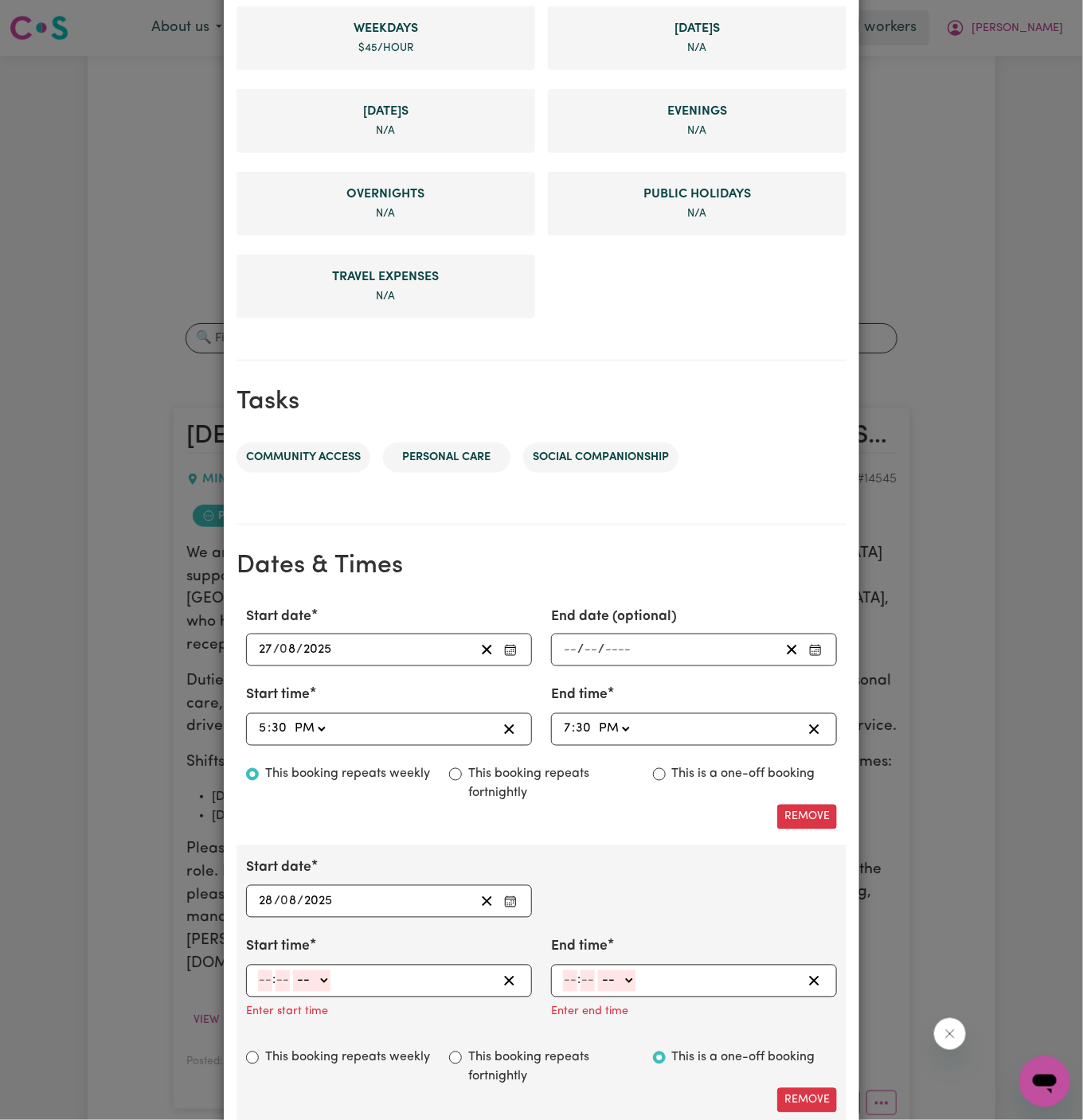
click at [263, 980] on input "number" at bounding box center [265, 981] width 14 height 21
type input "5"
type input "30"
click at [311, 979] on select "-- AM PM" at bounding box center [310, 981] width 37 height 21
select select "pm"
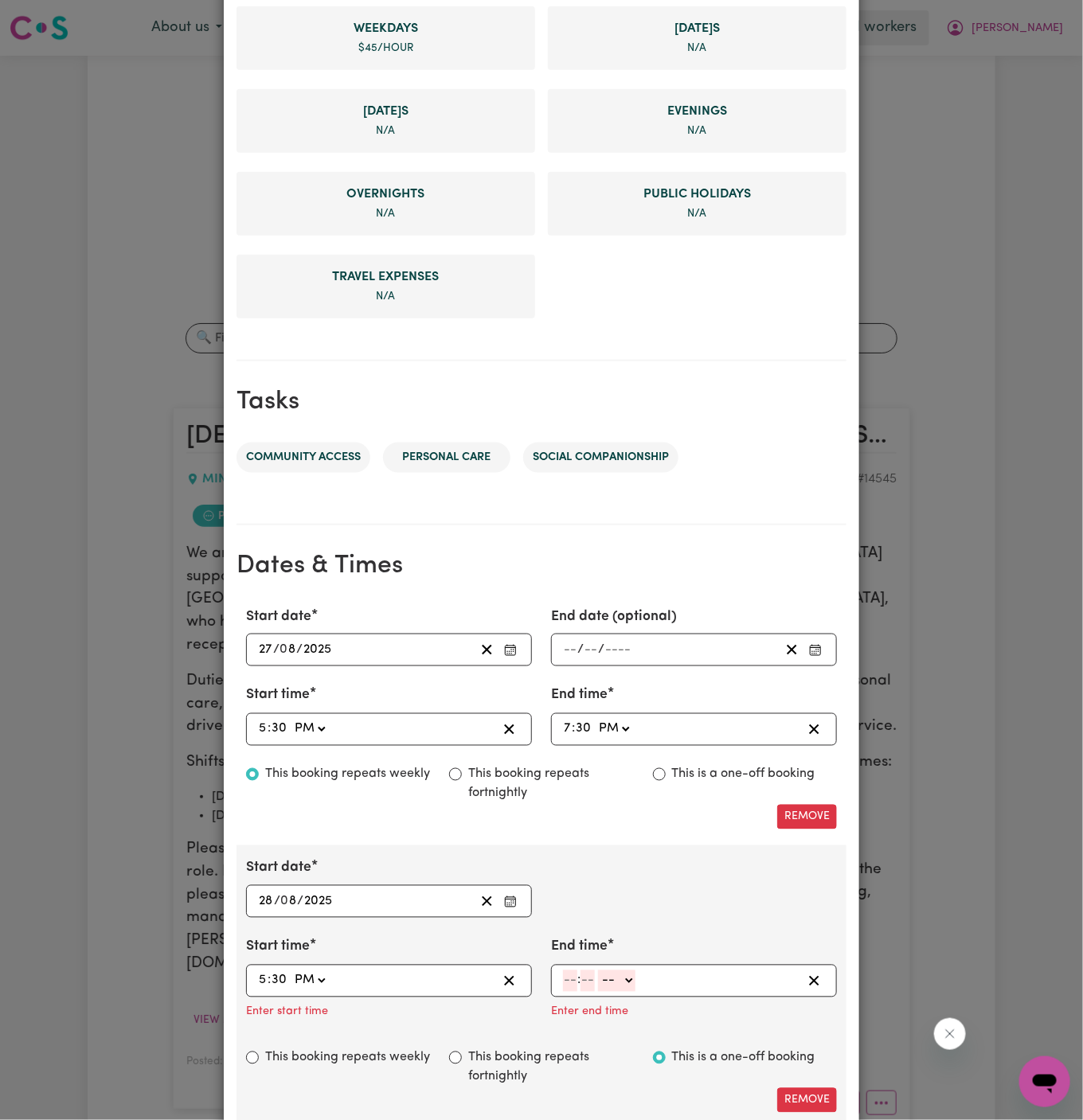
click at [291, 971] on select "-- AM PM" at bounding box center [310, 981] width 37 height 21
type input "17:30"
click at [574, 971] on input "number" at bounding box center [570, 981] width 14 height 21
type input "7"
type input "30"
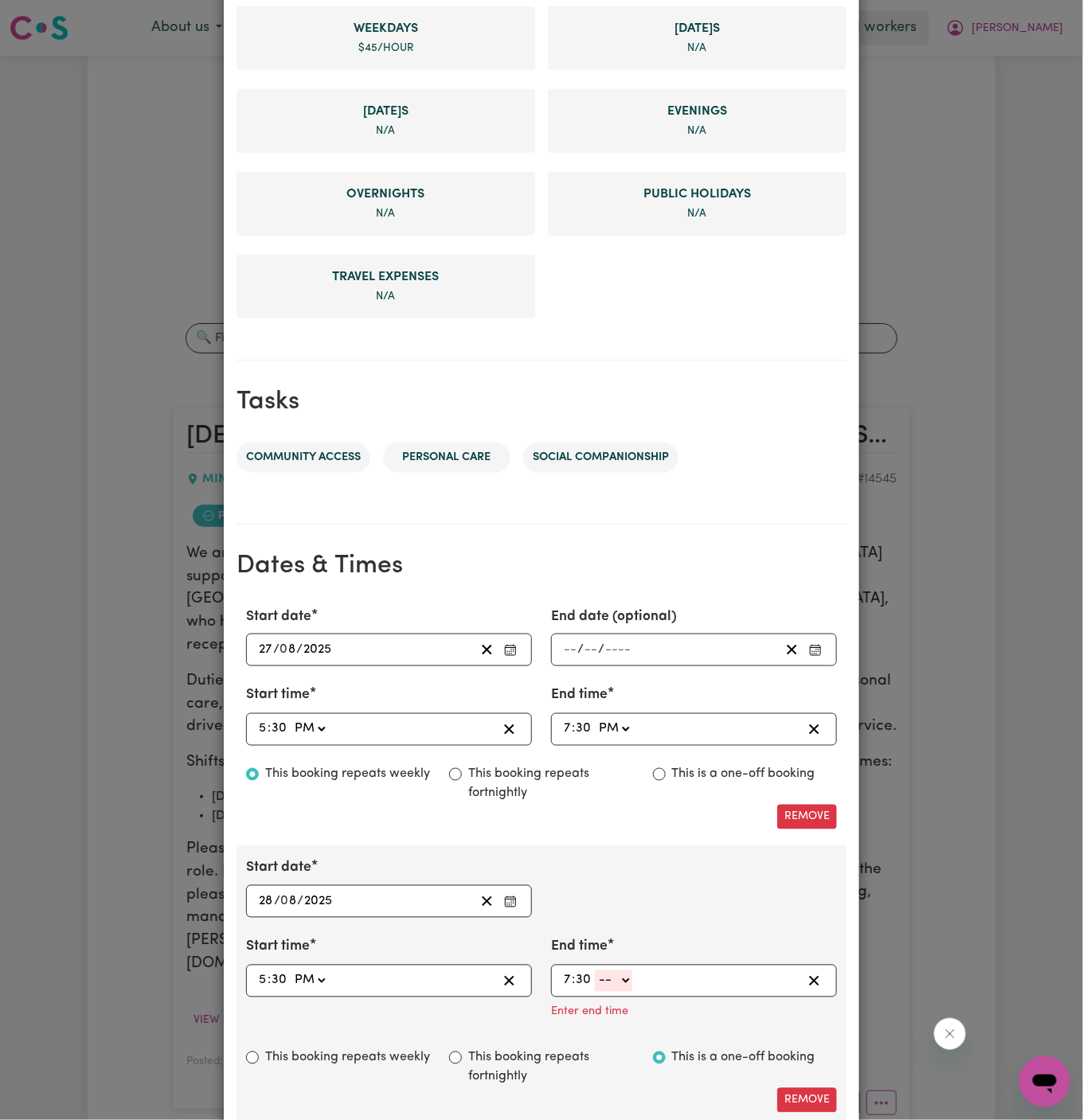
click at [616, 979] on select "-- AM PM" at bounding box center [613, 981] width 37 height 21
select select "pm"
click at [594, 971] on select "-- AM PM" at bounding box center [613, 981] width 37 height 21
type input "19:30"
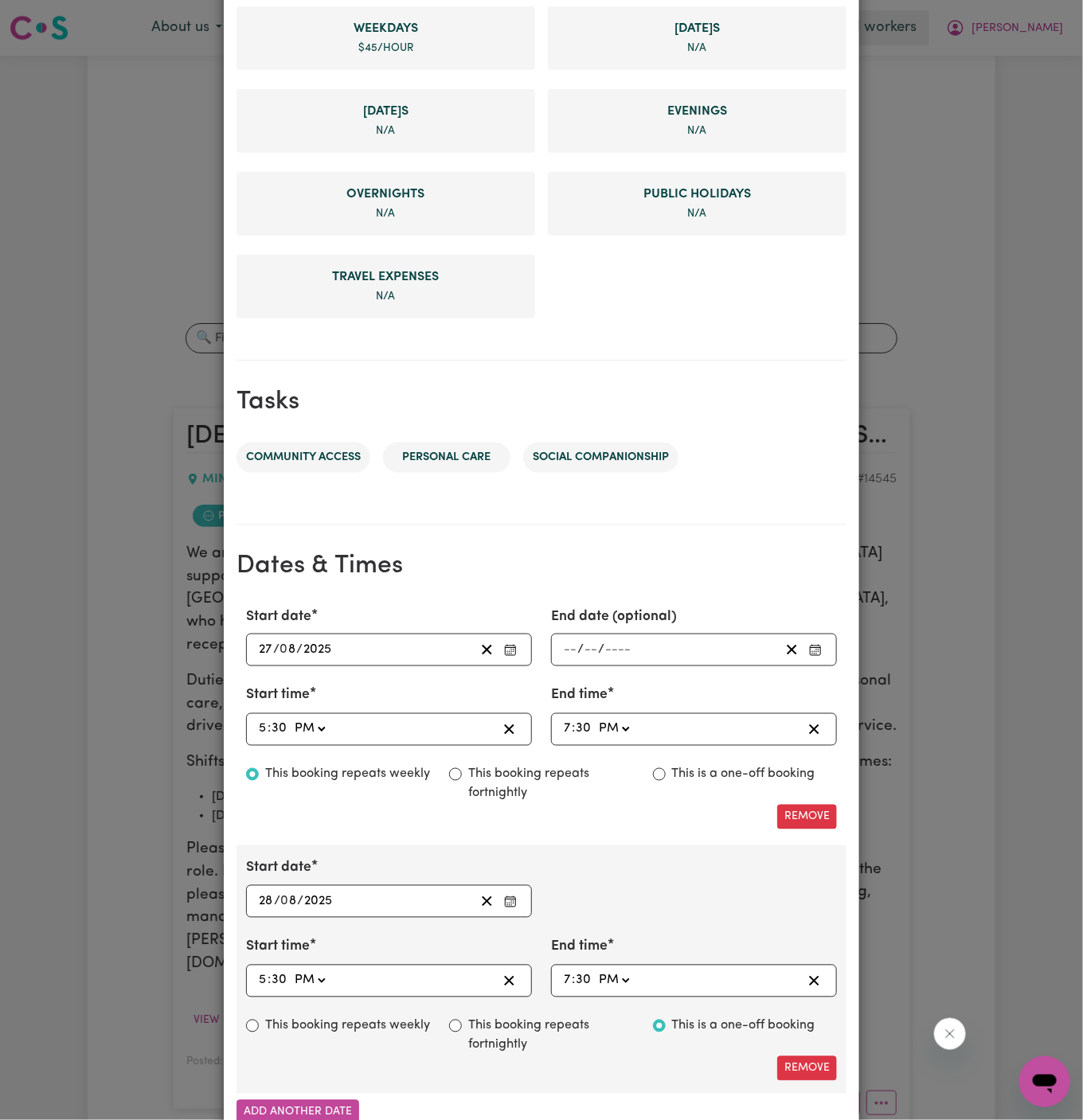
click at [402, 1017] on label "This booking repeats weekly" at bounding box center [347, 1026] width 165 height 19
click at [259, 1019] on input "This booking repeats weekly" at bounding box center [252, 1026] width 12 height 12
radio input "true"
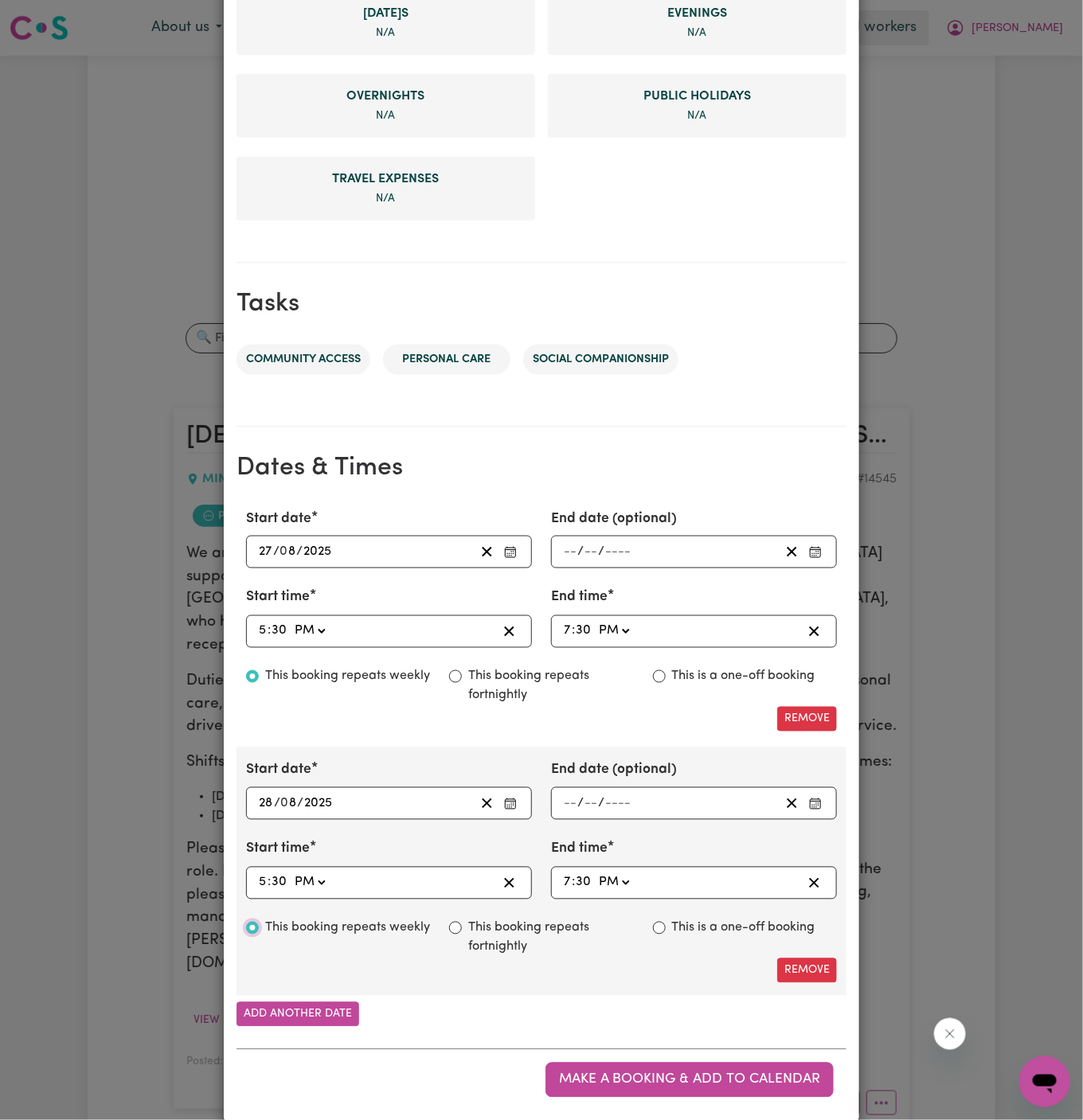
scroll to position [551, 0]
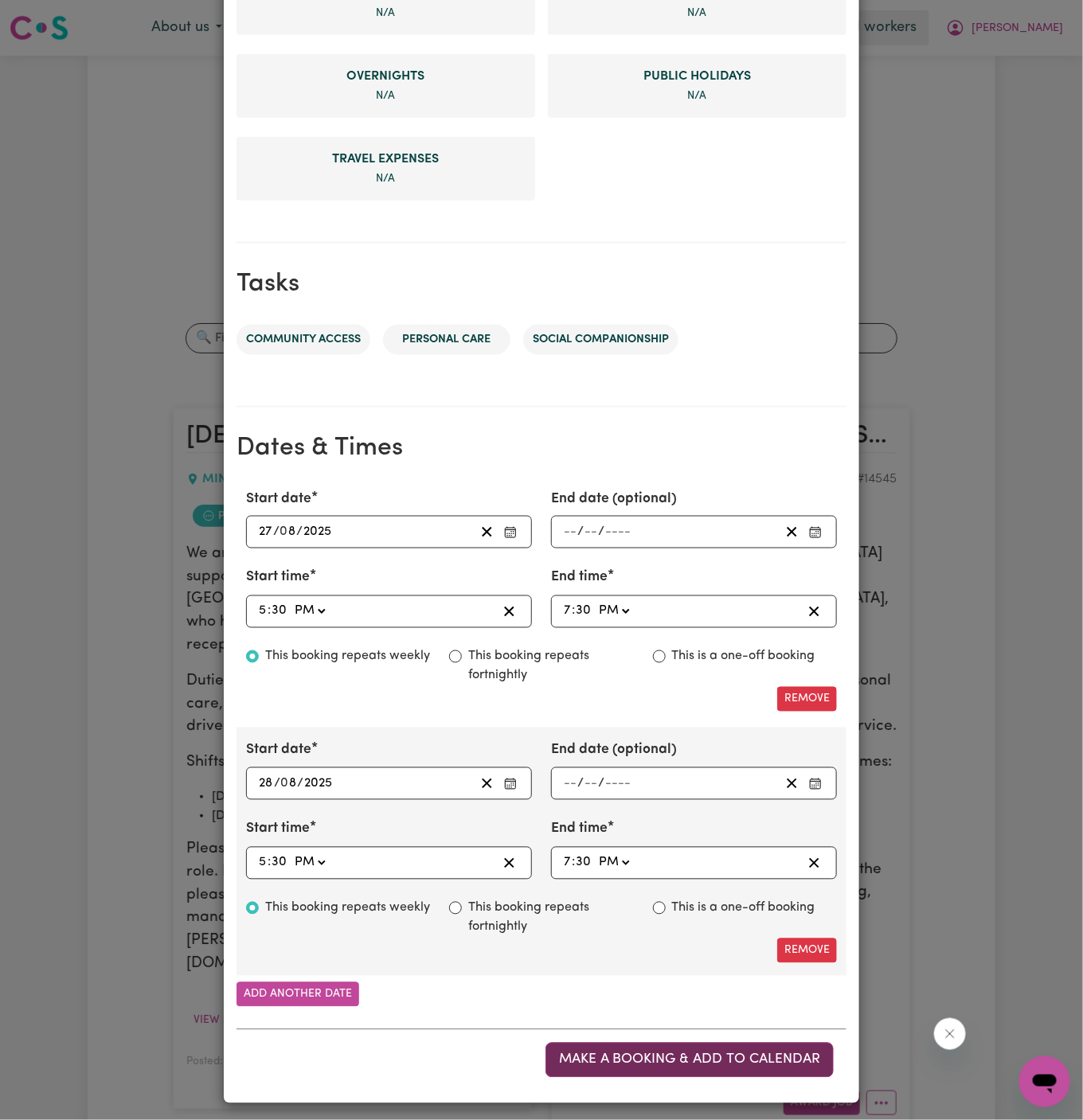
click at [726, 1053] on span "Make a booking & add to calendar" at bounding box center [689, 1060] width 261 height 13
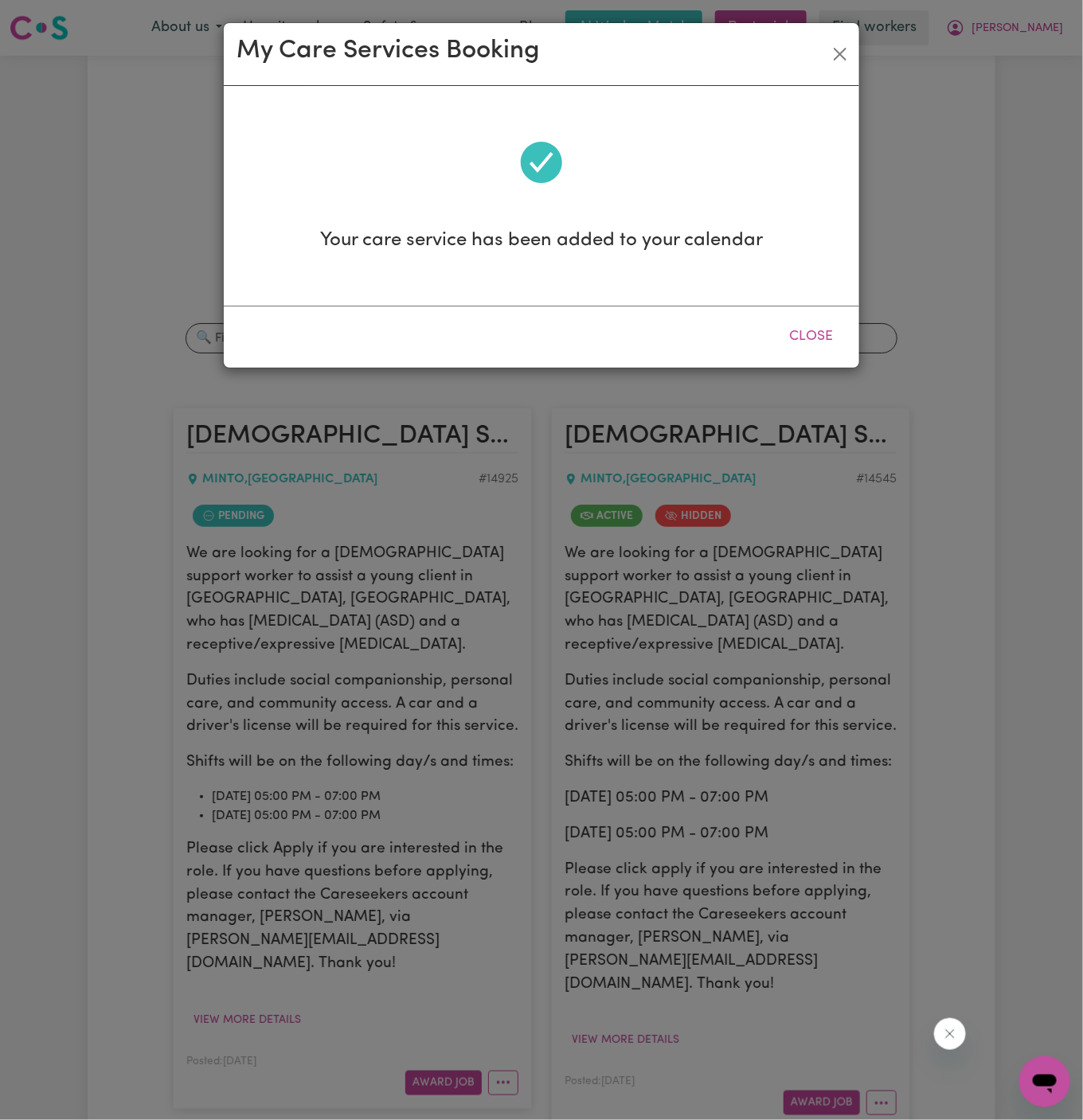
scroll to position [0, 0]
click at [815, 329] on button "Close" at bounding box center [811, 336] width 71 height 35
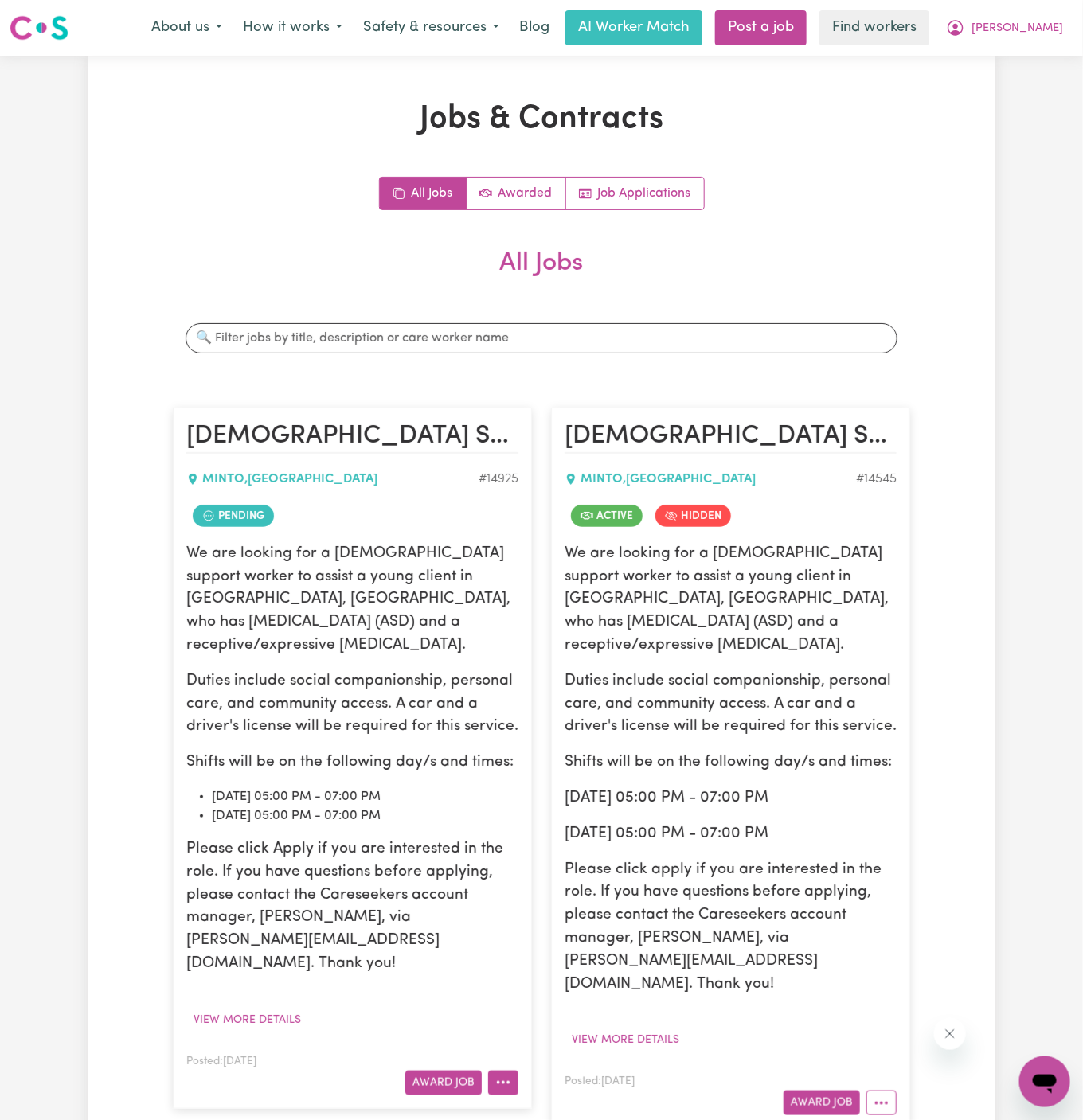
click at [510, 1070] on button "More options" at bounding box center [503, 1083] width 30 height 25
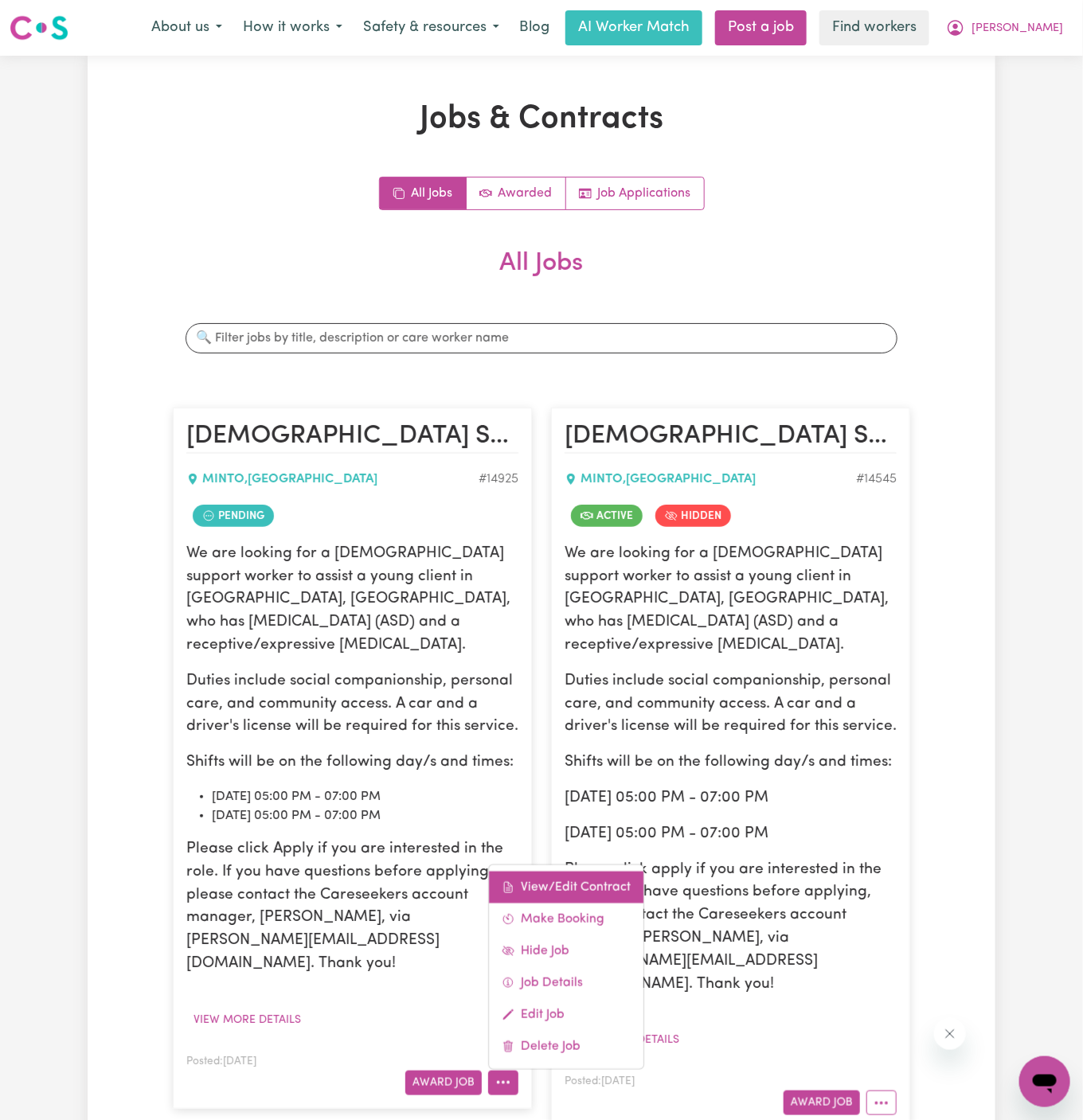
click at [557, 871] on link "View/Edit Contract" at bounding box center [566, 887] width 155 height 32
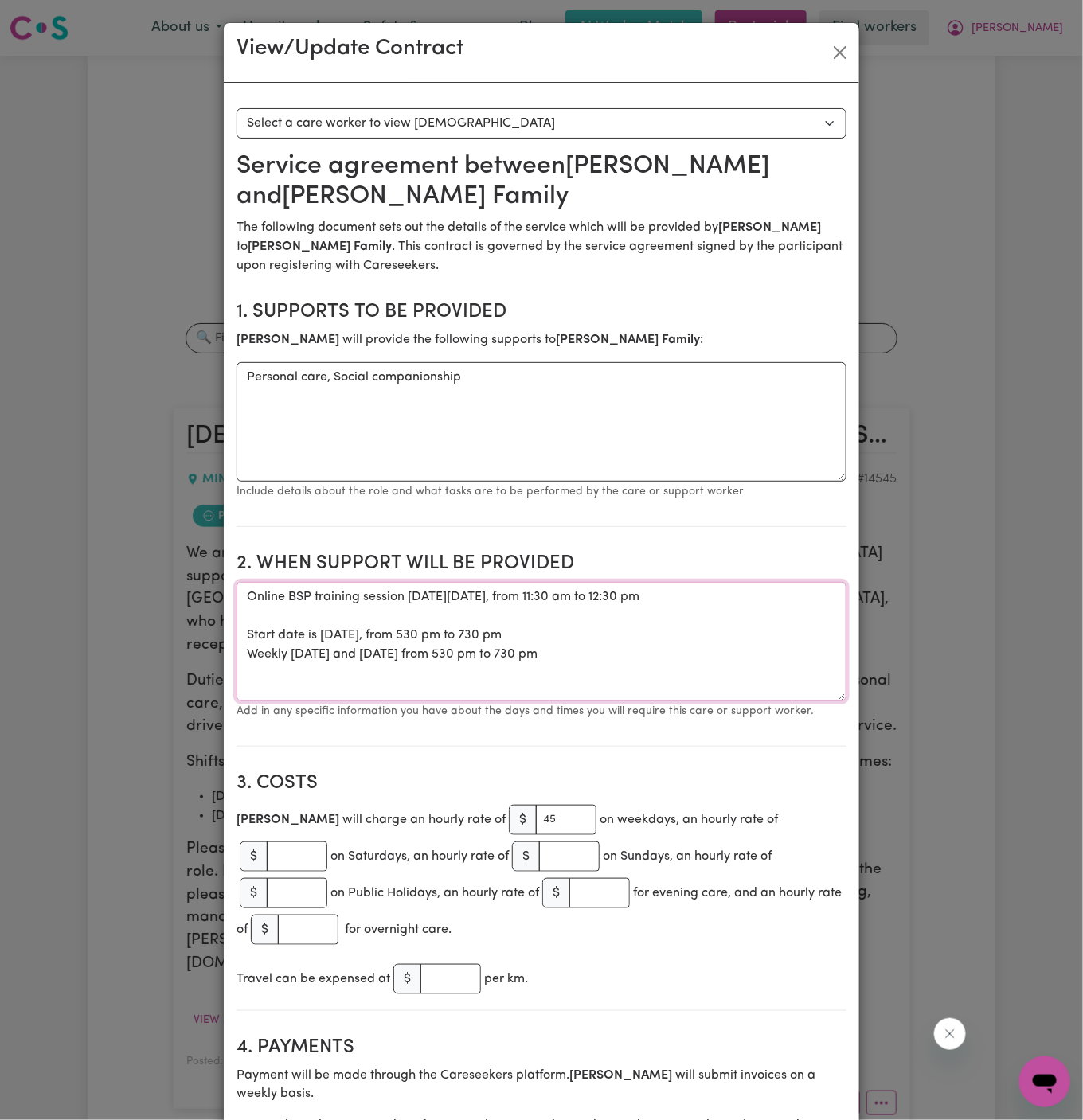
drag, startPoint x: 250, startPoint y: 596, endPoint x: 656, endPoint y: 682, distance: 415.0
click at [656, 682] on textarea "Online BSP training session on Tuesday, August 26, from 11:30 am to 12:30 pm St…" at bounding box center [541, 641] width 610 height 119
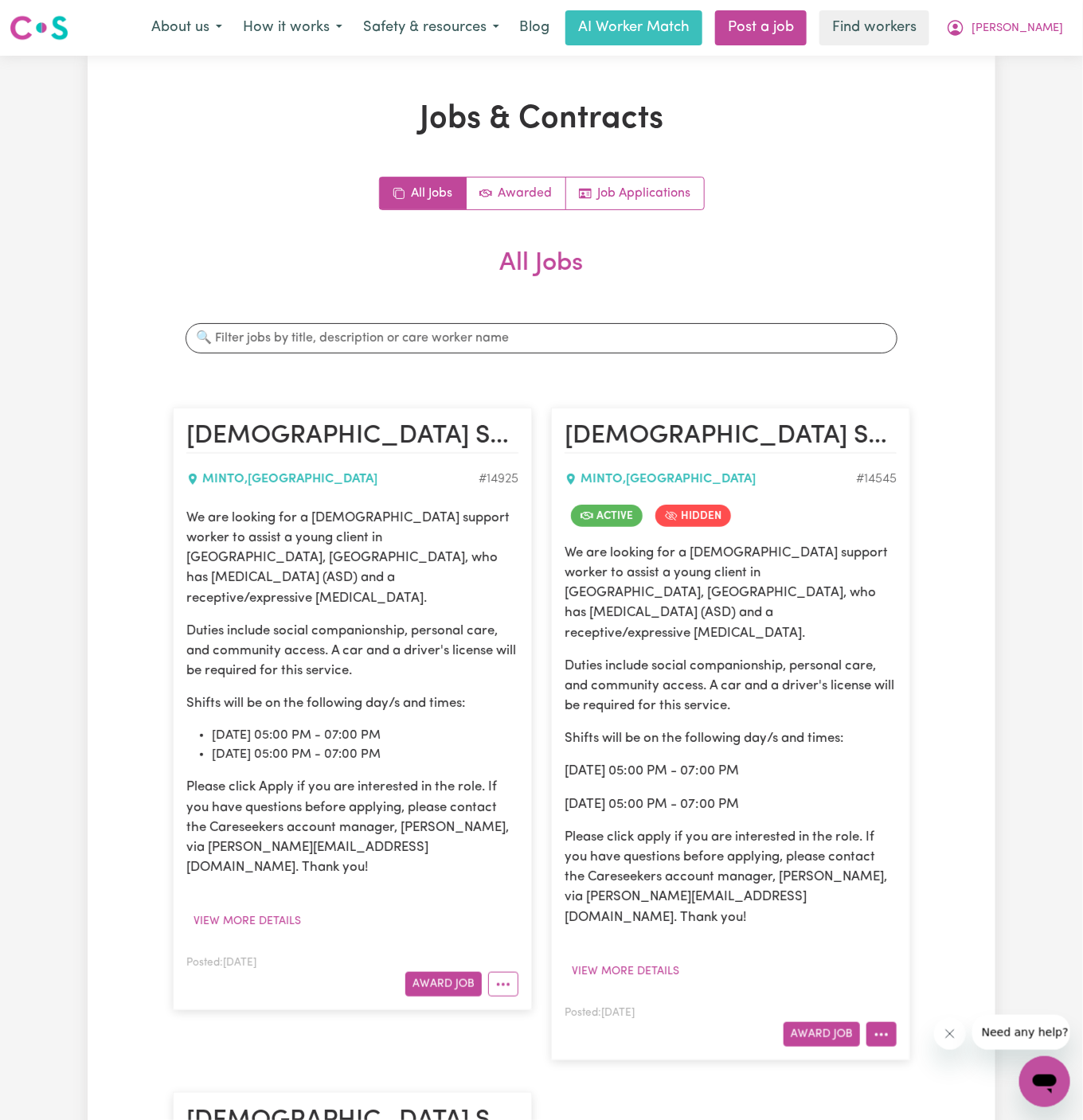
click at [884, 1027] on icon "More options" at bounding box center [882, 1035] width 16 height 16
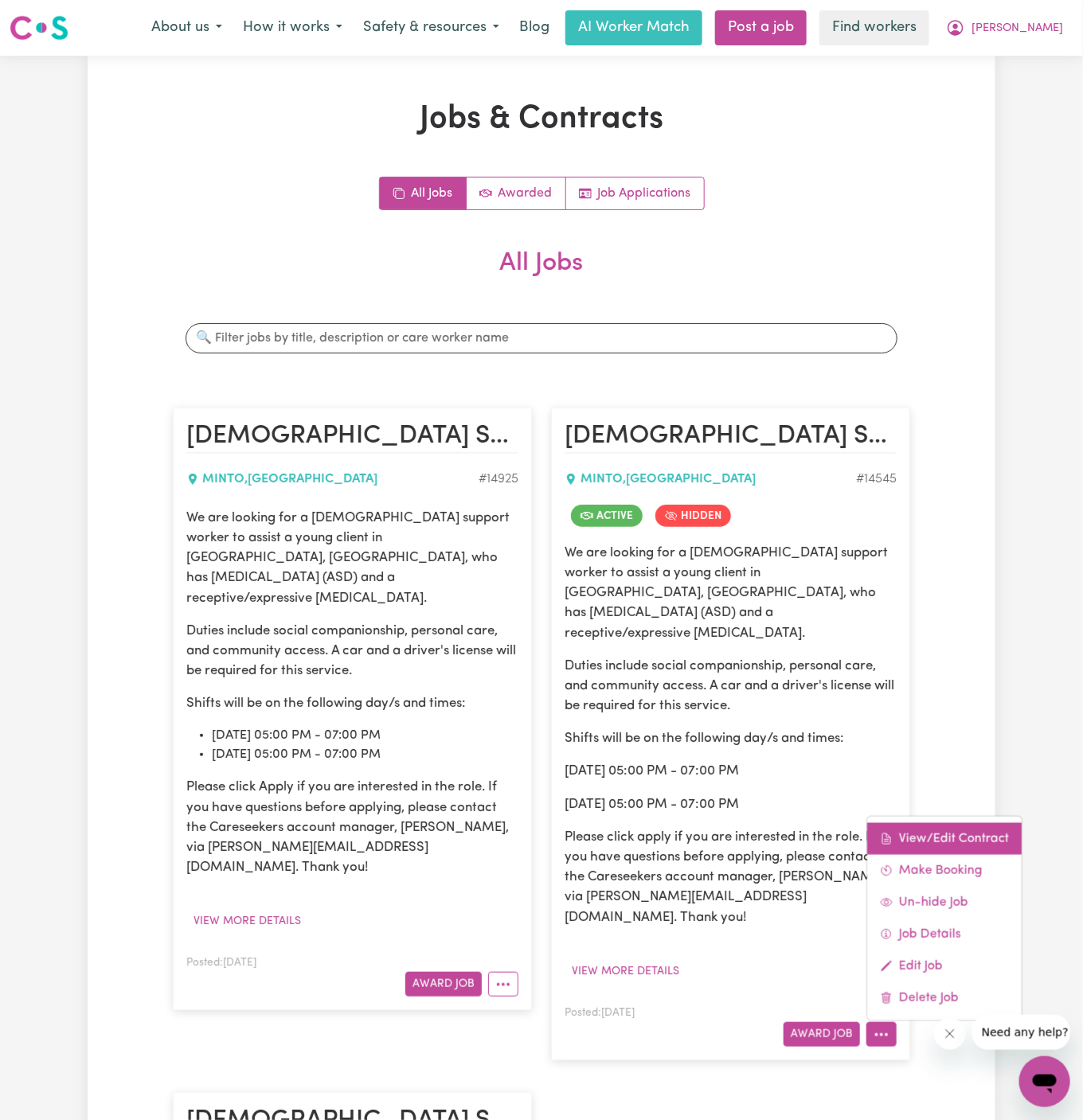
click at [974, 823] on link "View/Edit Contract" at bounding box center [944, 839] width 155 height 32
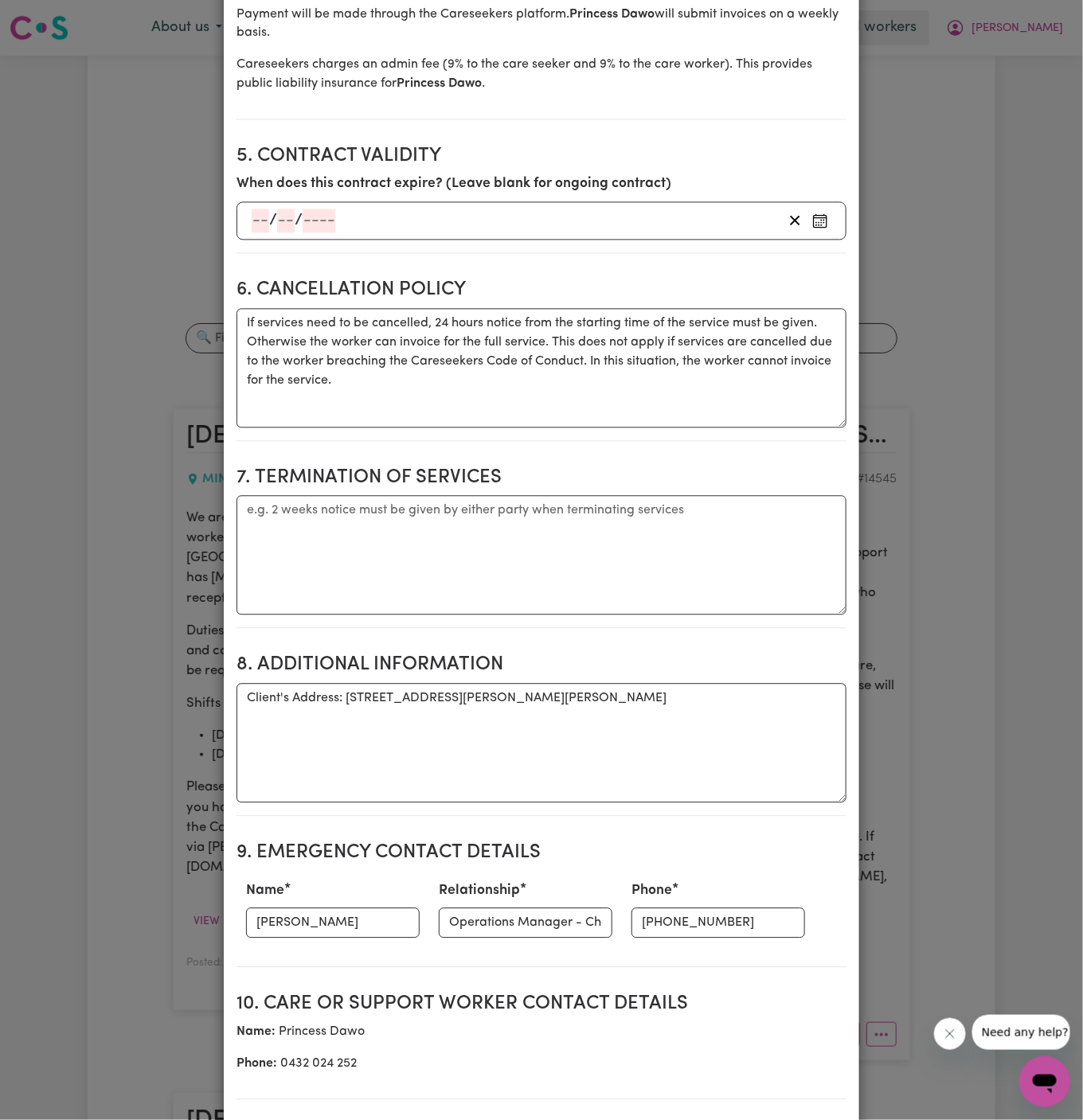
scroll to position [1082, 0]
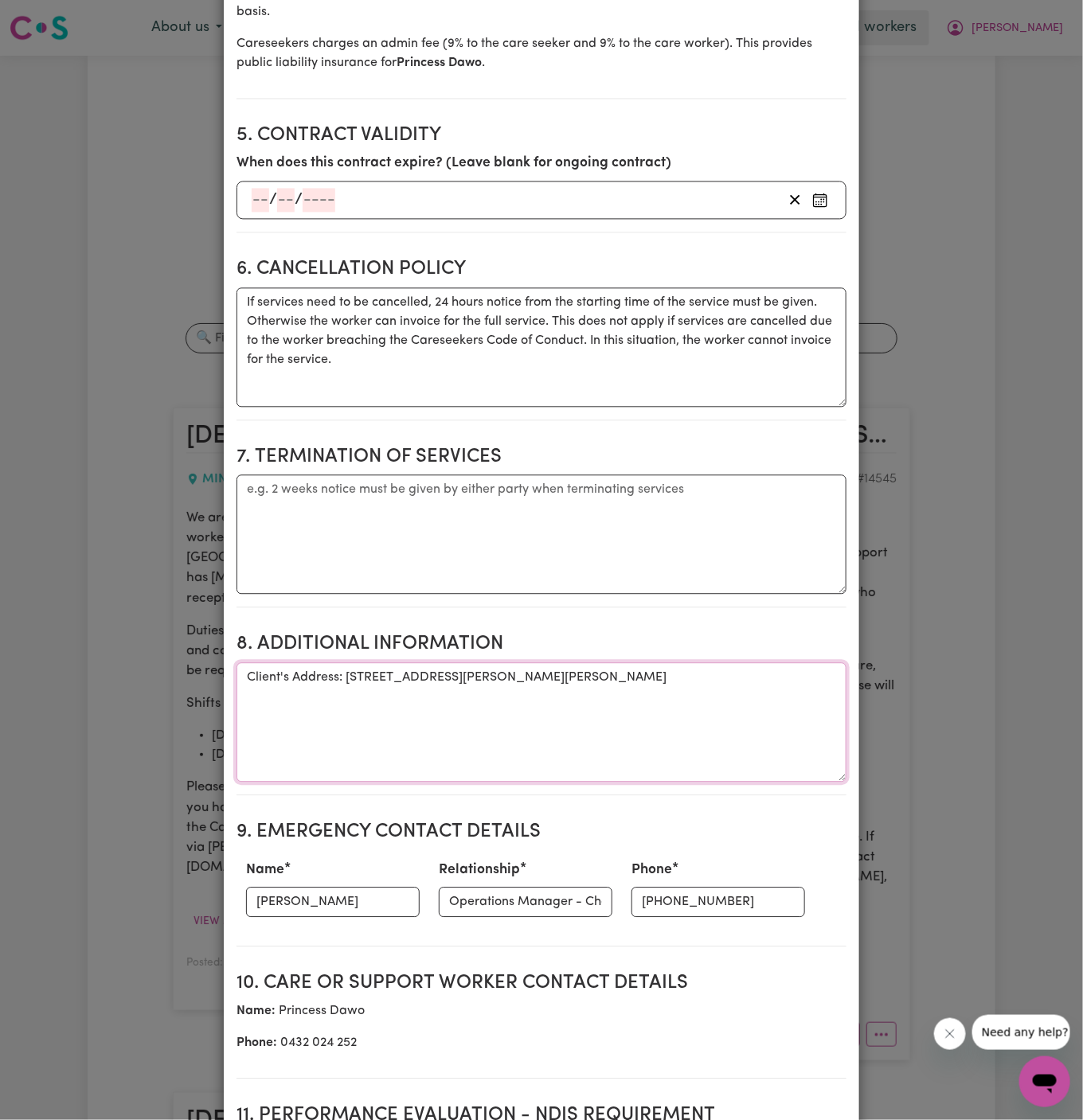
click at [430, 670] on textarea "Client's Address: [STREET_ADDRESS][PERSON_NAME][PERSON_NAME]" at bounding box center [541, 722] width 610 height 119
click at [430, 670] on textarea "Client's Address: 50 Longhurst Road, Minto, NSW 2566" at bounding box center [541, 722] width 610 height 119
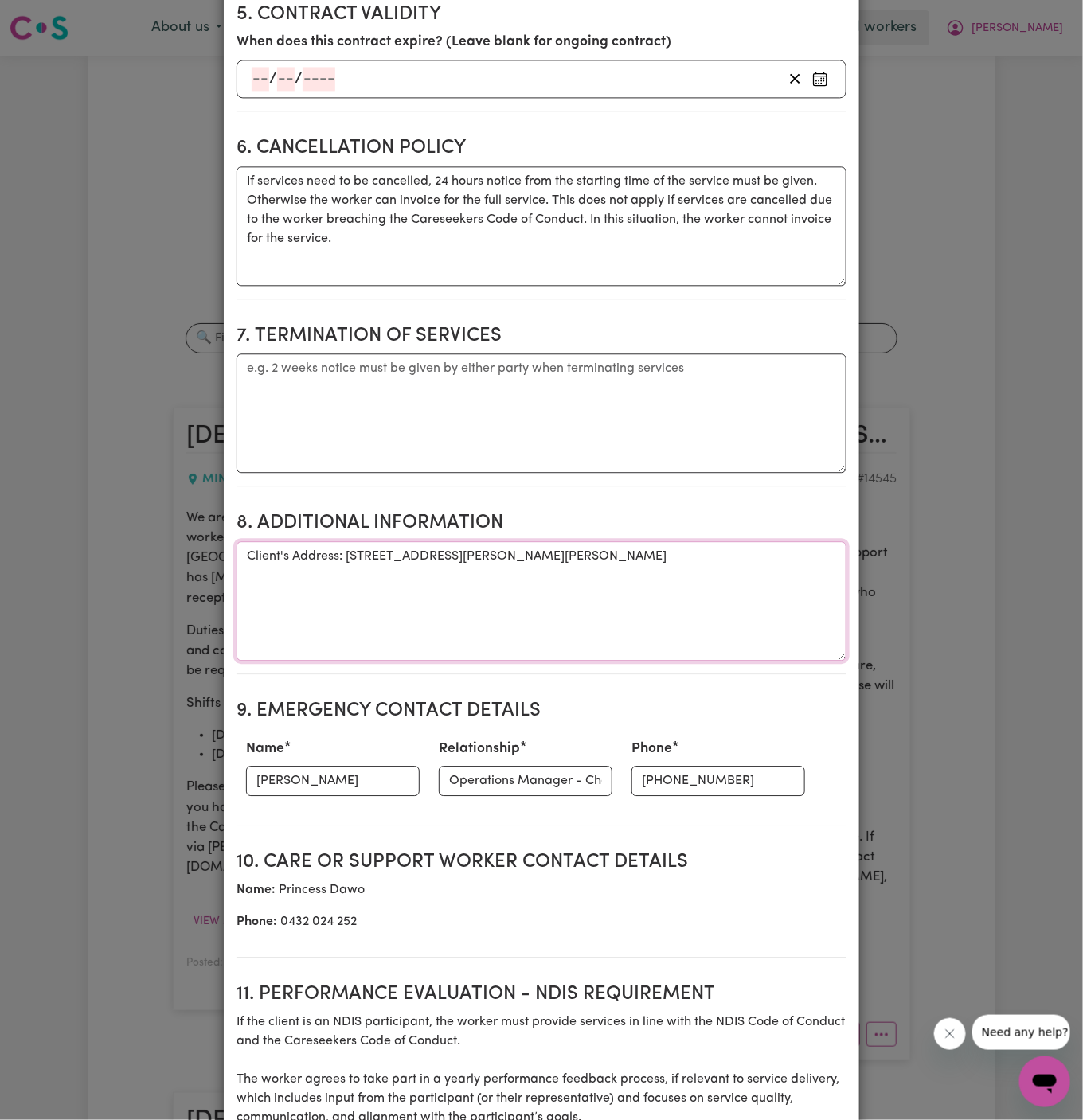
scroll to position [1243, 0]
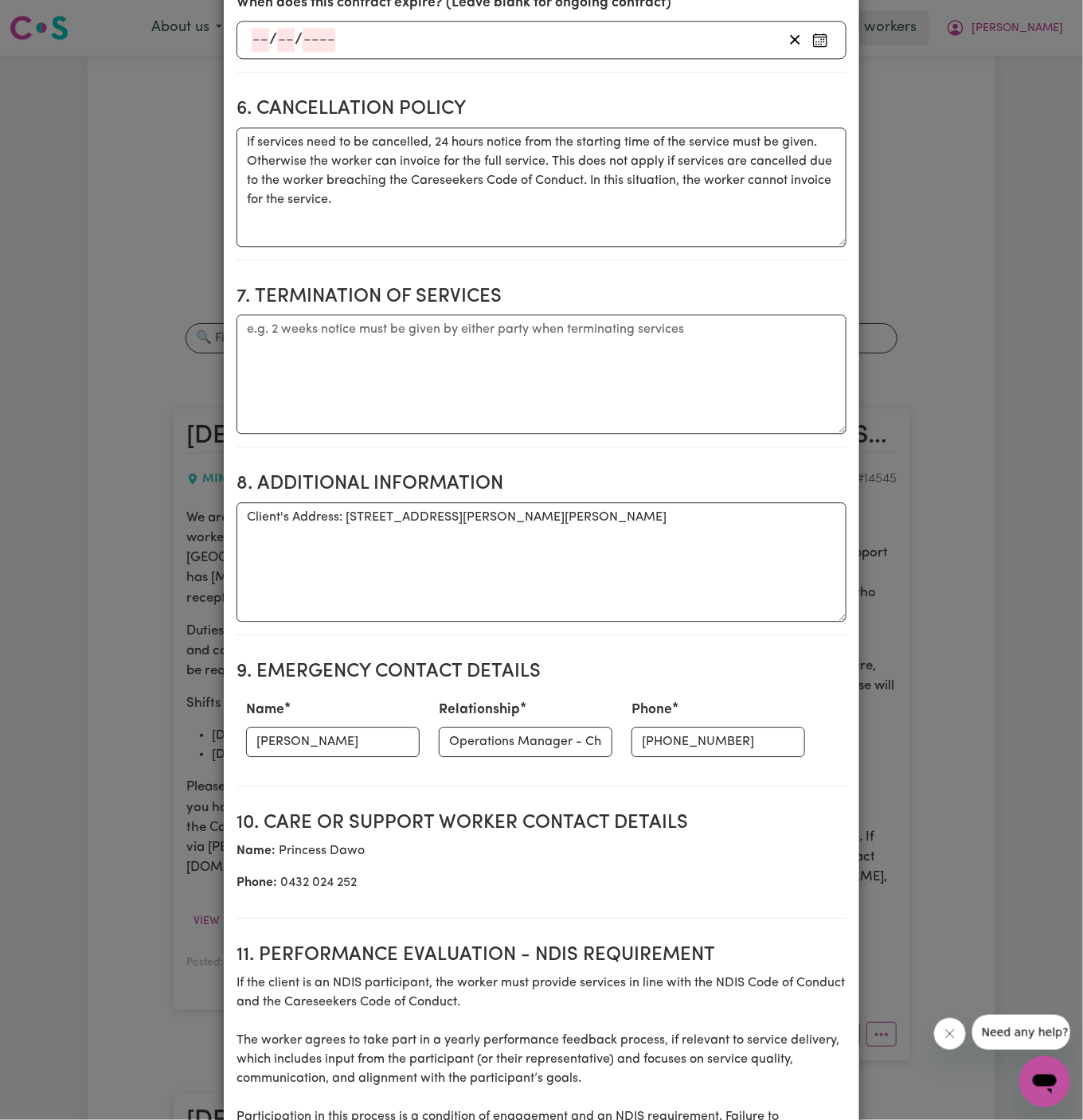
click at [348, 753] on div "Name Sheridan Ross" at bounding box center [333, 728] width 193 height 70
click at [589, 761] on section "9. Emergency Contact Details Name Sheridan Ross Relationship Operations Manager…" at bounding box center [541, 717] width 610 height 139
click at [632, 746] on input "(02) 4713 1801" at bounding box center [718, 742] width 174 height 30
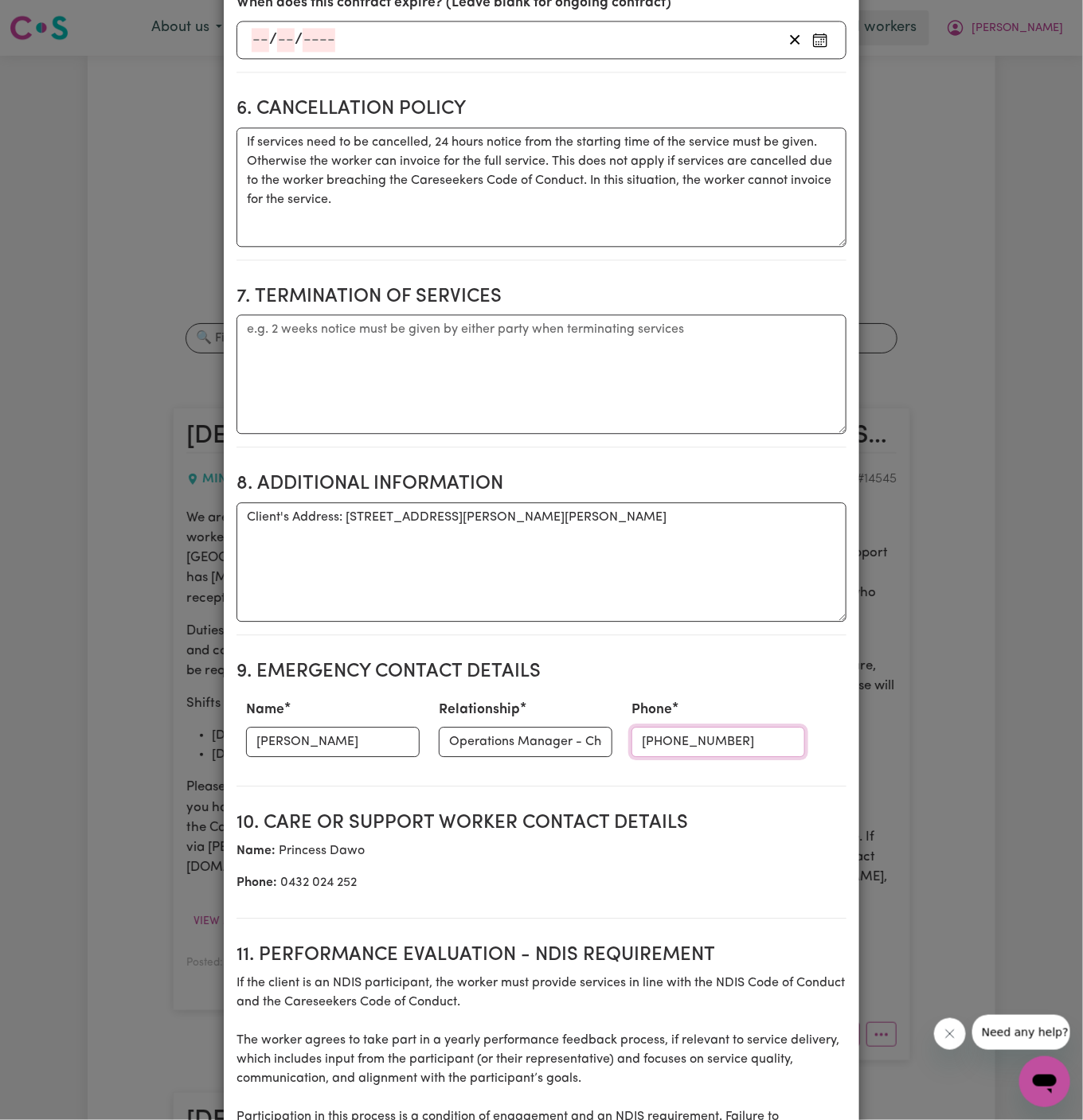
click at [632, 746] on input "(02) 4713 1801" at bounding box center [718, 742] width 174 height 30
click at [632, 745] on input "(02) 4713 1801" at bounding box center [718, 742] width 174 height 30
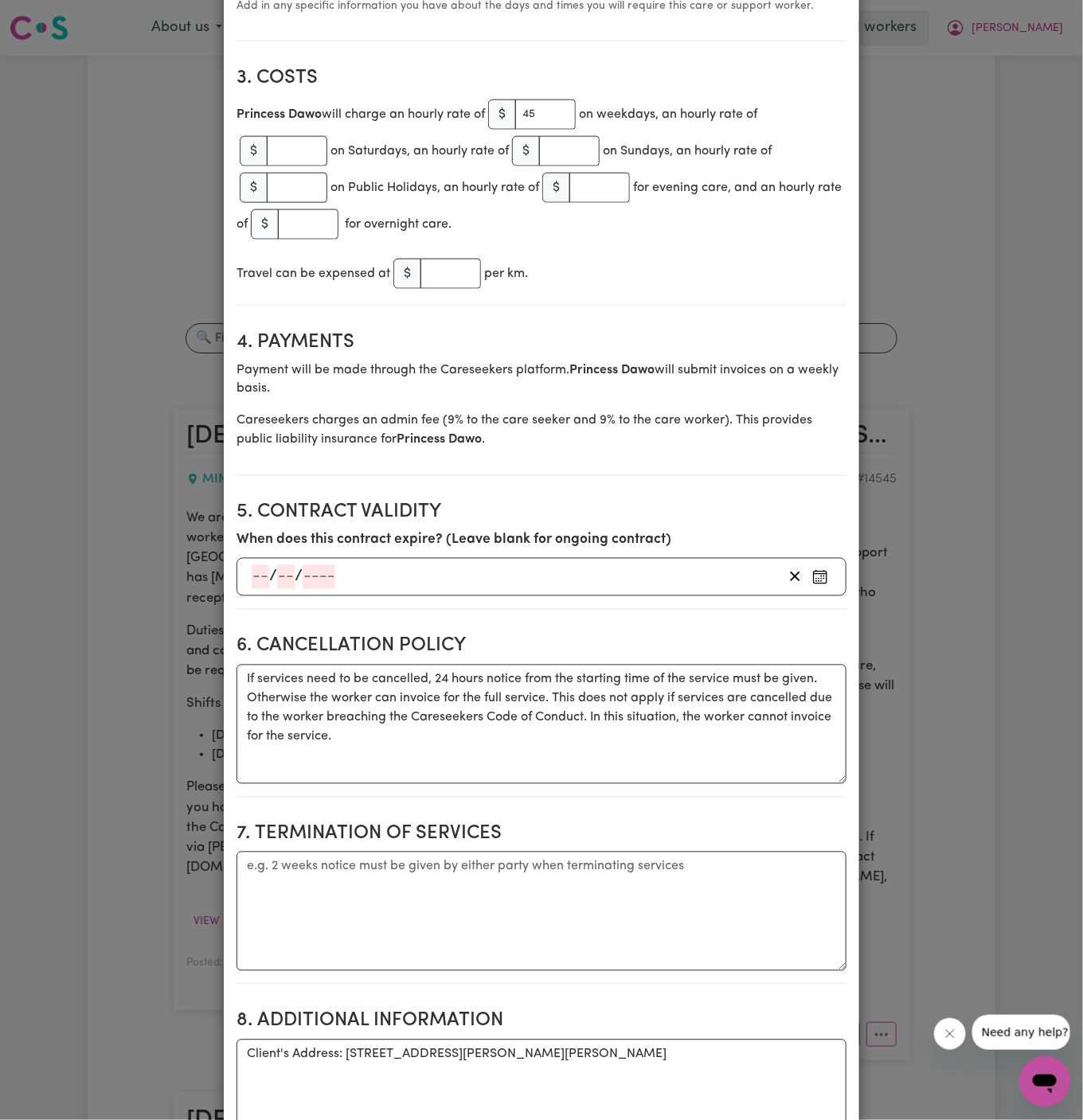
scroll to position [0, 0]
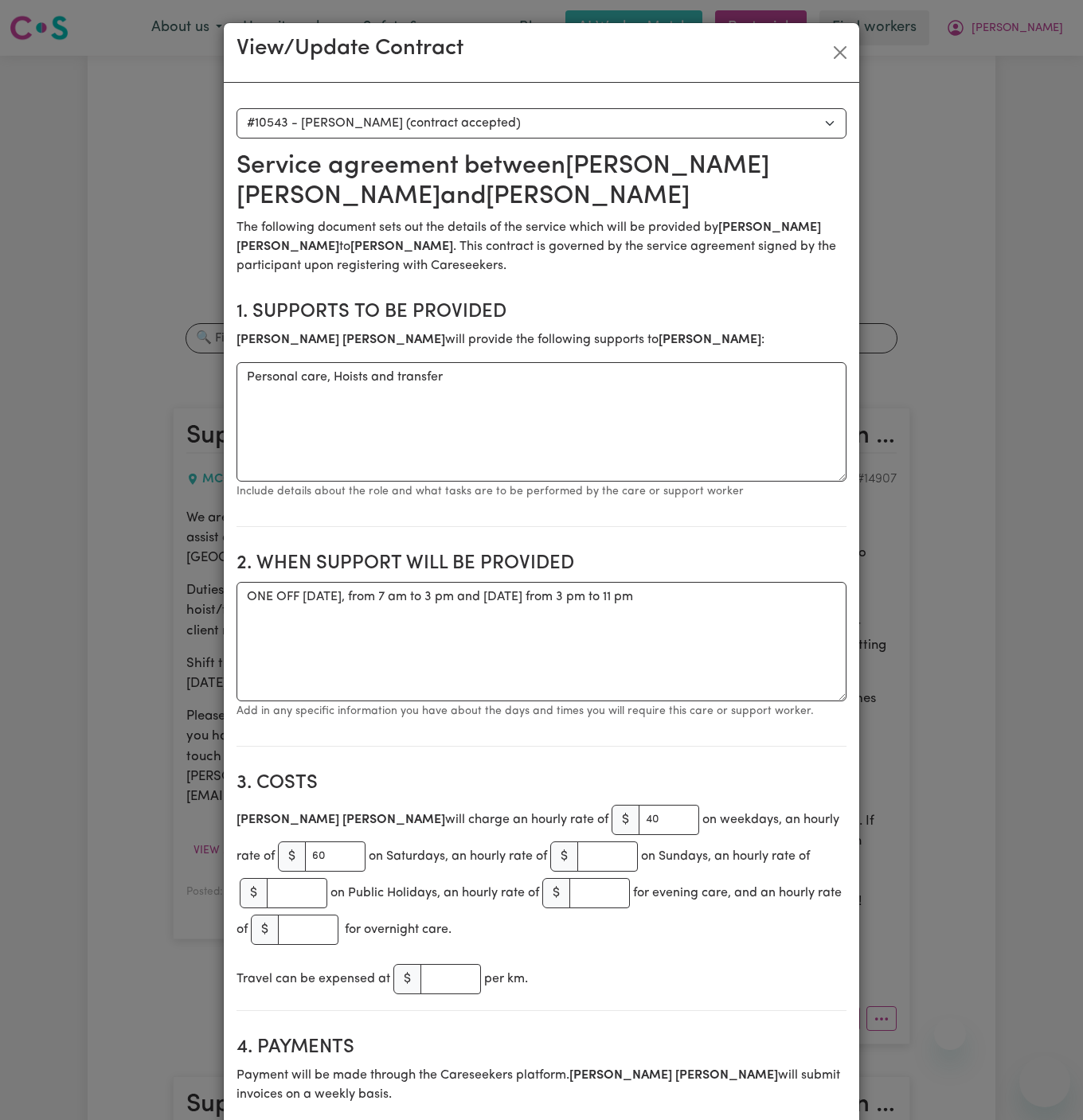
select select "10155"
click at [838, 47] on button "Close" at bounding box center [840, 52] width 26 height 26
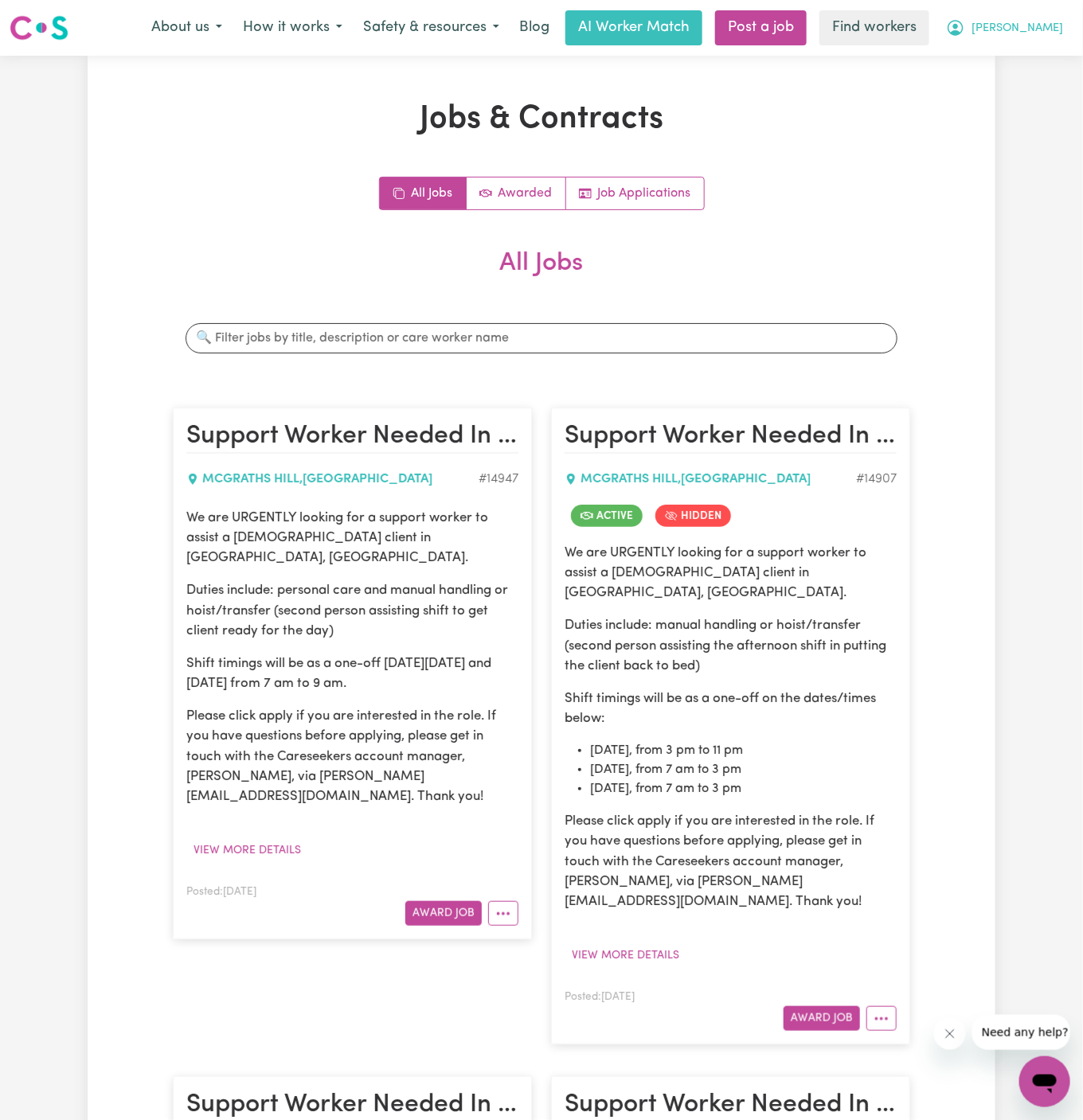
click at [1043, 24] on span "[PERSON_NAME]" at bounding box center [1017, 28] width 92 height 18
click at [1024, 85] on link "Logout" at bounding box center [1009, 92] width 125 height 30
